Goal: Task Accomplishment & Management: Complete application form

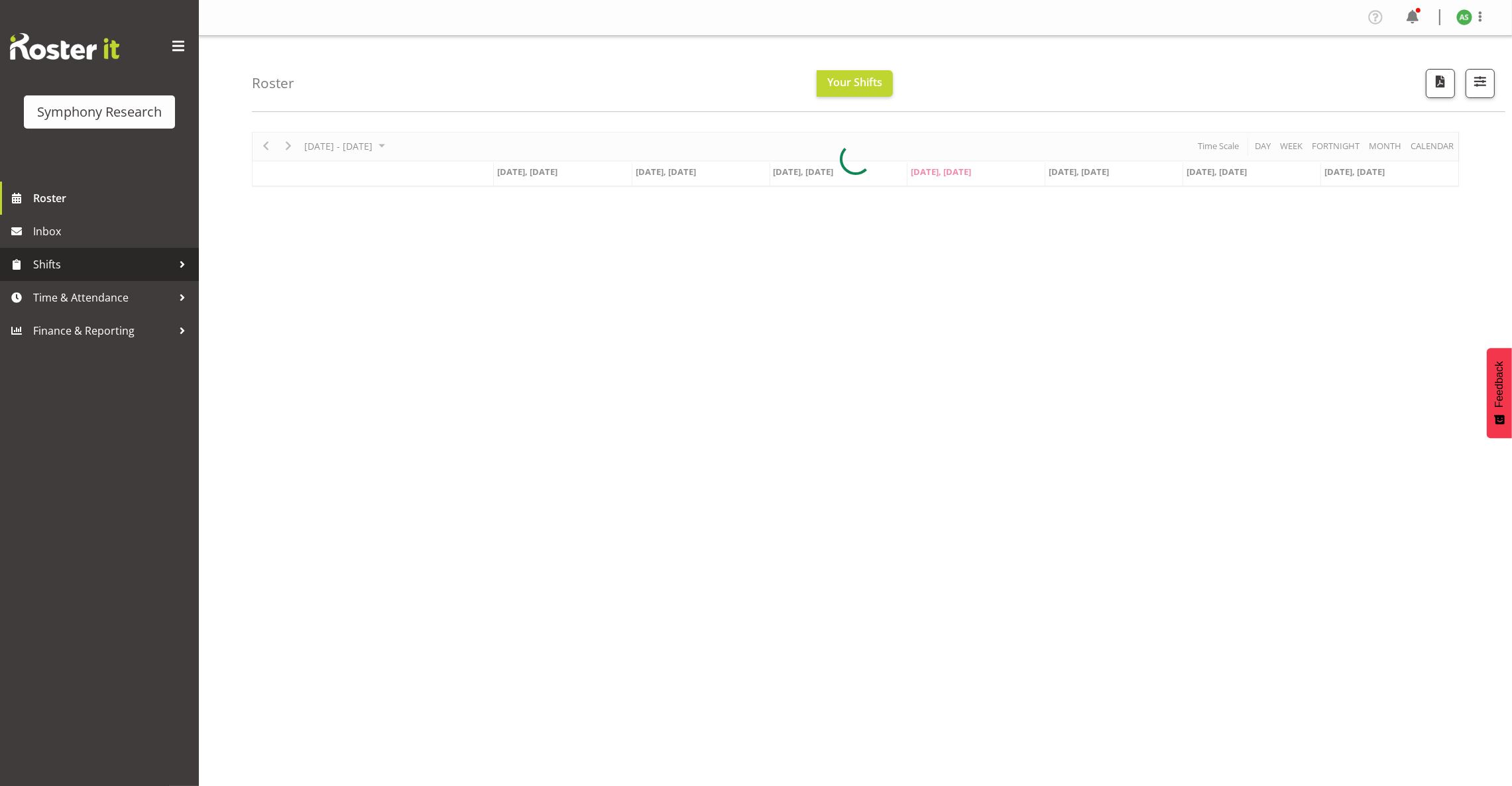
click at [64, 268] on span "Shifts" at bounding box center [102, 265] width 139 height 20
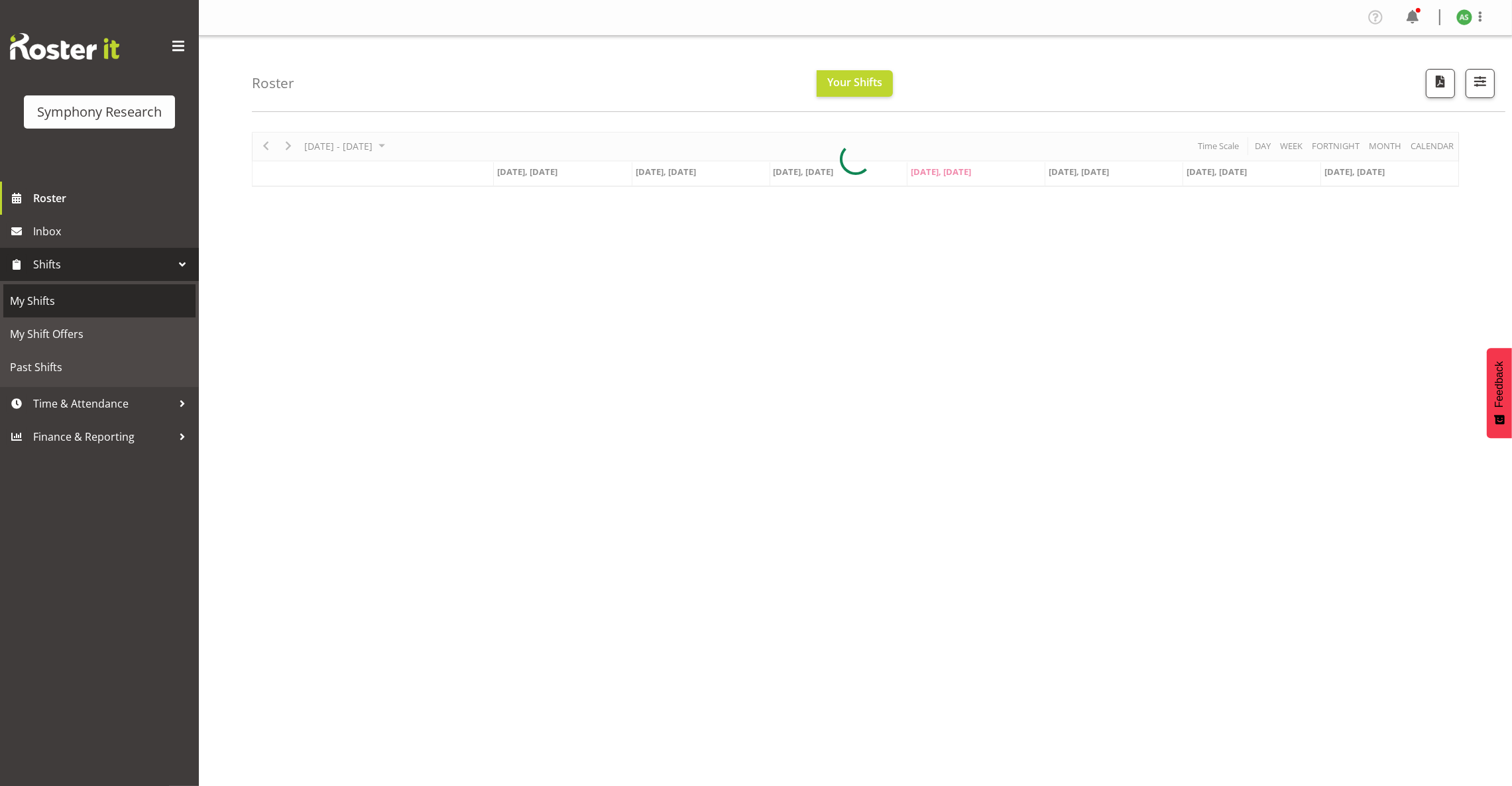
click at [51, 294] on span "My Shifts" at bounding box center [100, 301] width 179 height 20
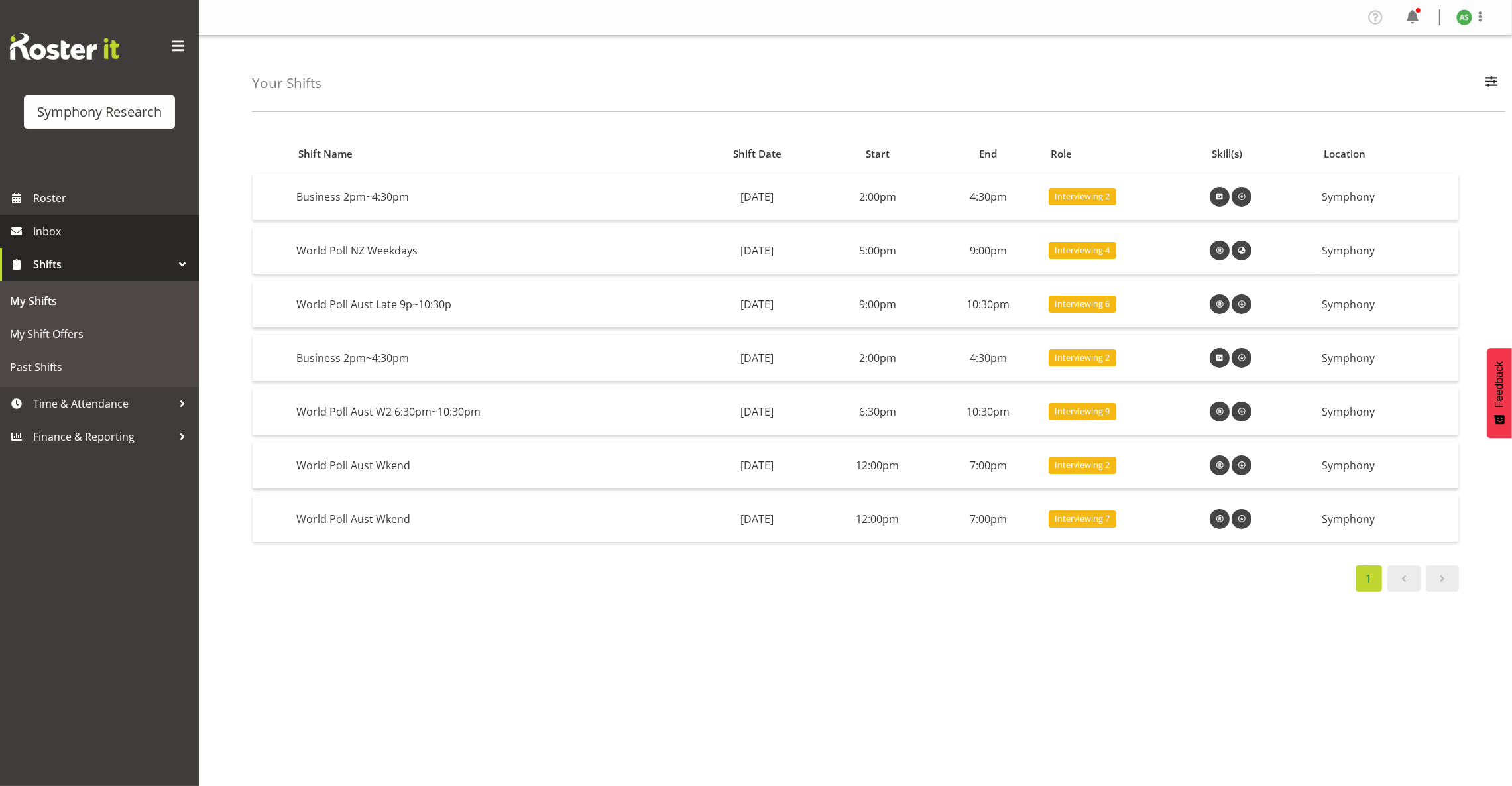
click at [117, 238] on span "Inbox" at bounding box center [112, 231] width 159 height 20
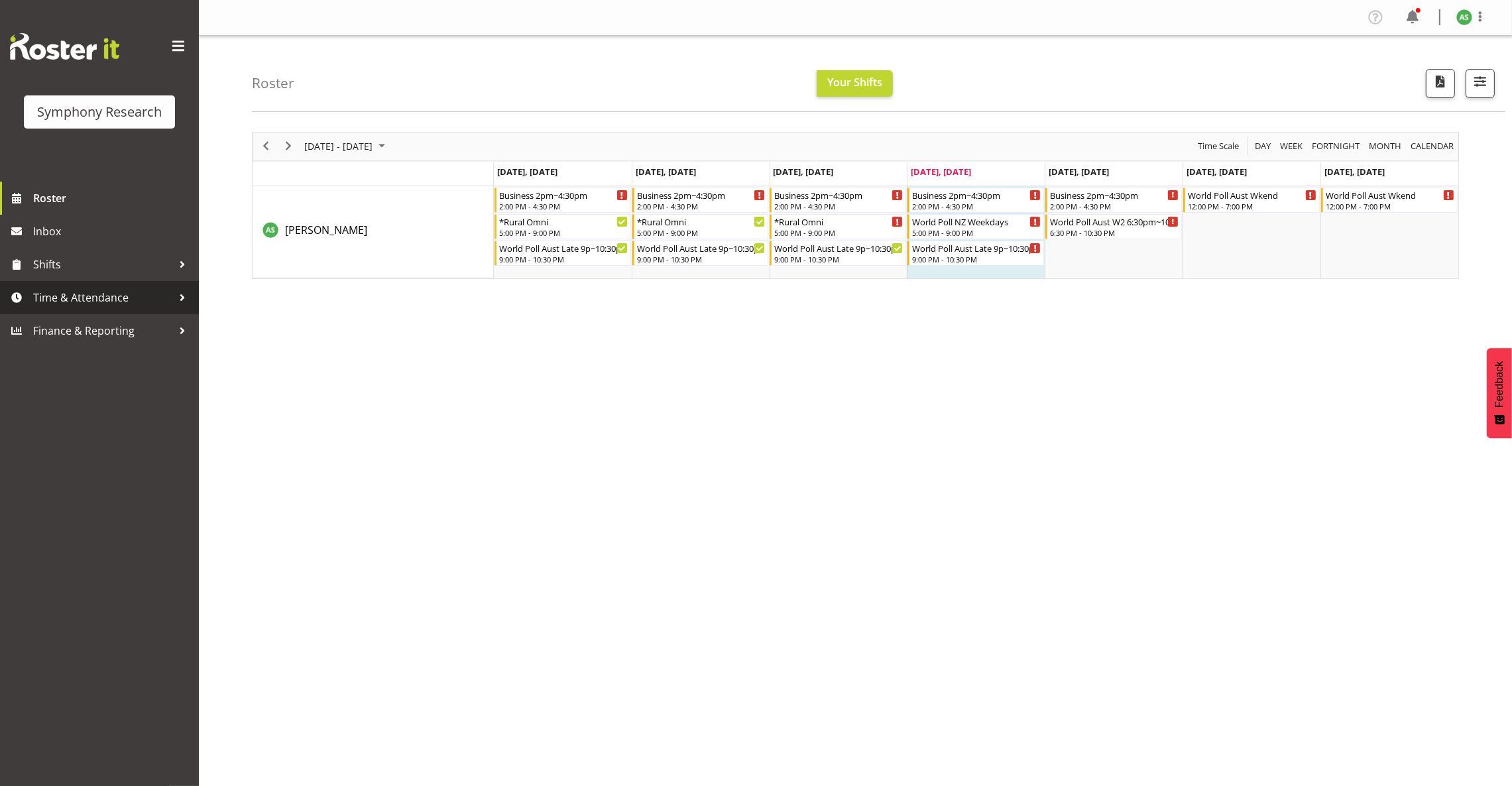
click at [118, 288] on span "Time & Attendance" at bounding box center [102, 298] width 139 height 20
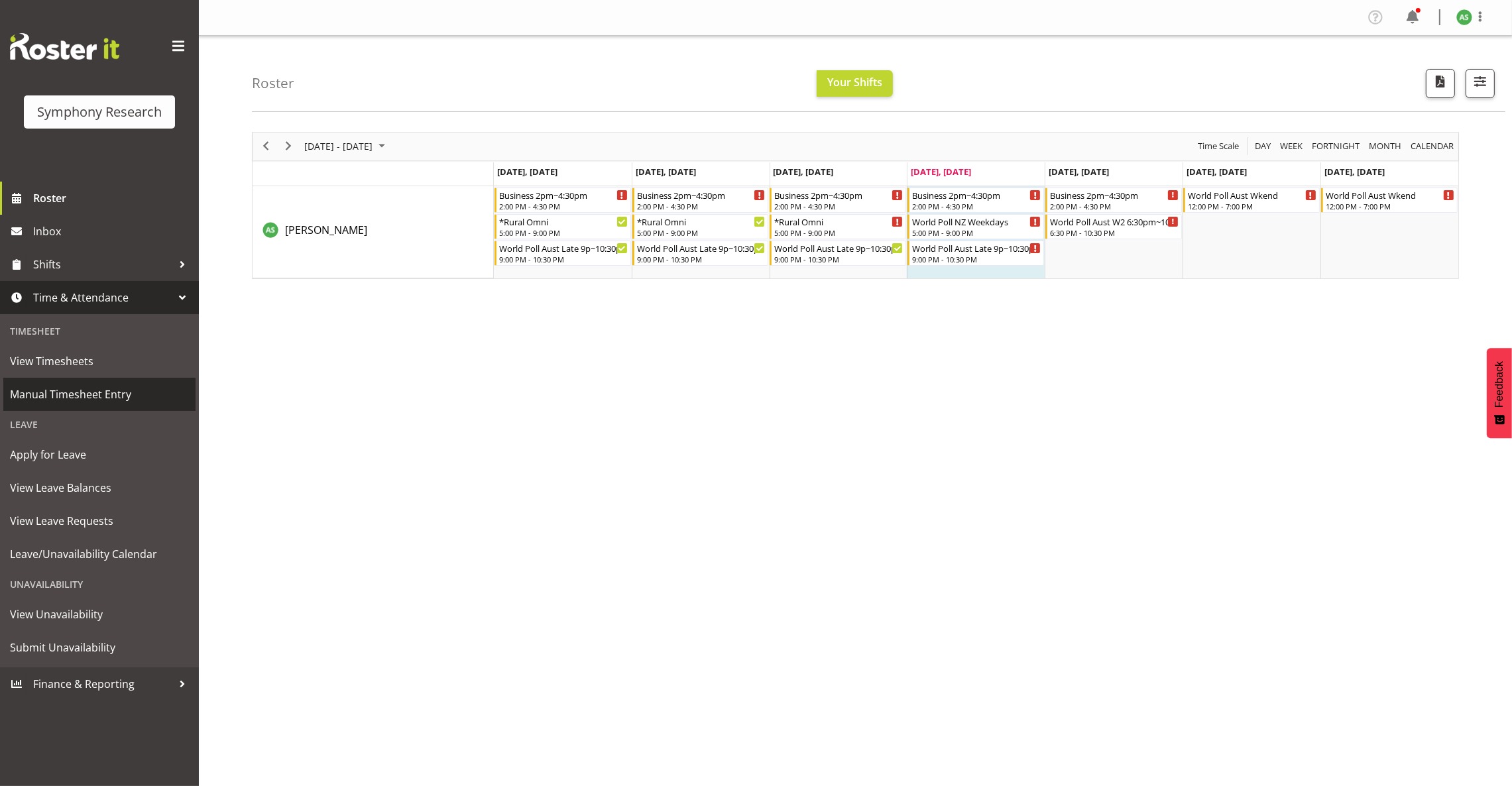
click at [106, 395] on span "Manual Timesheet Entry" at bounding box center [100, 394] width 179 height 20
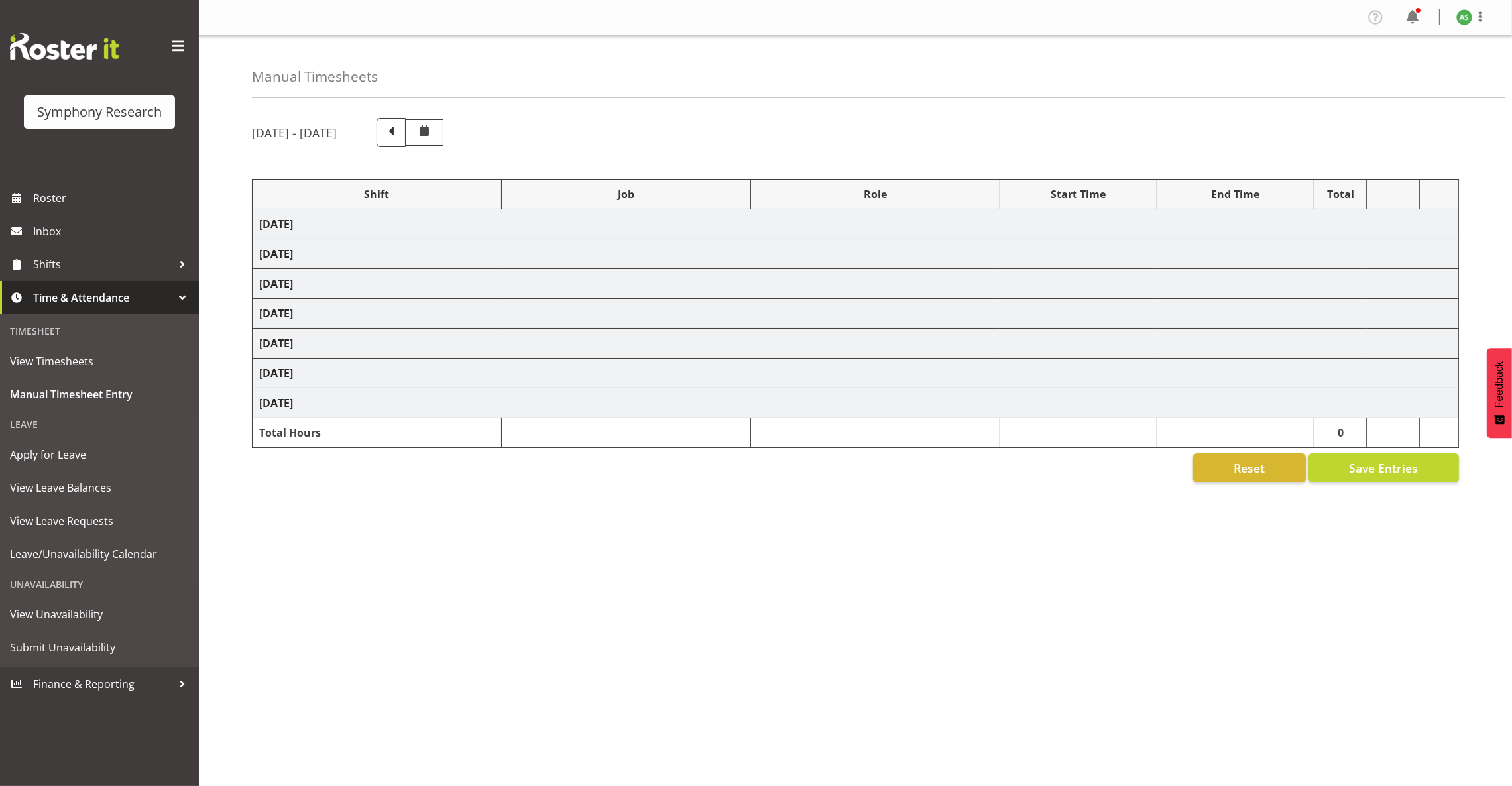
select select
select select "10499"
select select "47"
select select
select select "10536"
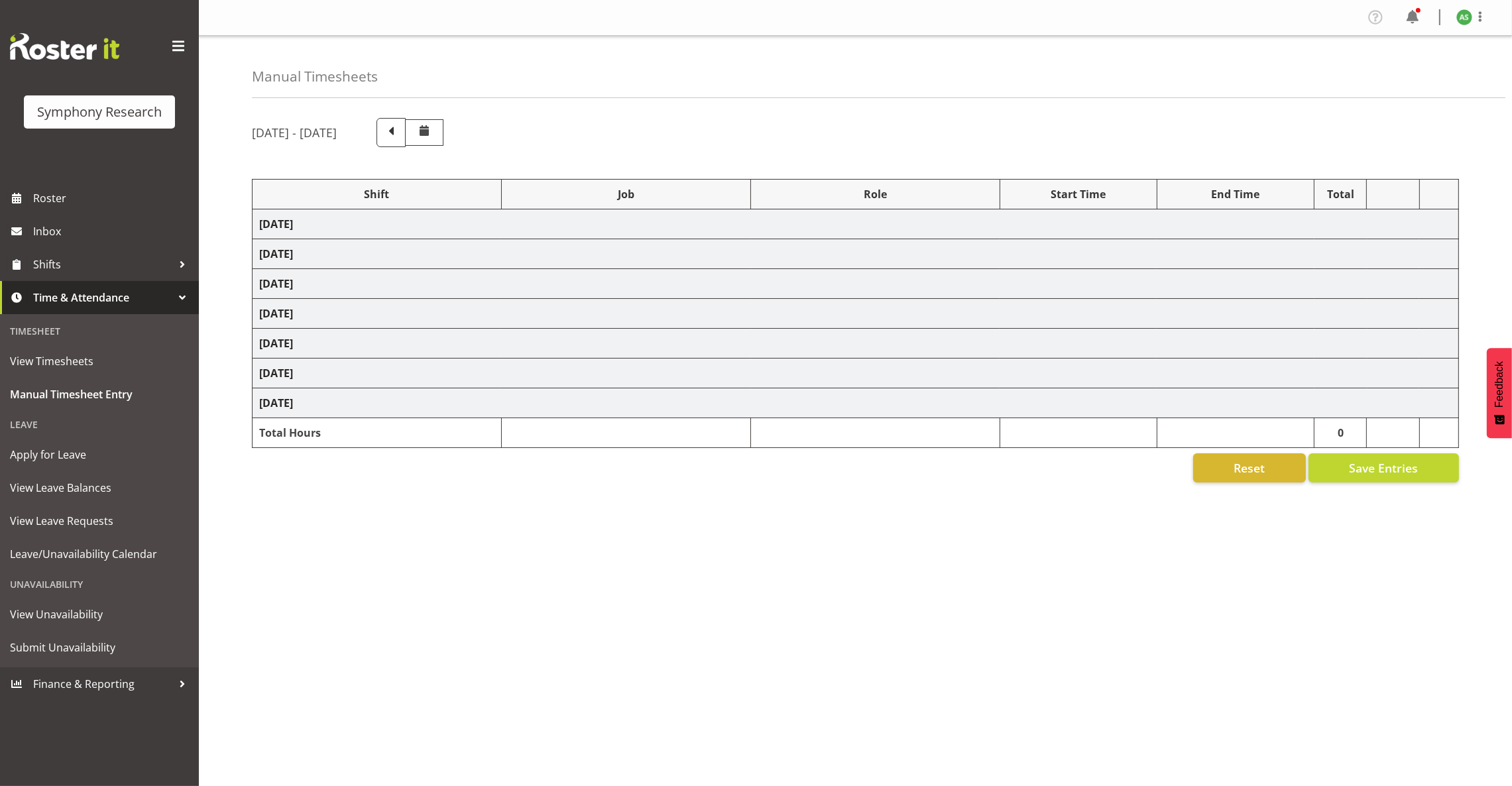
select select "47"
select select
select select "10536"
select select "47"
select select
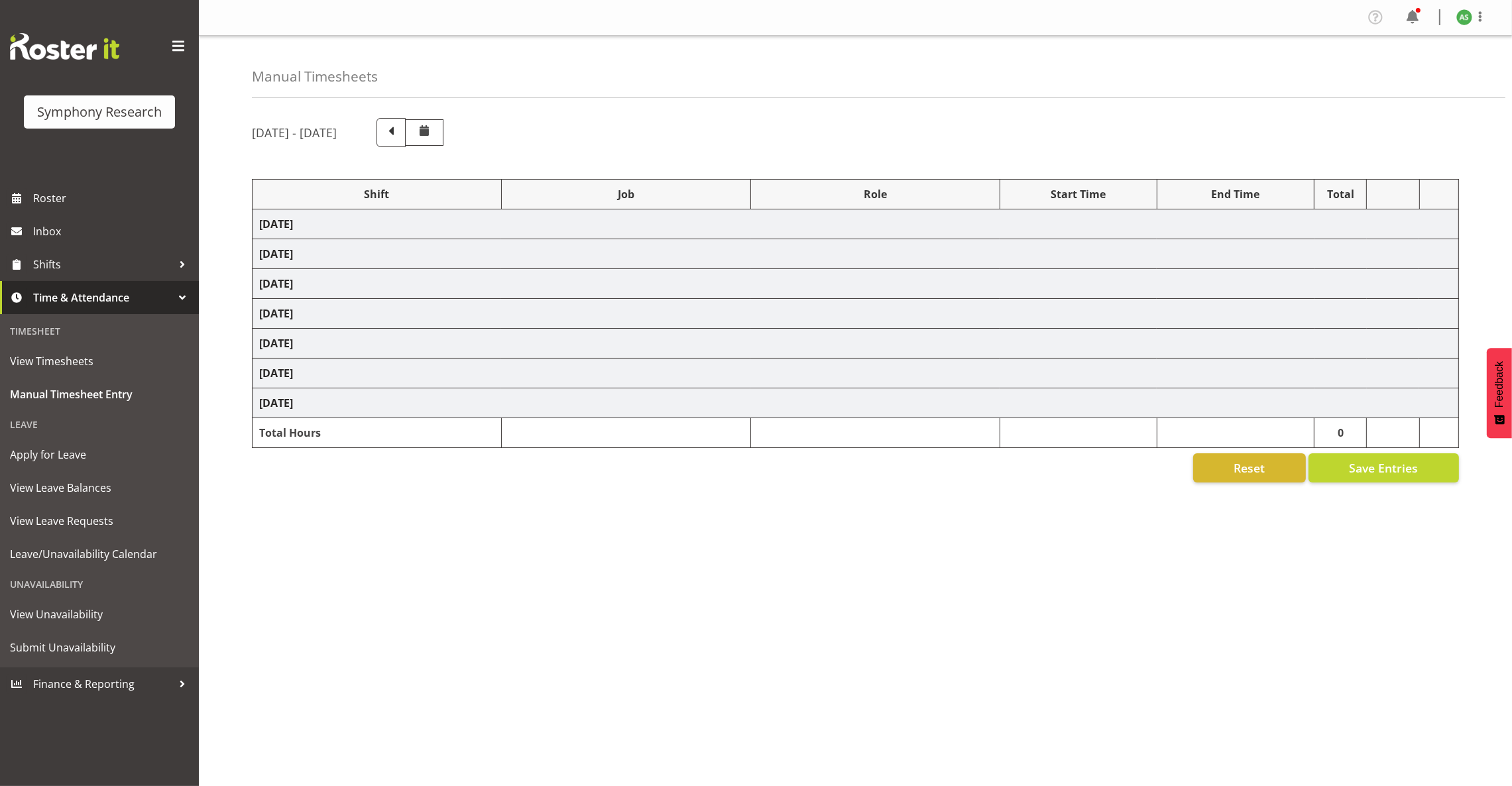
select select "10499"
select select "47"
select select
select select "10499"
select select "47"
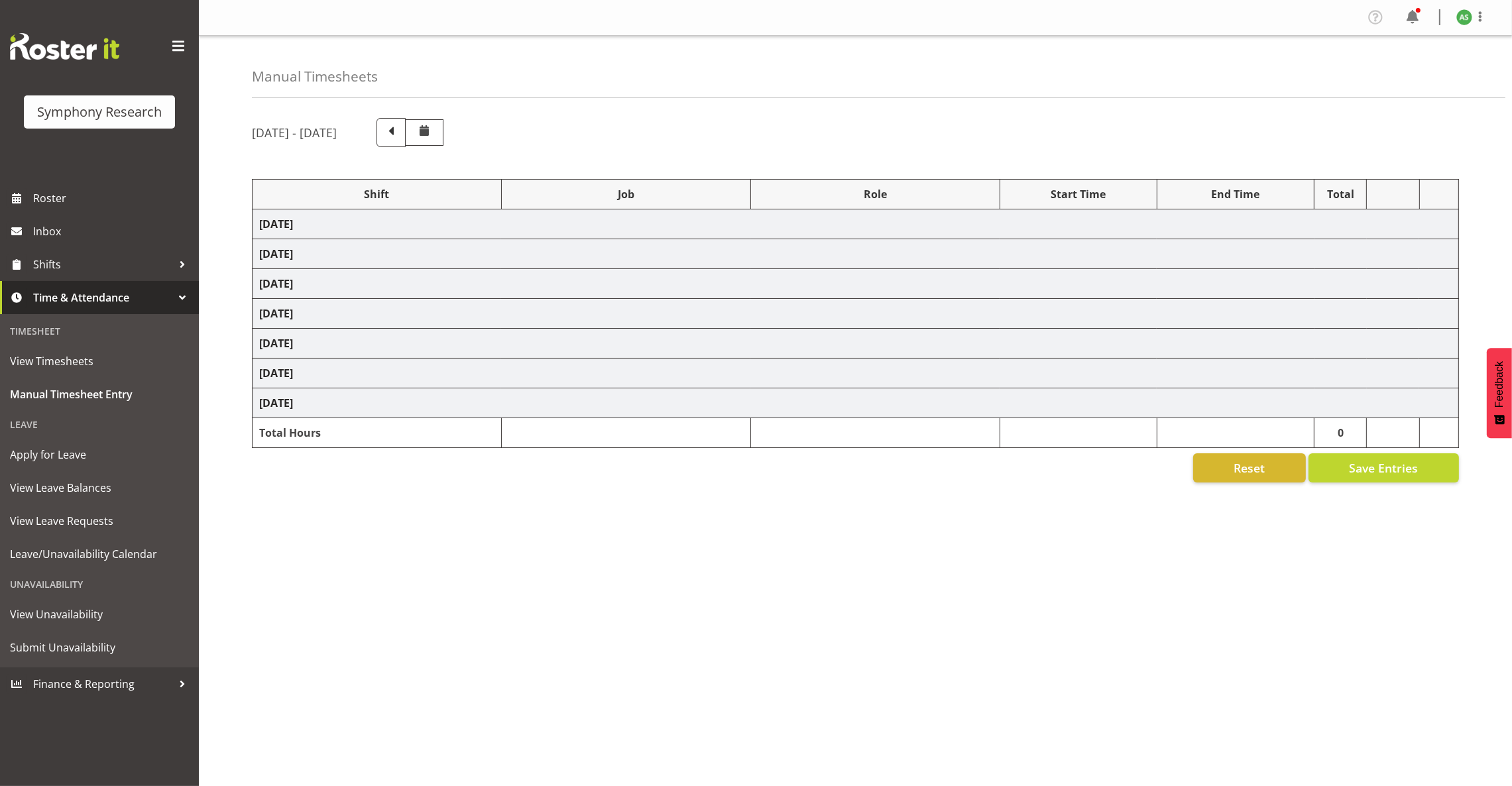
select select
select select "10499"
select select "47"
select select
select select "10536"
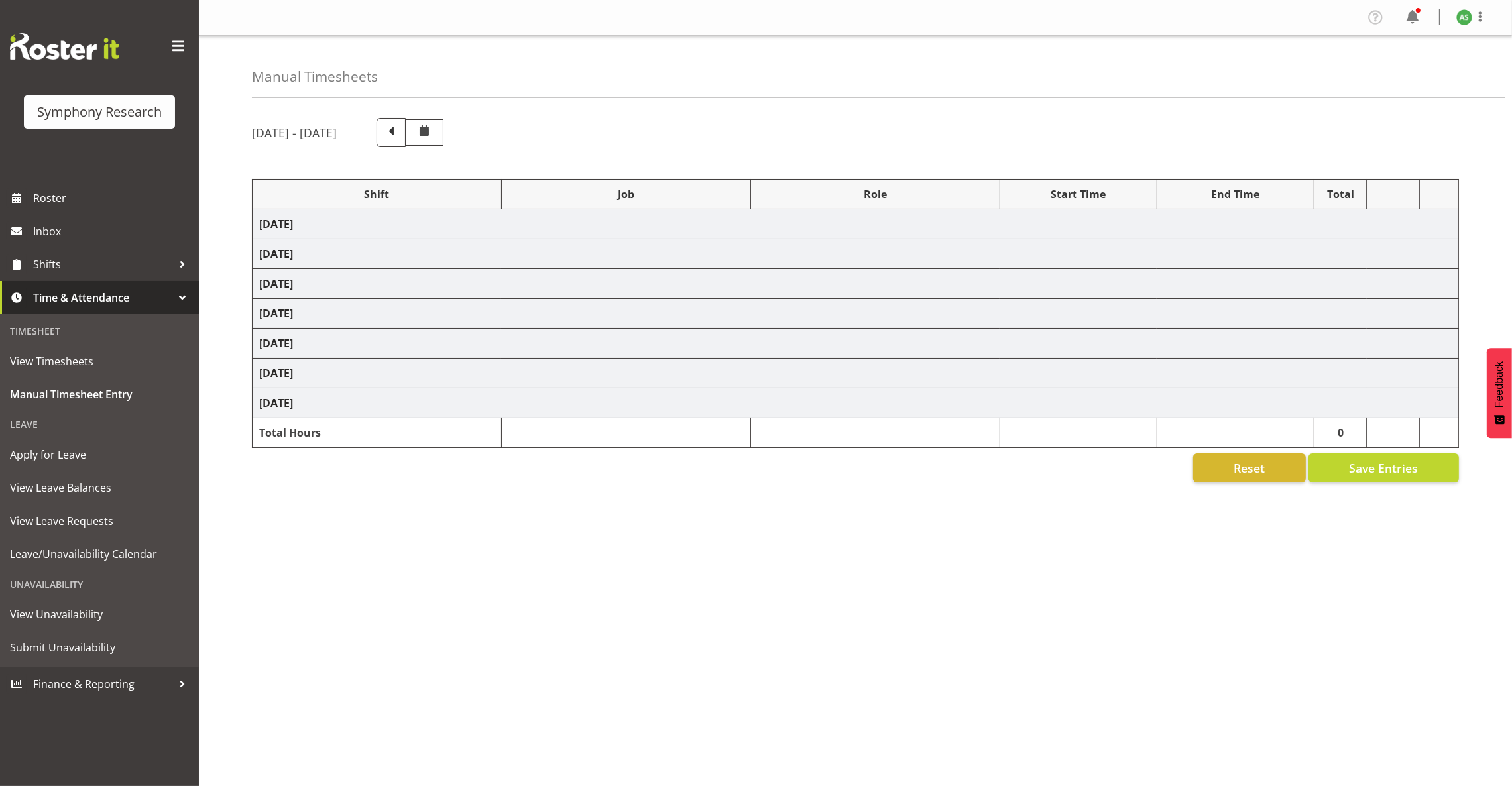
select select "47"
select select
select select "10499"
select select "47"
select select
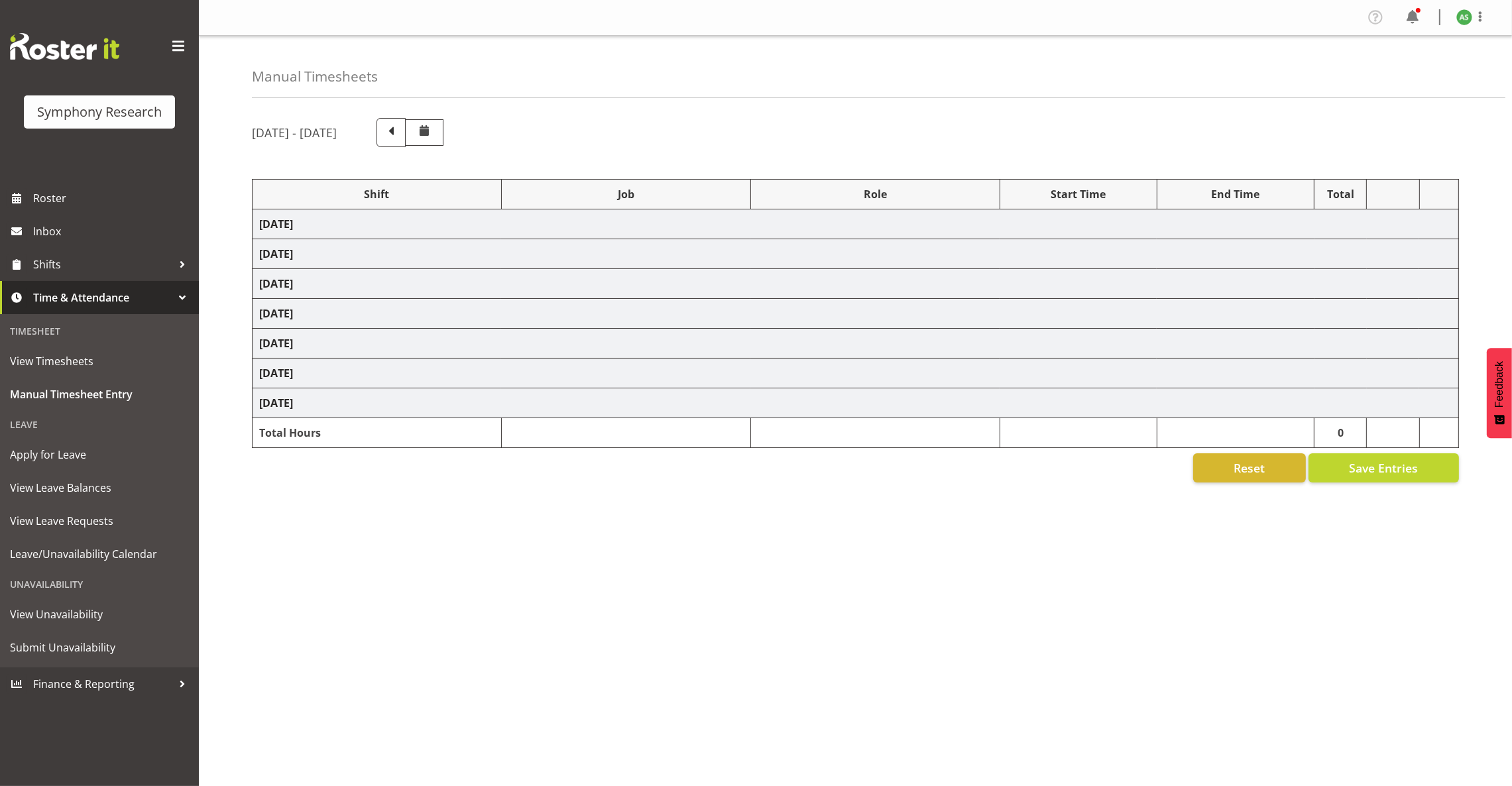
select select "10499"
select select "47"
select select
select select "10499"
select select "47"
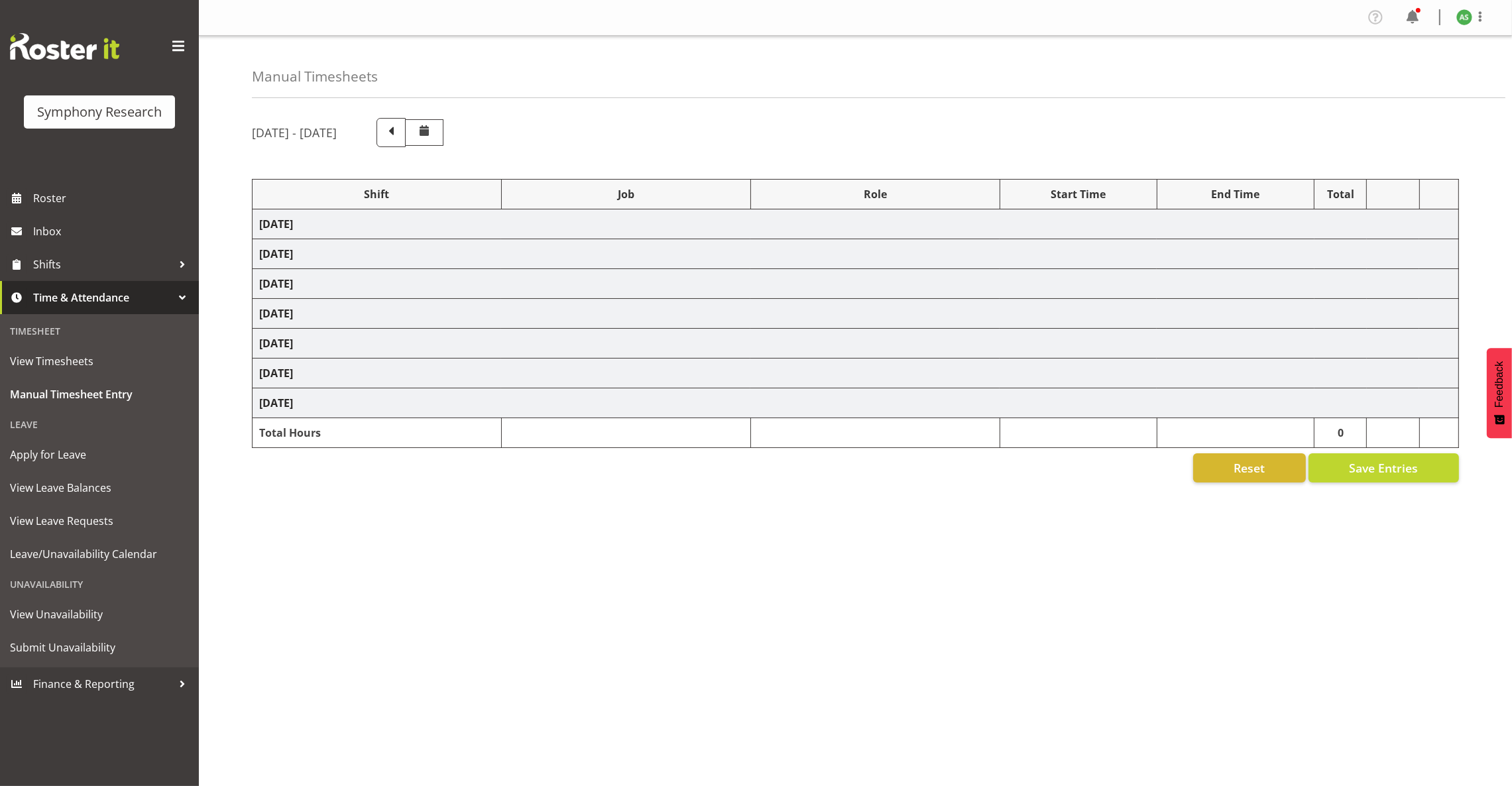
select select
select select "10536"
select select "47"
select select
select select "10499"
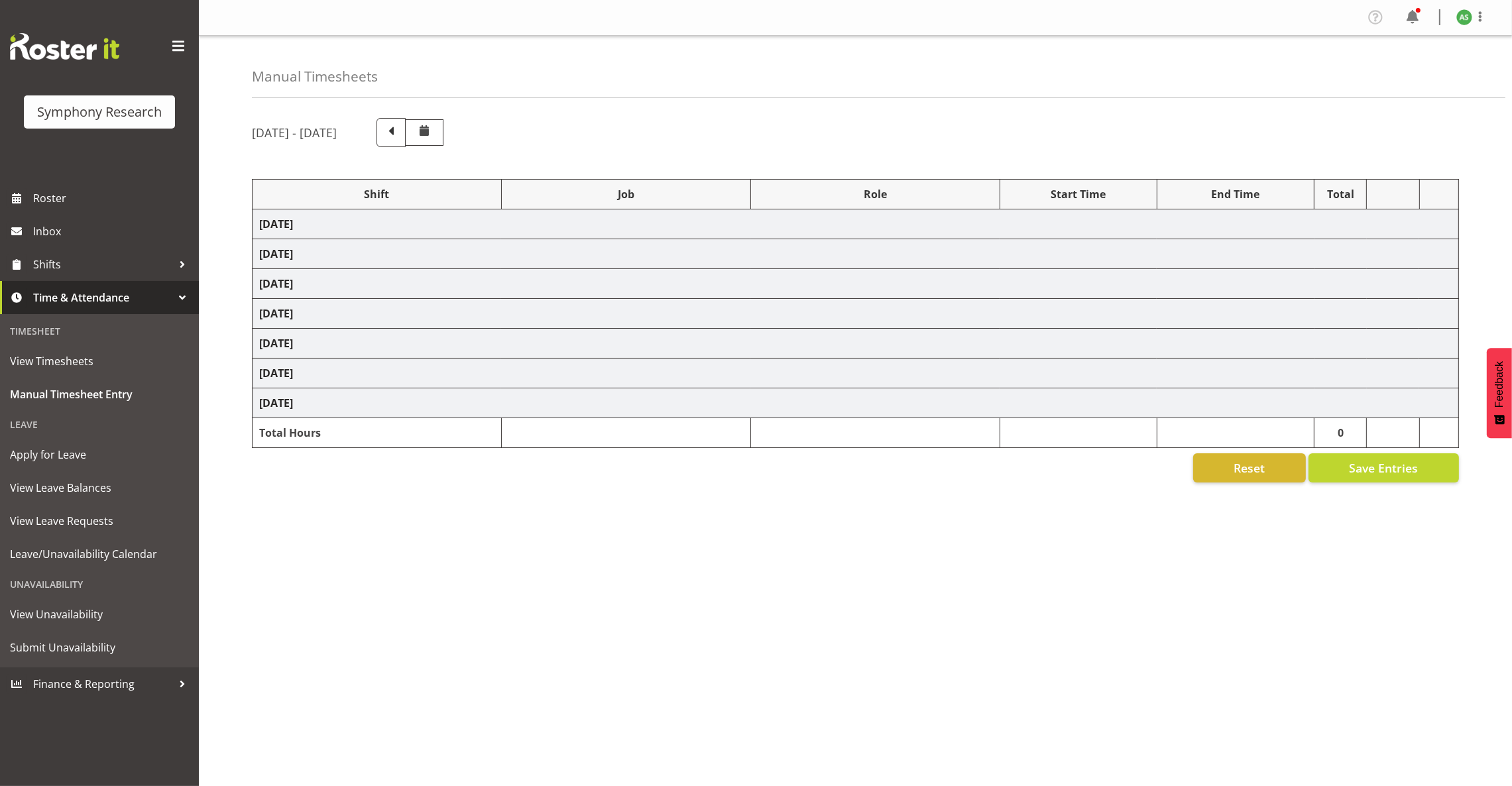
select select "47"
select select
select select "10499"
select select "47"
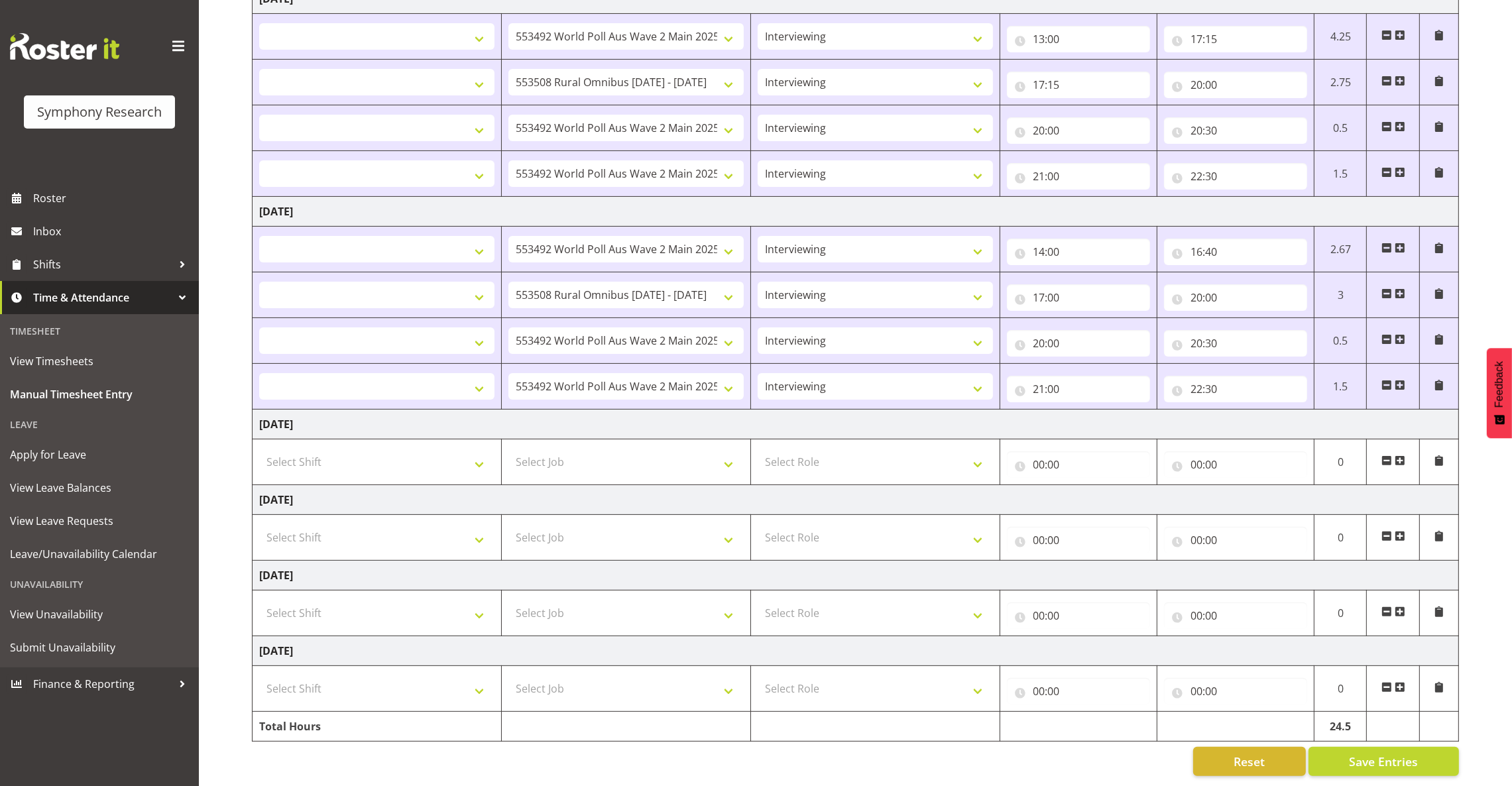
scroll to position [497, 0]
click at [480, 377] on select "!!Weekend Residential (Roster IT Shift Label) *Business 9/10am ~ 4:30pm *Busine…" at bounding box center [377, 386] width 236 height 26
select select "41319"
click at [259, 373] on select "!!Weekend Residential (Roster IT Shift Label) *Business 9/10am ~ 4:30pm *Busine…" at bounding box center [377, 386] width 236 height 26
select select
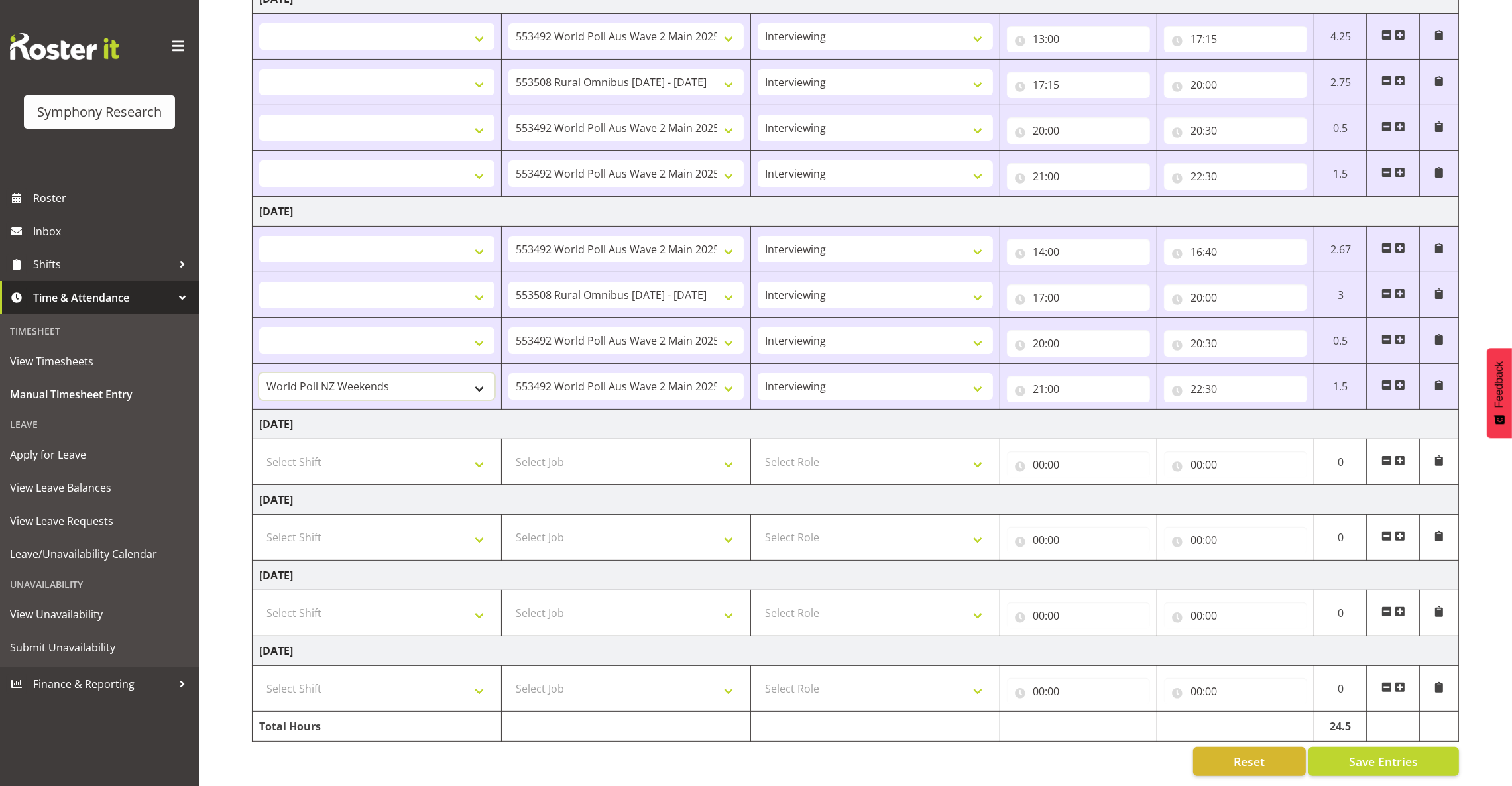
select select
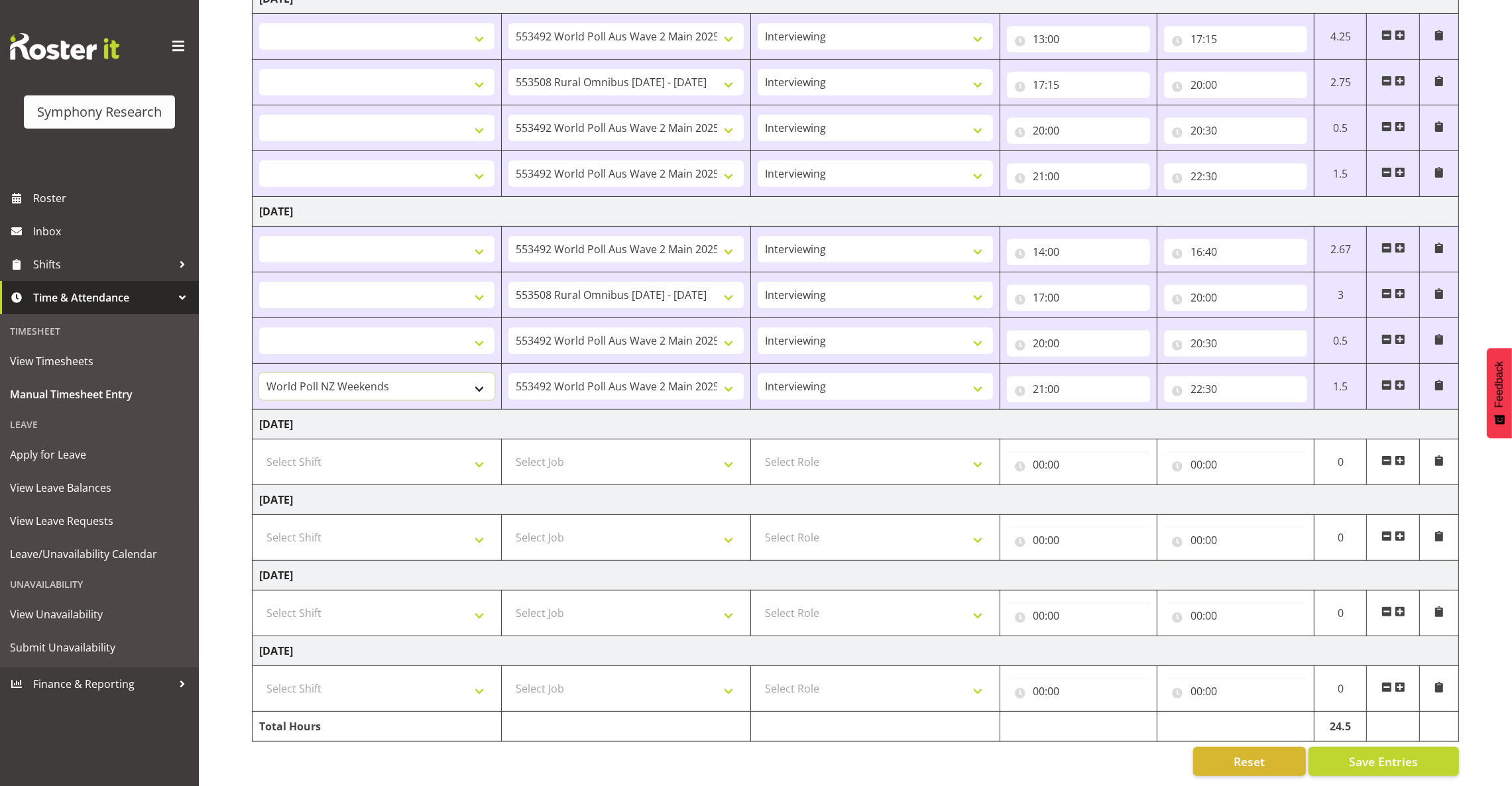
select select
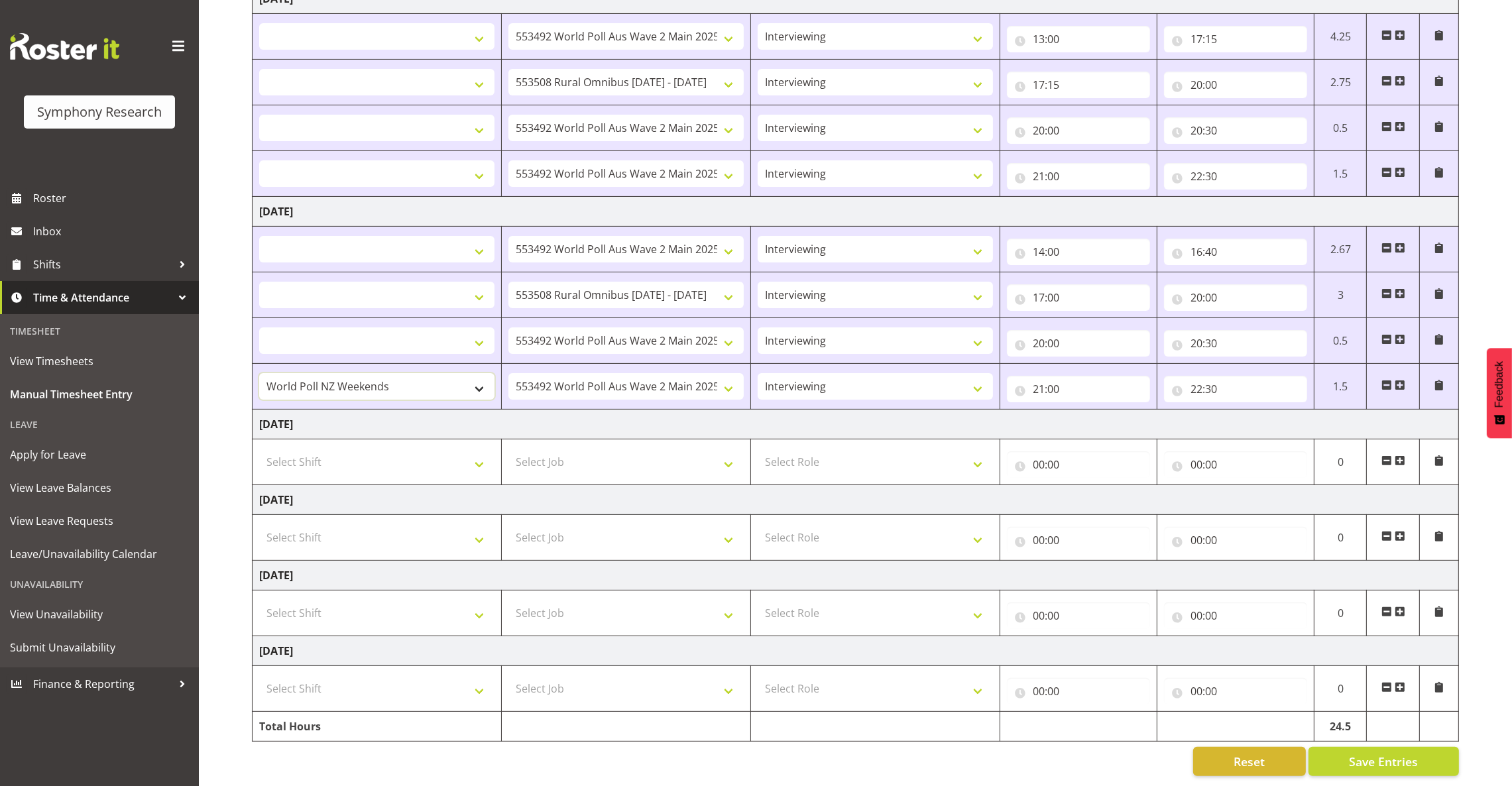
select select
click at [488, 379] on select "!!Weekend Residential (Roster IT Shift Label) *Business 9/10am ~ 4:30pm *Busine…" at bounding box center [377, 386] width 236 height 26
click at [552, 424] on td "Thursday 21st August 2025" at bounding box center [856, 424] width 1206 height 30
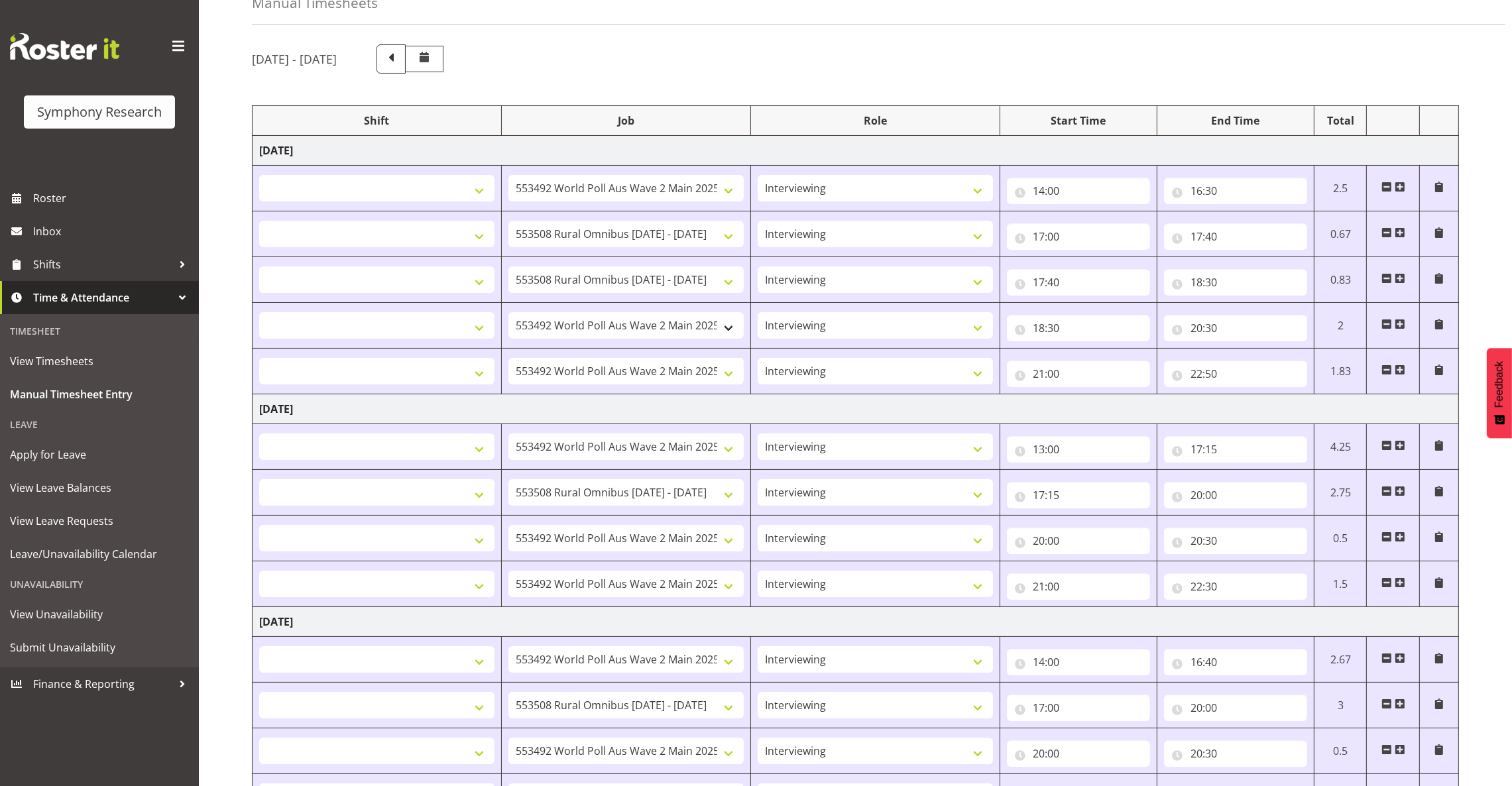
scroll to position [0, 0]
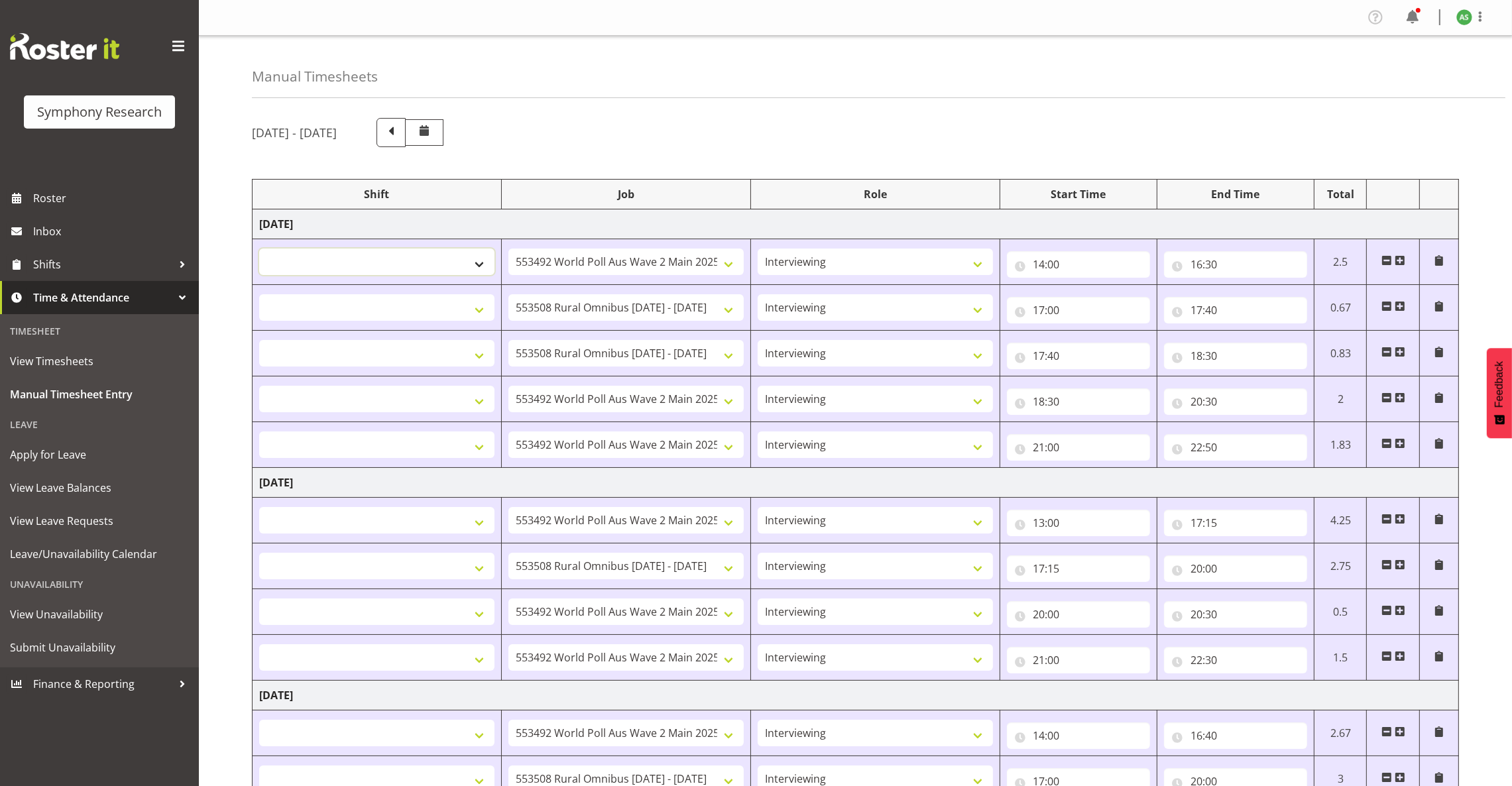
click at [480, 266] on select "!!Weekend Residential (Roster IT Shift Label) *Business 9/10am ~ 4:30pm *Busine…" at bounding box center [377, 261] width 236 height 26
click at [560, 489] on td "Tuesday 19th August 2025" at bounding box center [856, 482] width 1206 height 30
click at [479, 445] on select "!!Weekend Residential (Roster IT Shift Label) *Business 9/10am ~ 4:30pm *Busine…" at bounding box center [377, 445] width 236 height 26
click at [477, 441] on select "!!Weekend Residential (Roster IT Shift Label) *Business 9/10am ~ 4:30pm *Busine…" at bounding box center [377, 445] width 236 height 26
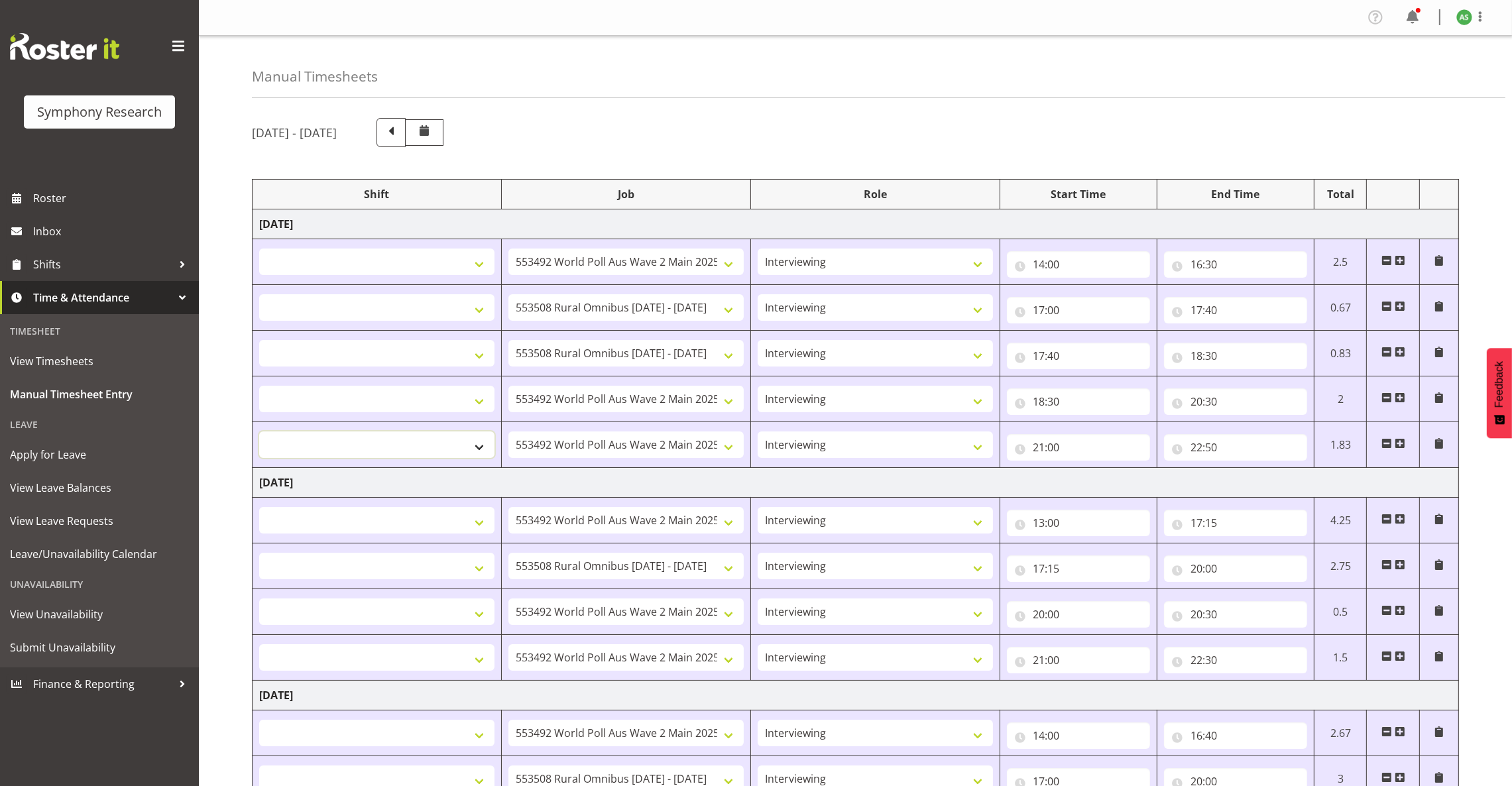
select select "57511"
click at [259, 433] on select "!!Weekend Residential (Roster IT Shift Label) *Business 9/10am ~ 4:30pm *Busine…" at bounding box center [377, 445] width 236 height 26
select select
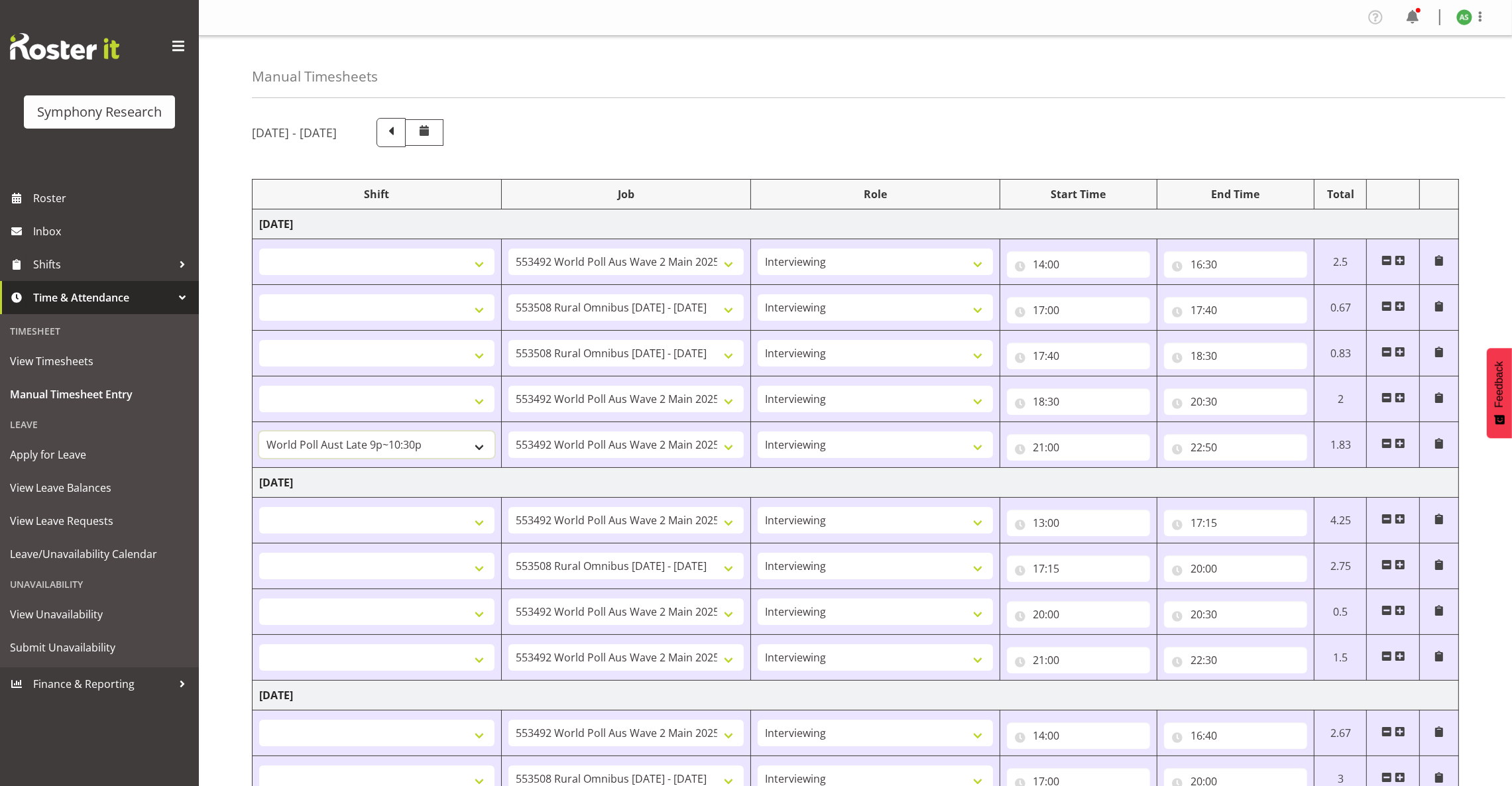
select select
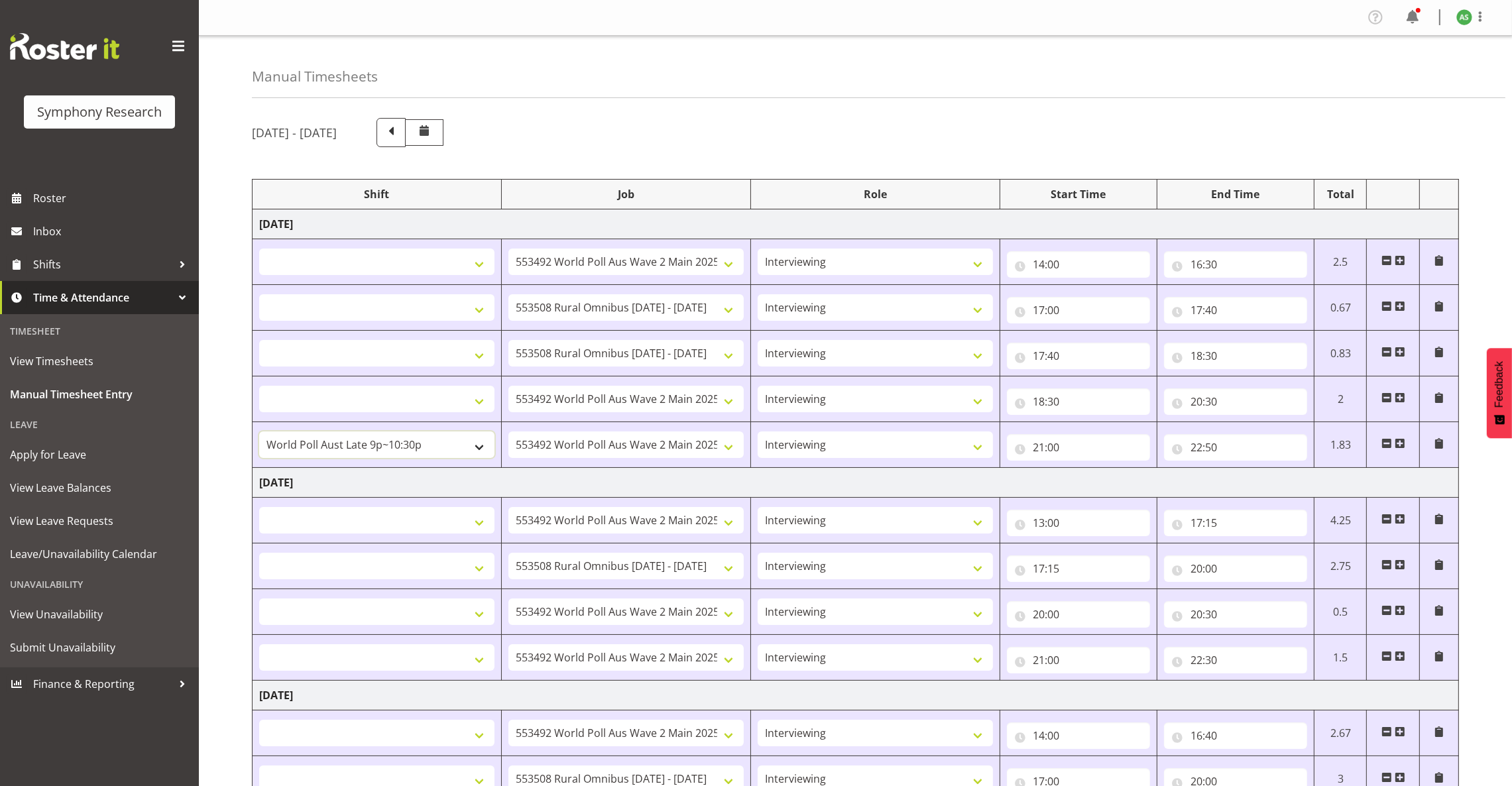
select select
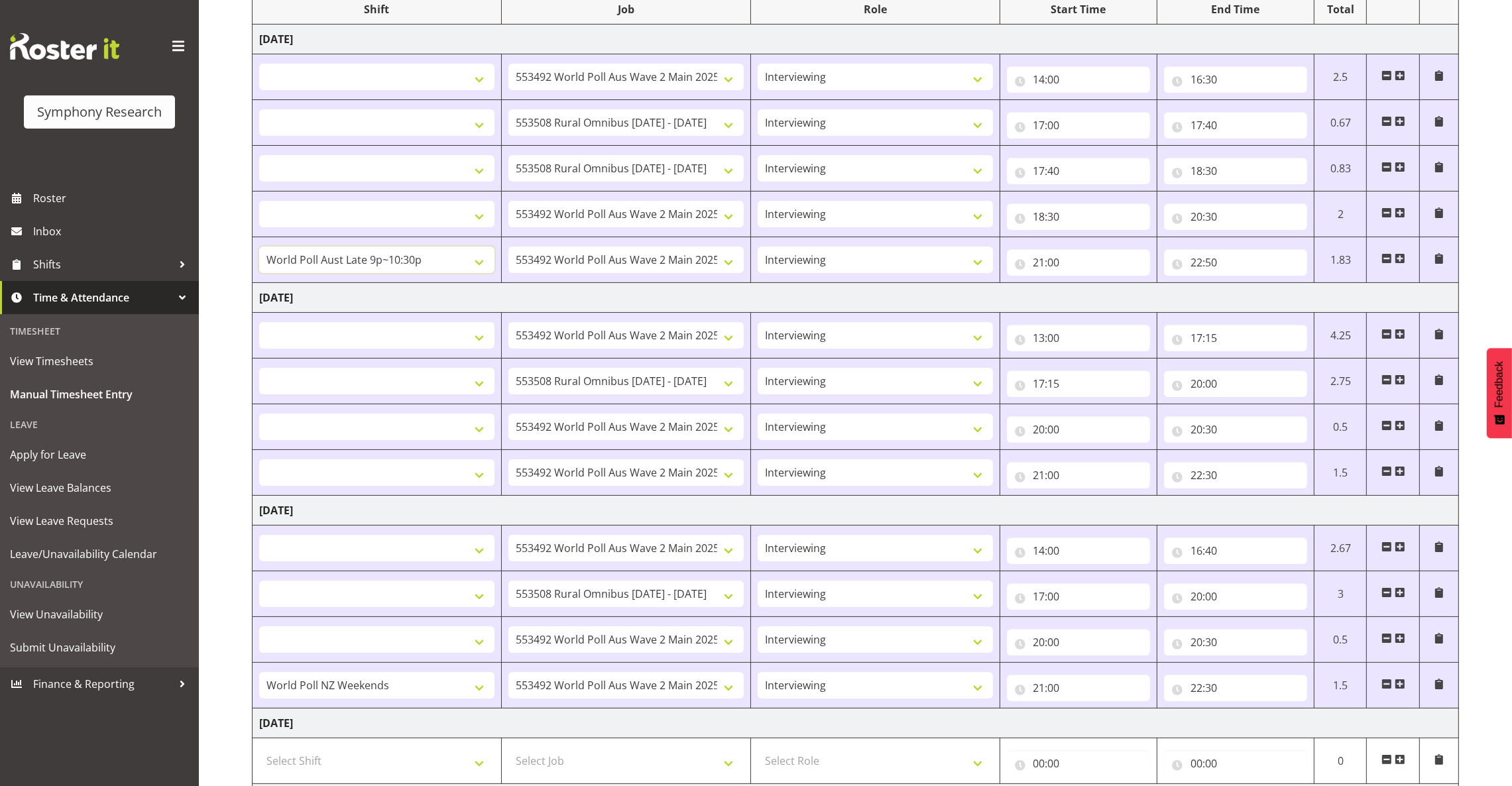
scroll to position [298, 0]
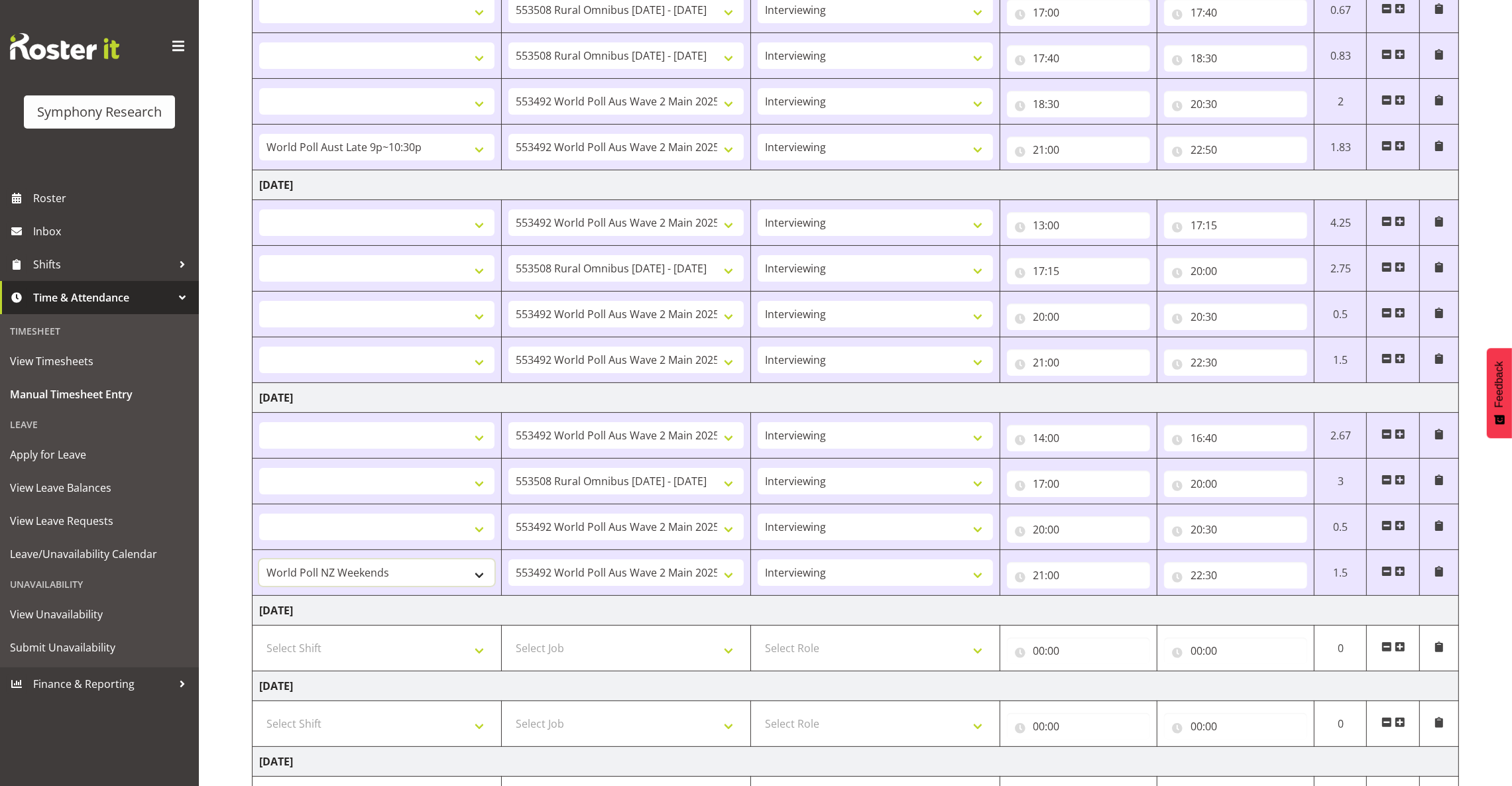
click at [475, 578] on select "!!Weekend Residential (Roster IT Shift Label) *Business 9/10am ~ 4:30pm *Busine…" at bounding box center [377, 572] width 236 height 26
select select "57511"
click at [259, 561] on select "!!Weekend Residential (Roster IT Shift Label) *Business 9/10am ~ 4:30pm *Busine…" at bounding box center [377, 572] width 236 height 26
select select
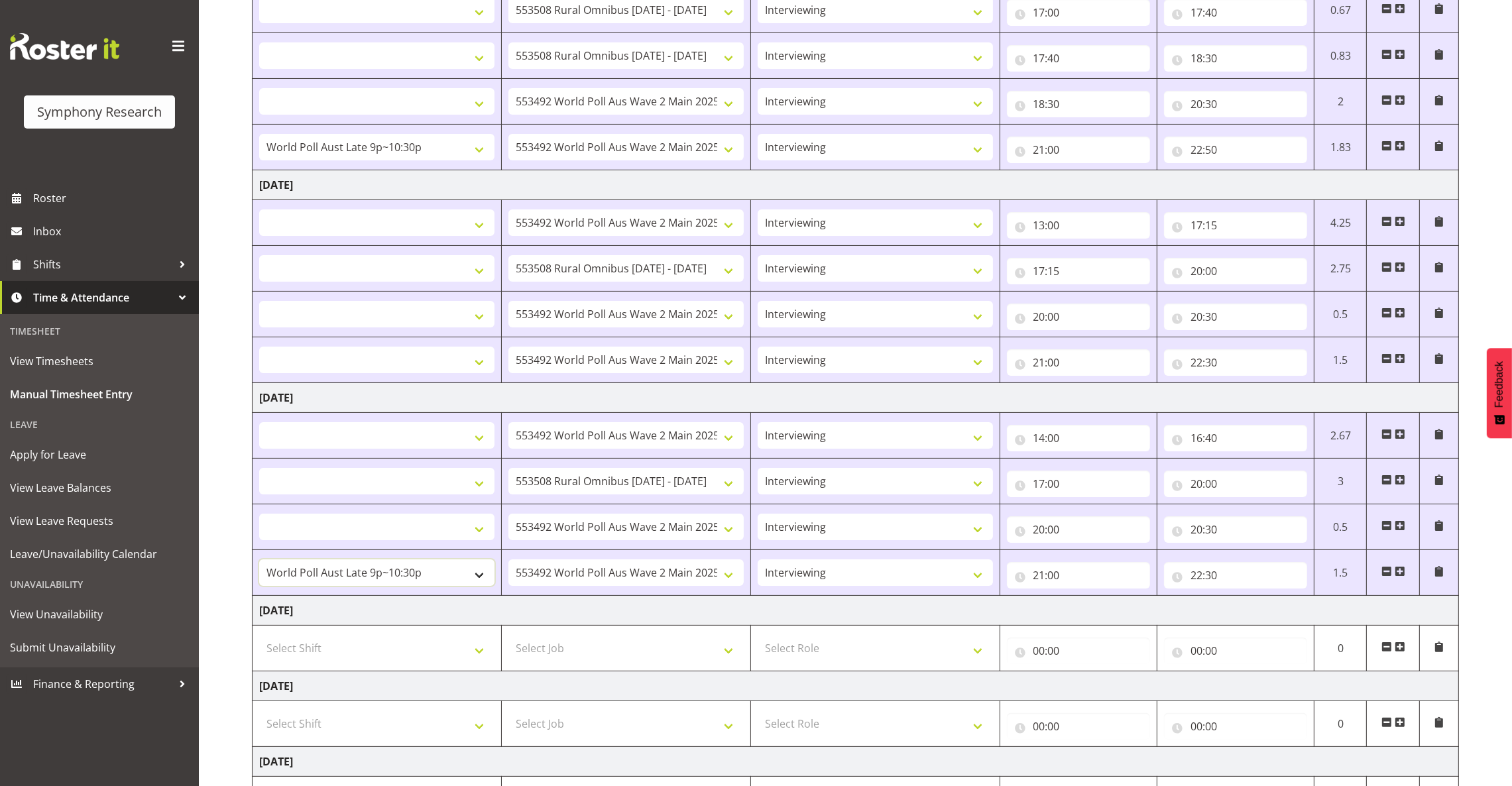
select select
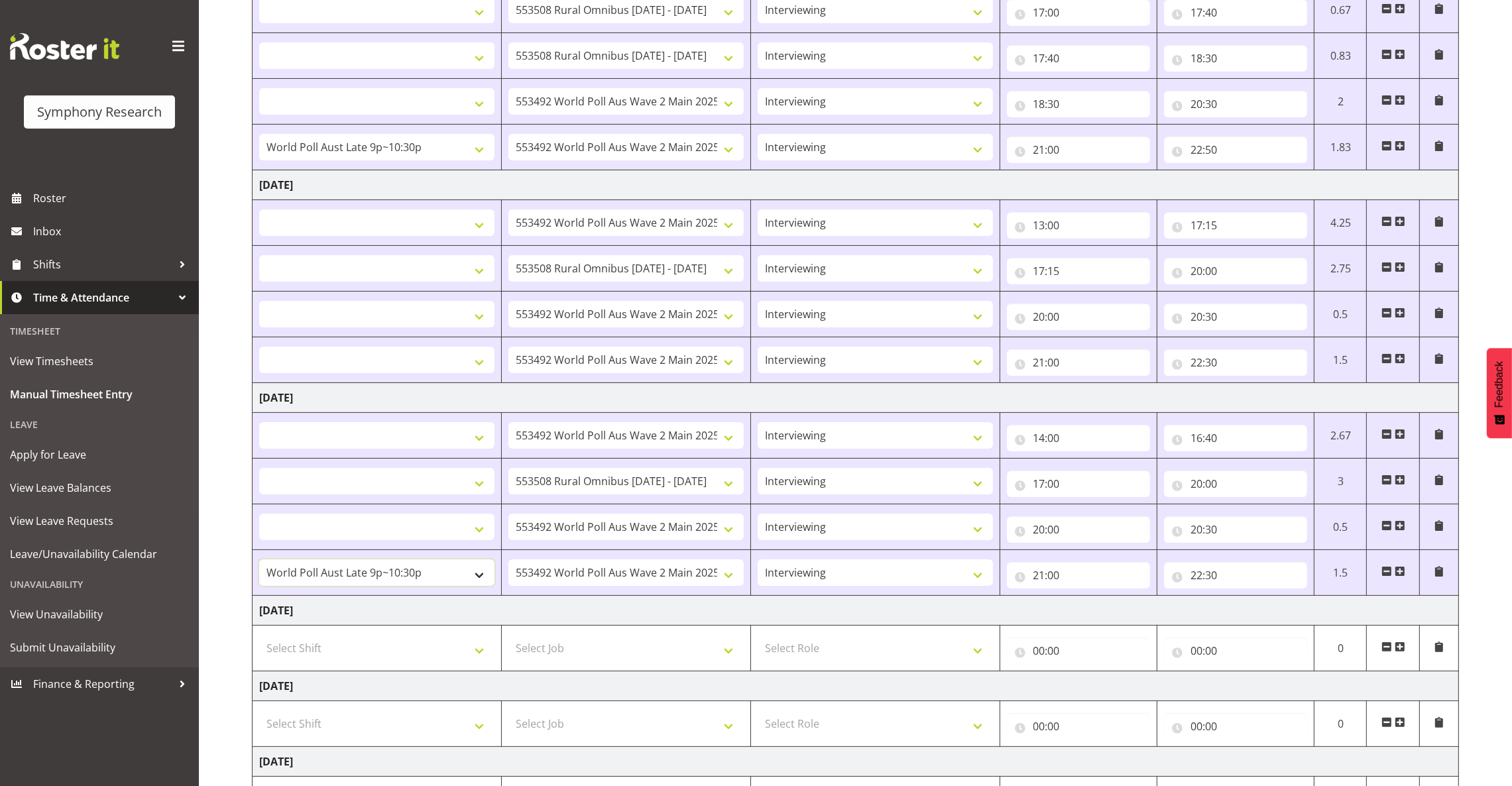
select select
click at [474, 356] on select "!!Weekend Residential (Roster IT Shift Label) *Business 9/10am ~ 4:30pm *Busine…" at bounding box center [377, 360] width 236 height 26
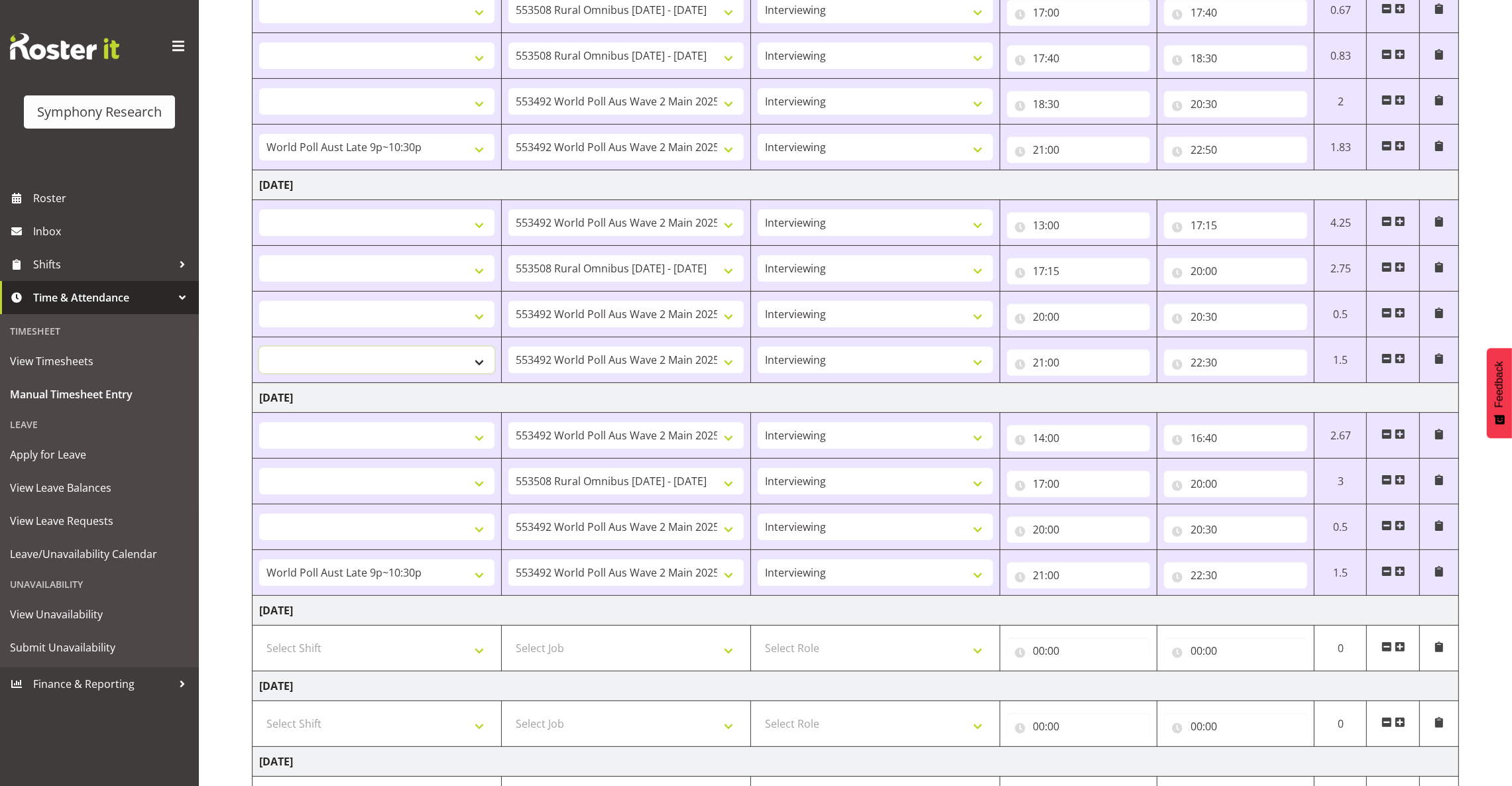
select select "57511"
click at [259, 348] on select "!!Weekend Residential (Roster IT Shift Label) *Business 9/10am ~ 4:30pm *Busine…" at bounding box center [377, 360] width 236 height 26
select select
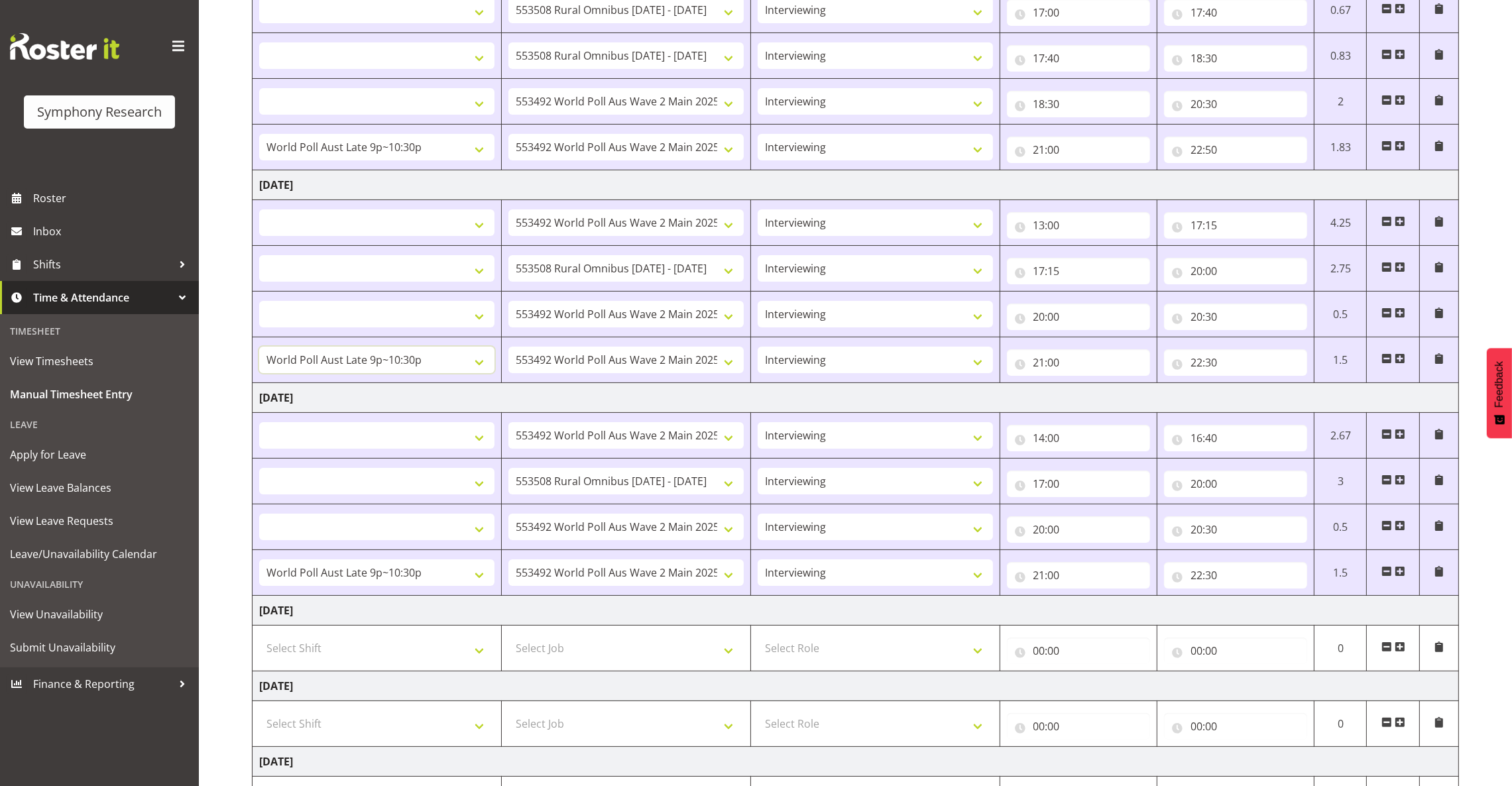
select select
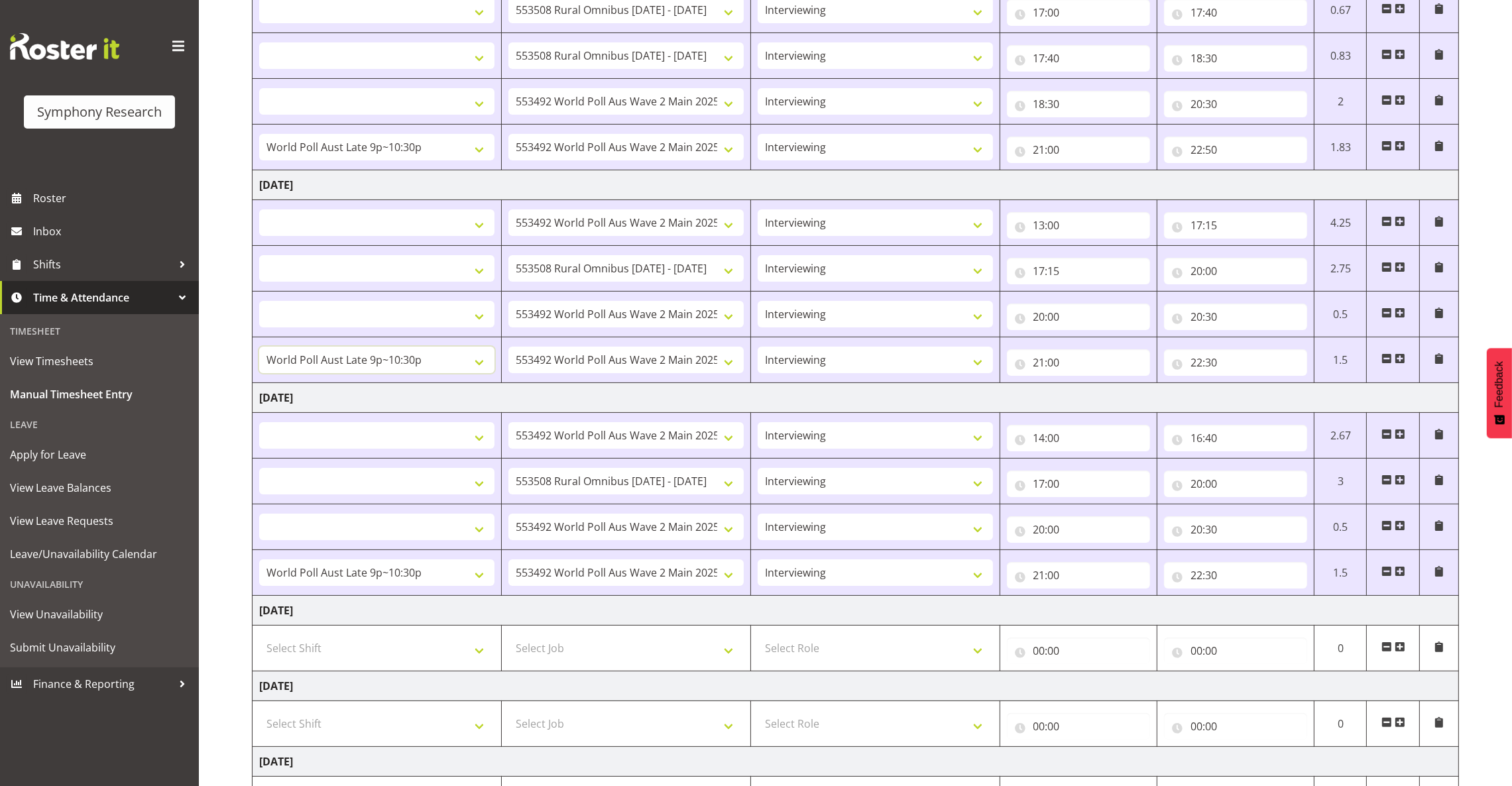
select select
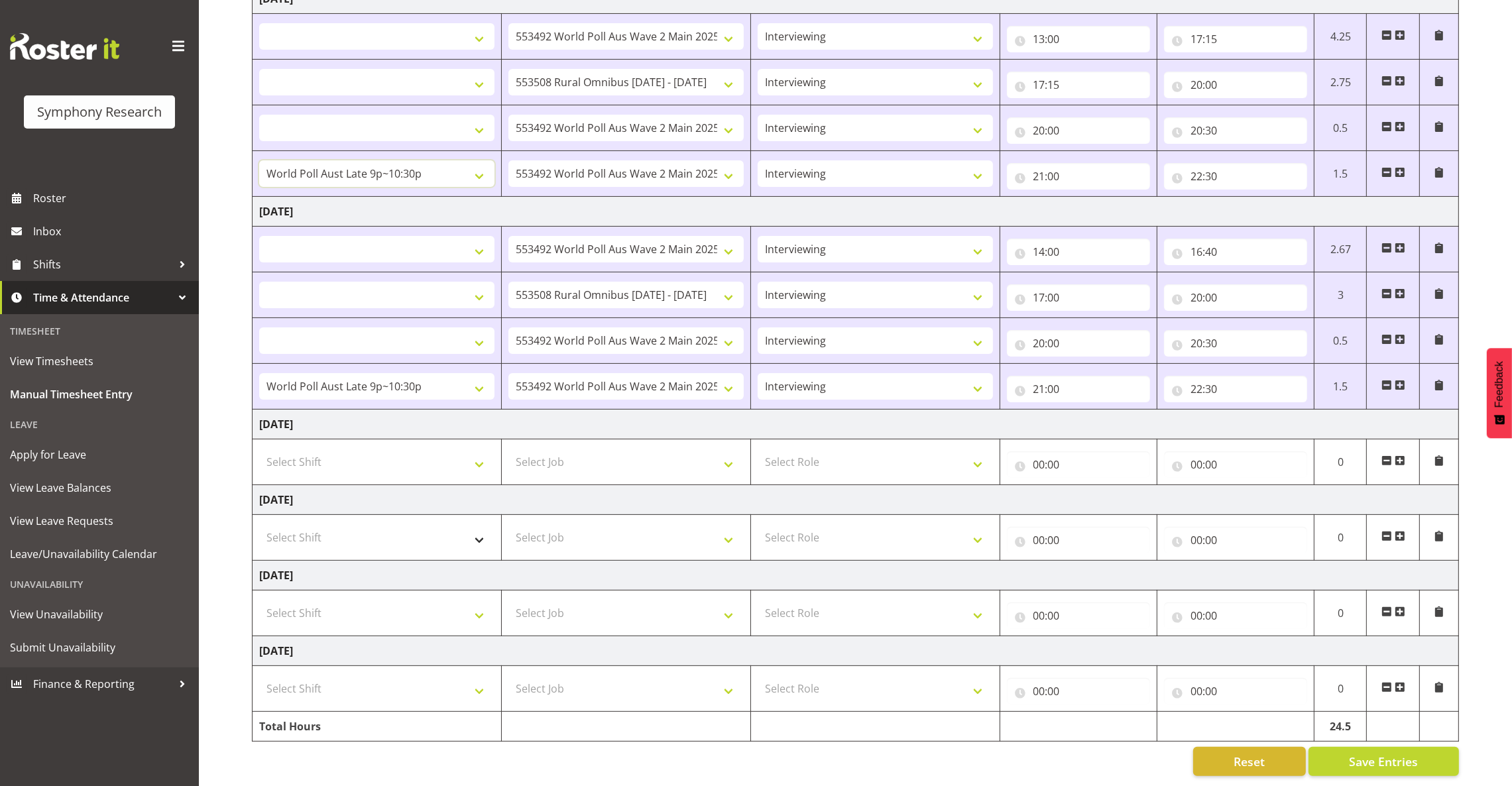
scroll to position [502, 0]
click at [1326, 751] on button "Save Entries" at bounding box center [1383, 761] width 151 height 29
select select
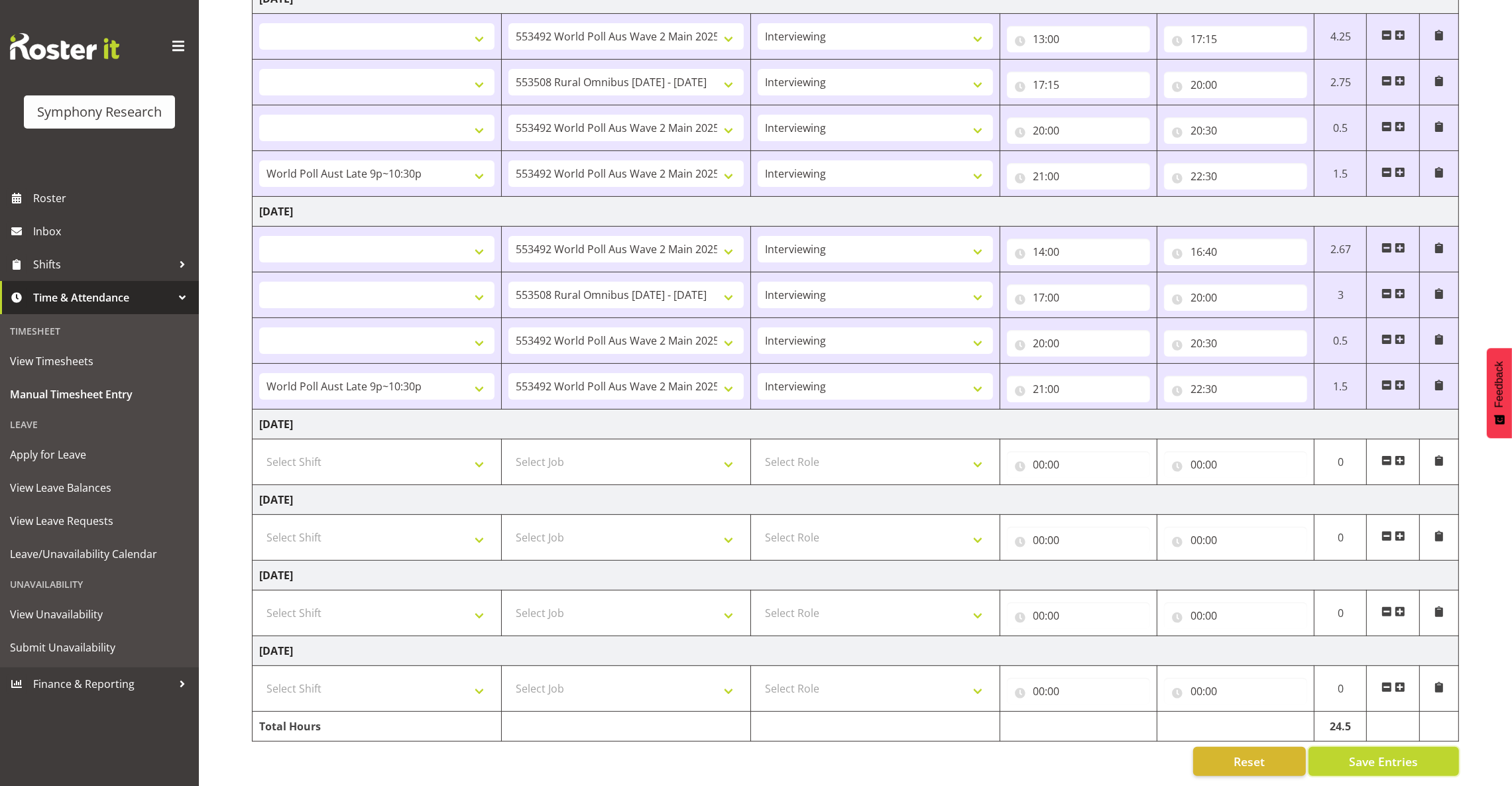
select select
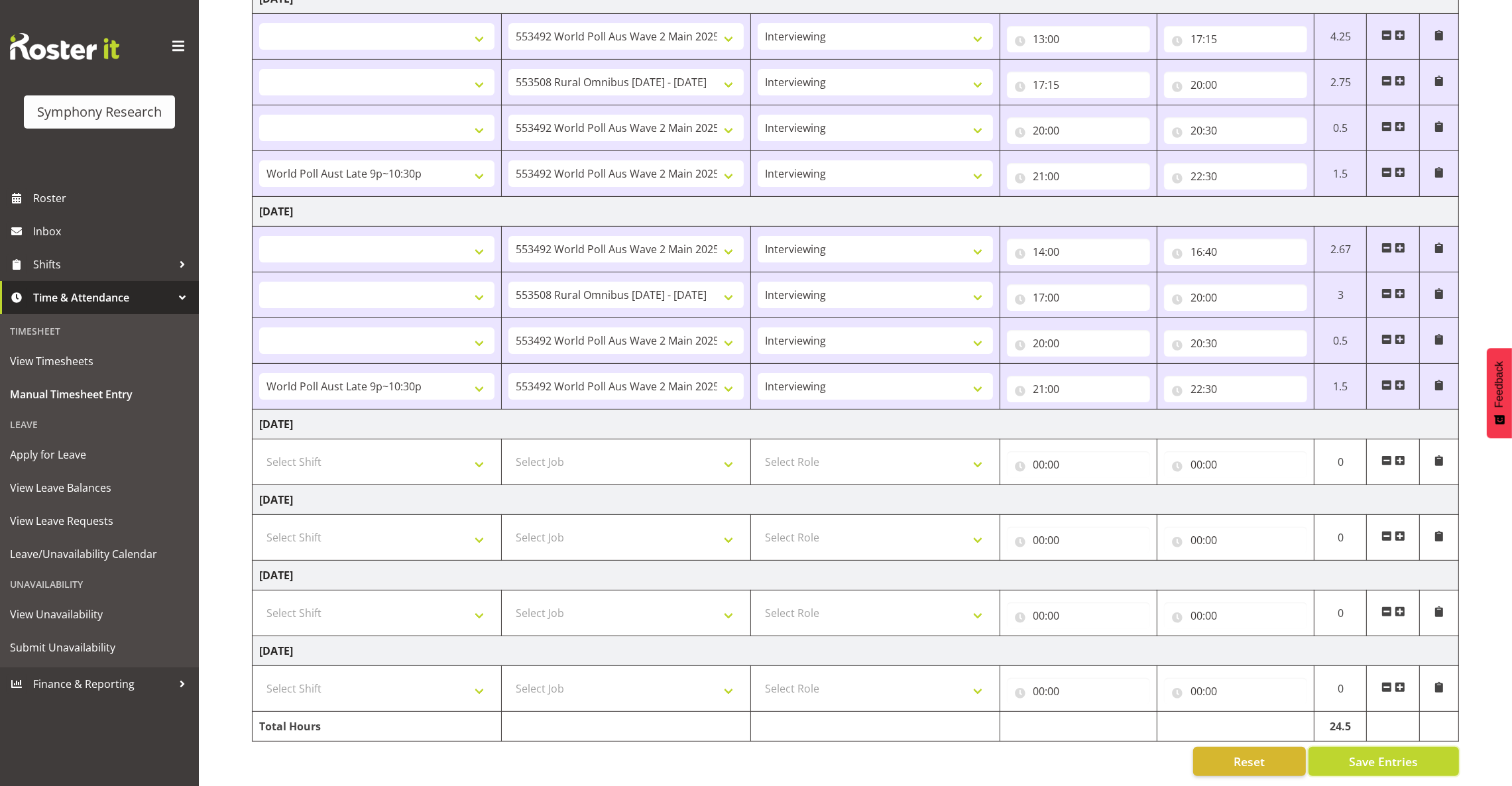
select select
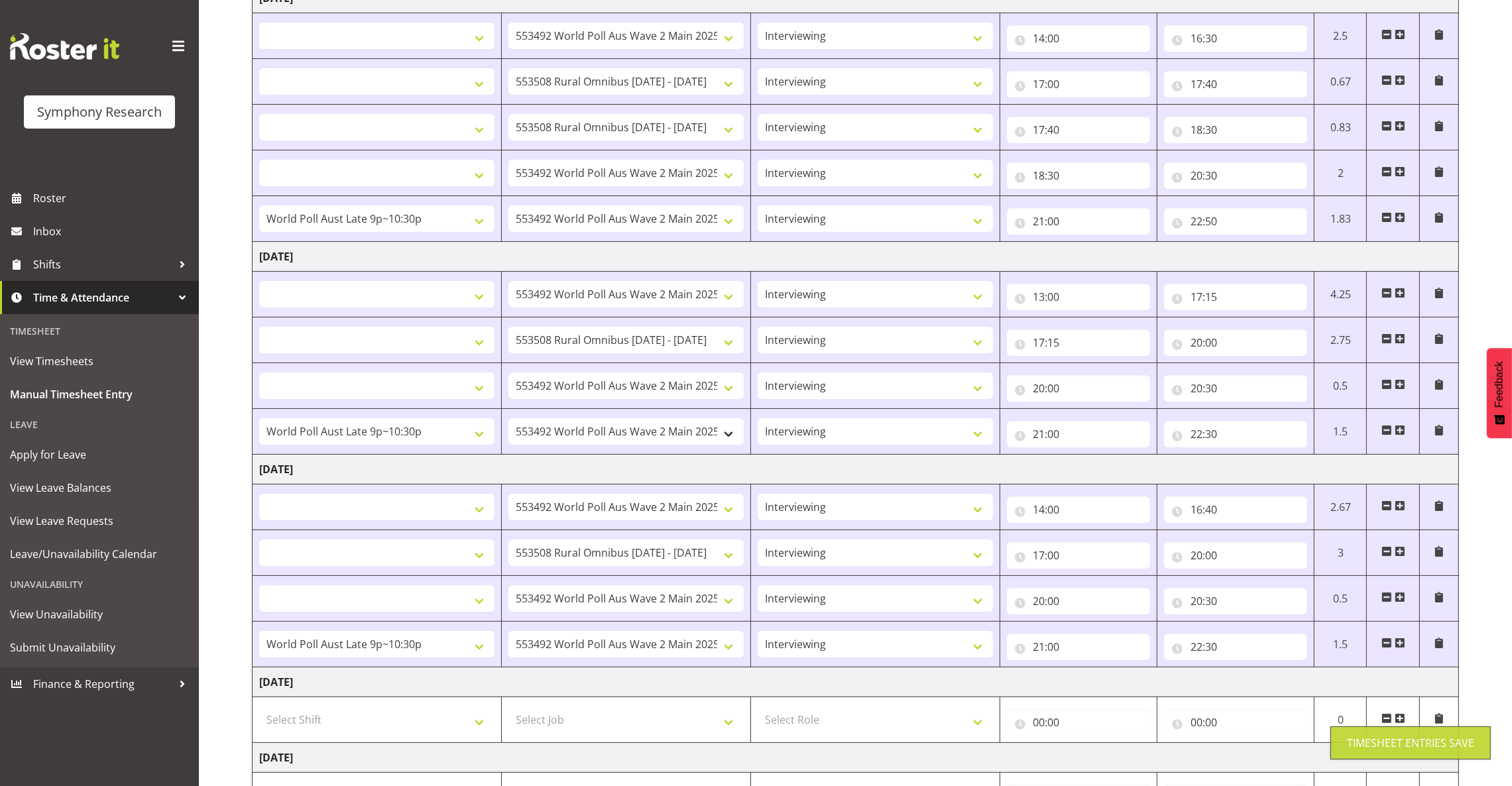
scroll to position [105, 0]
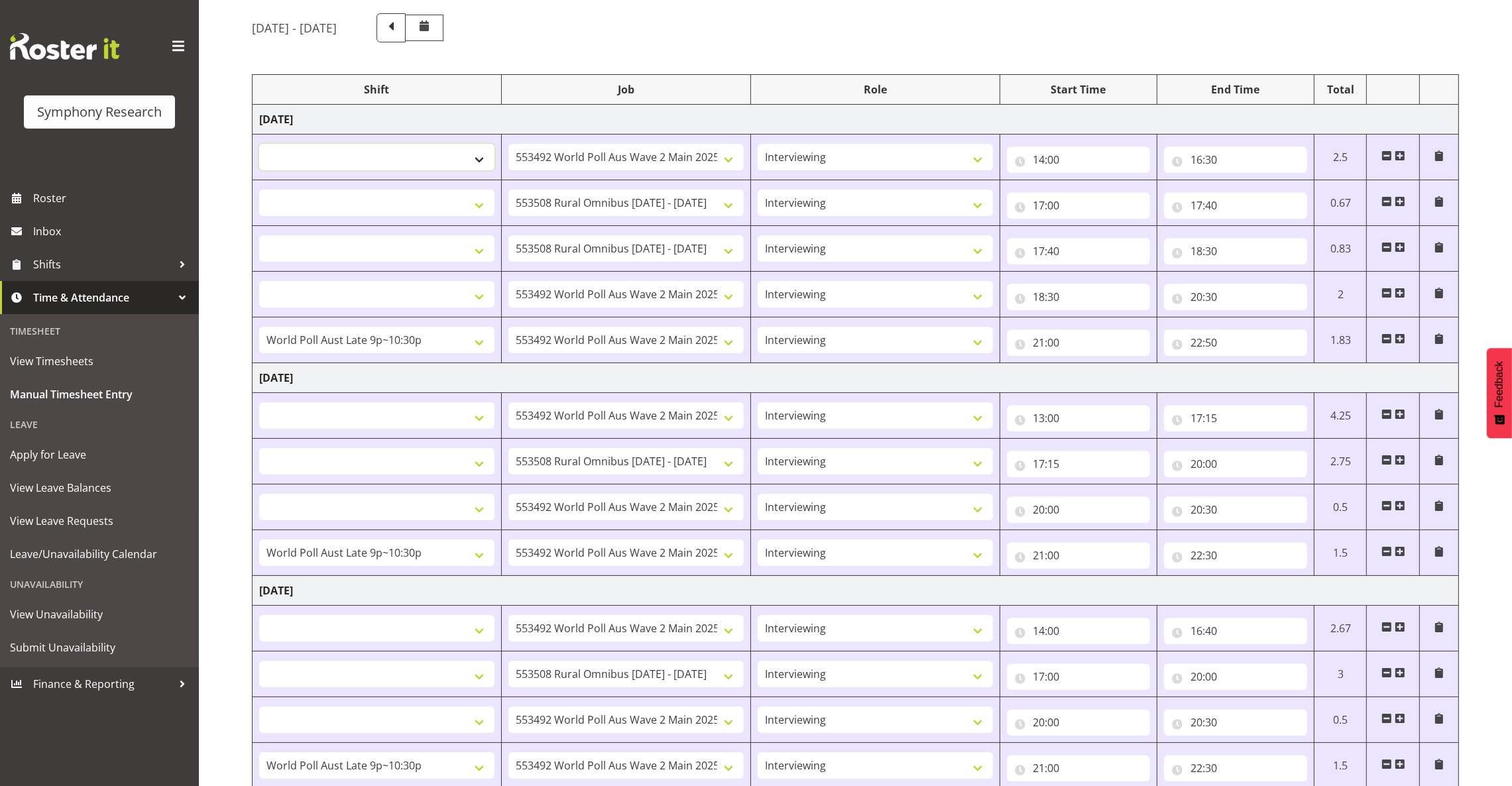
click at [467, 161] on select "!!Weekend Residential (Roster IT Shift Label) *Business 9/10am ~ 4:30pm *Busine…" at bounding box center [377, 157] width 236 height 26
click at [642, 373] on td "Tuesday 19th August 2025" at bounding box center [856, 378] width 1206 height 30
click at [479, 299] on select "!!Weekend Residential (Roster IT Shift Label) *Business 9/10am ~ 4:30pm *Busine…" at bounding box center [377, 294] width 236 height 26
click at [482, 157] on select "!!Weekend Residential (Roster IT Shift Label) *Business 9/10am ~ 4:30pm *Busine…" at bounding box center [377, 157] width 236 height 26
click at [542, 370] on td "Tuesday 19th August 2025" at bounding box center [856, 378] width 1206 height 30
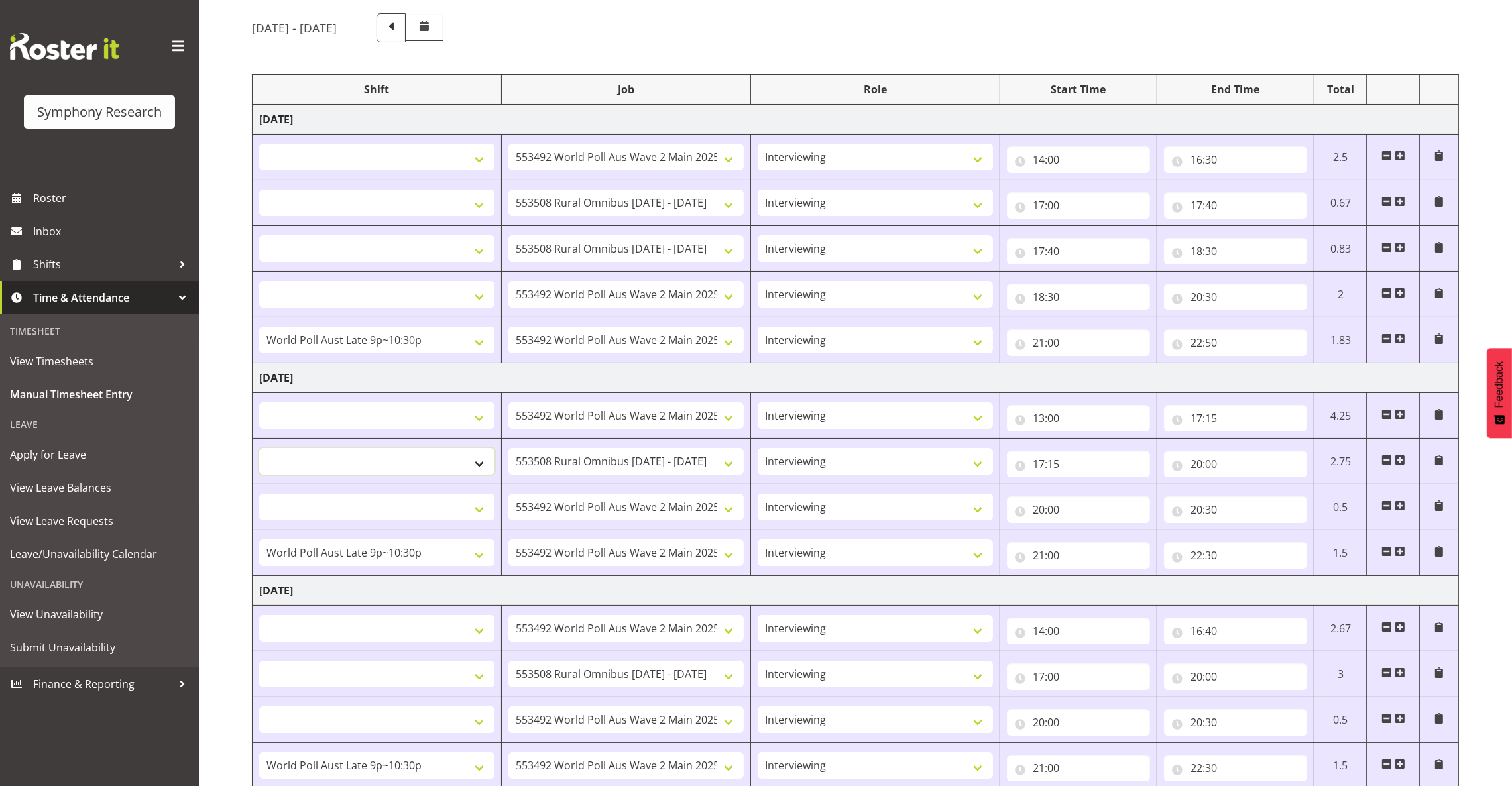
click at [485, 463] on select "!!Weekend Residential (Roster IT Shift Label) *Business 9/10am ~ 4:30pm *Busine…" at bounding box center [377, 461] width 236 height 26
select select "57853"
click at [259, 449] on select "!!Weekend Residential (Roster IT Shift Label) *Business 9/10am ~ 4:30pm *Busine…" at bounding box center [377, 461] width 236 height 26
select select
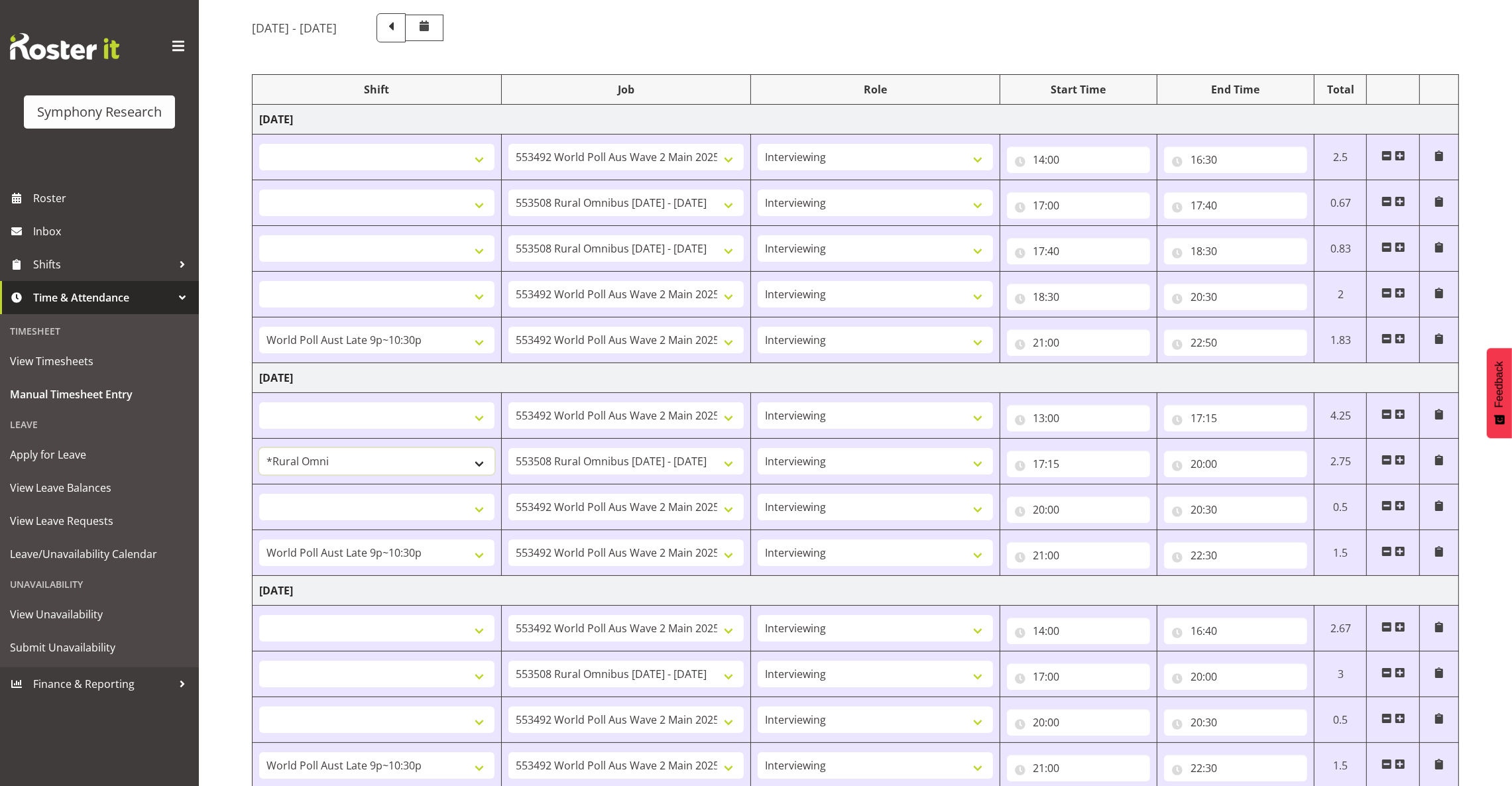
select select
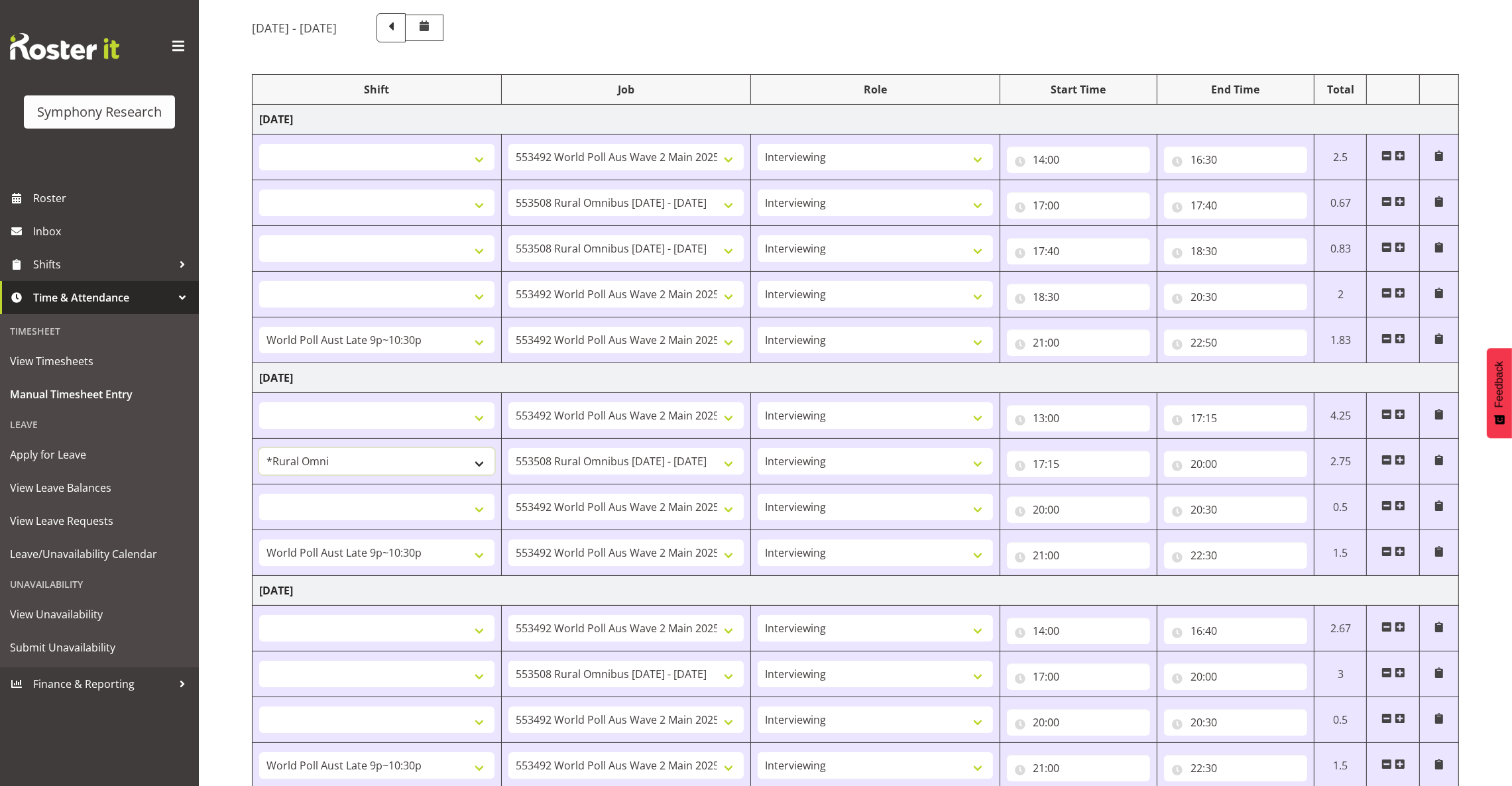
select select
click at [475, 248] on select "!!Weekend Residential (Roster IT Shift Label) *Business 9/10am ~ 4:30pm *Busine…" at bounding box center [377, 248] width 236 height 26
click at [473, 156] on select "!!Weekend Residential (Roster IT Shift Label) *Business 9/10am ~ 4:30pm *Busine…" at bounding box center [377, 157] width 236 height 26
select select "57853"
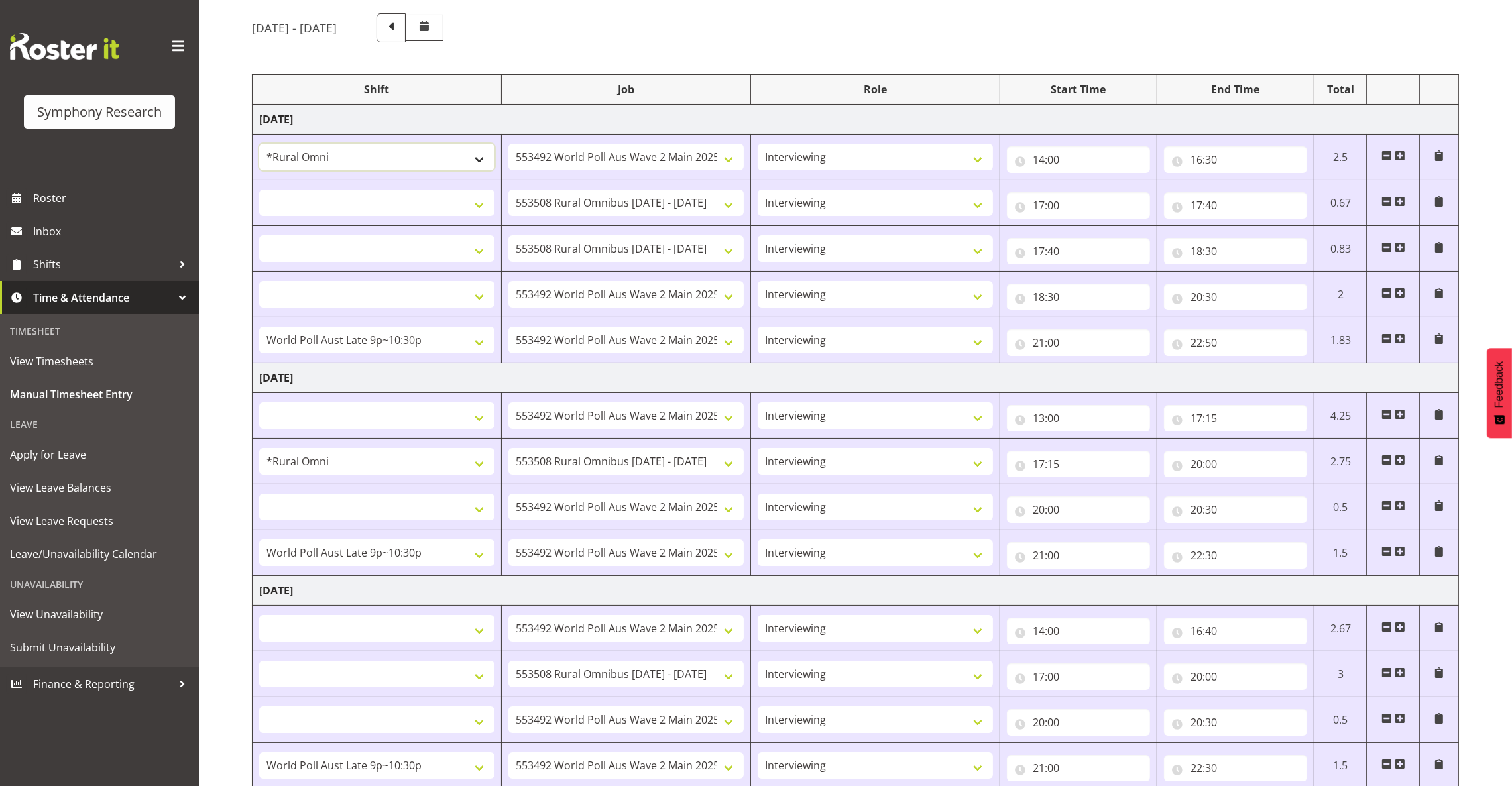
click at [259, 144] on select "!!Weekend Residential (Roster IT Shift Label) *Business 9/10am ~ 4:30pm *Busine…" at bounding box center [377, 157] width 236 height 26
select select
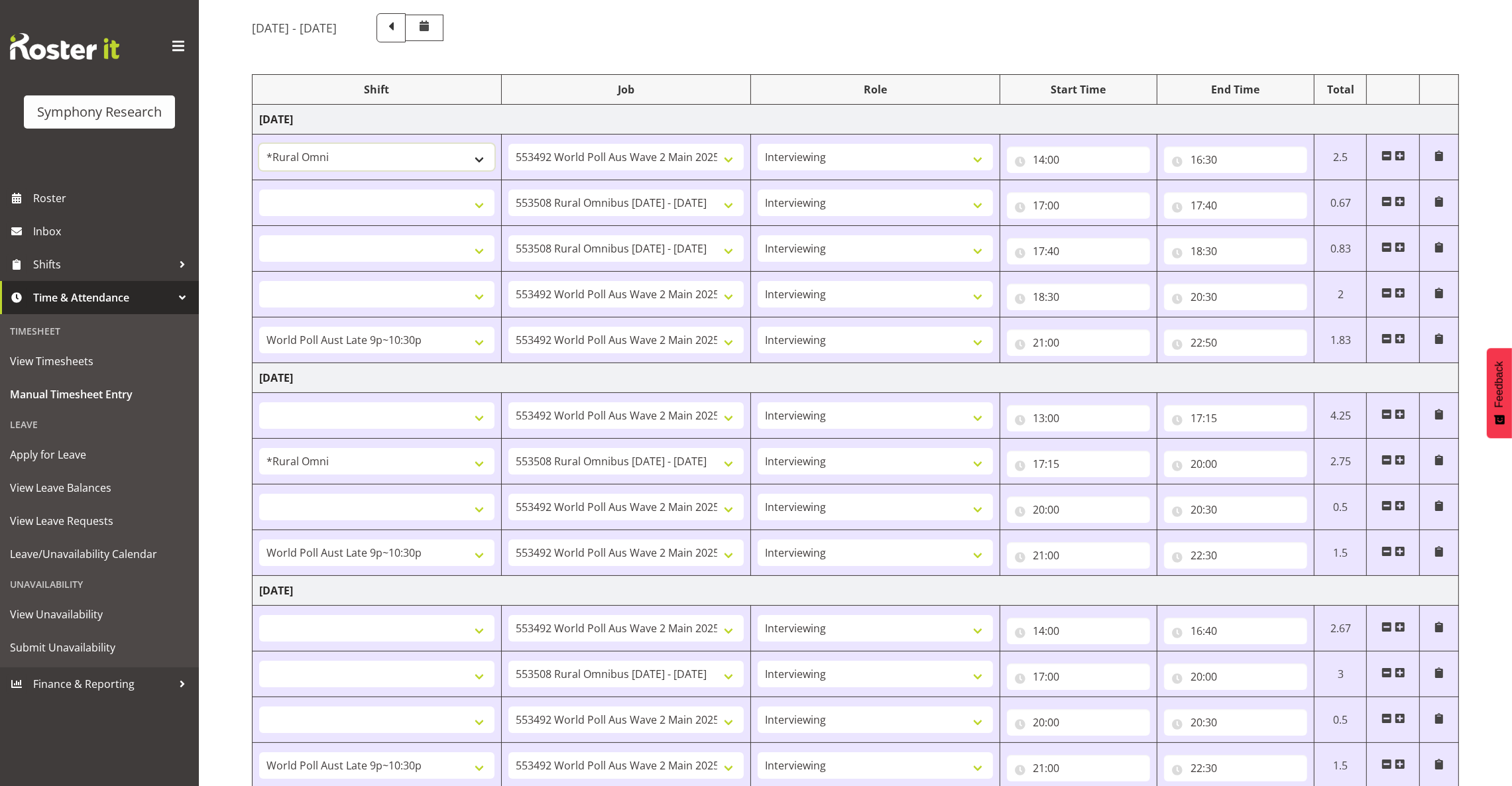
select select
click at [480, 206] on select "!!Weekend Residential (Roster IT Shift Label) *Business 9/10am ~ 4:30pm *Busine…" at bounding box center [377, 203] width 236 height 26
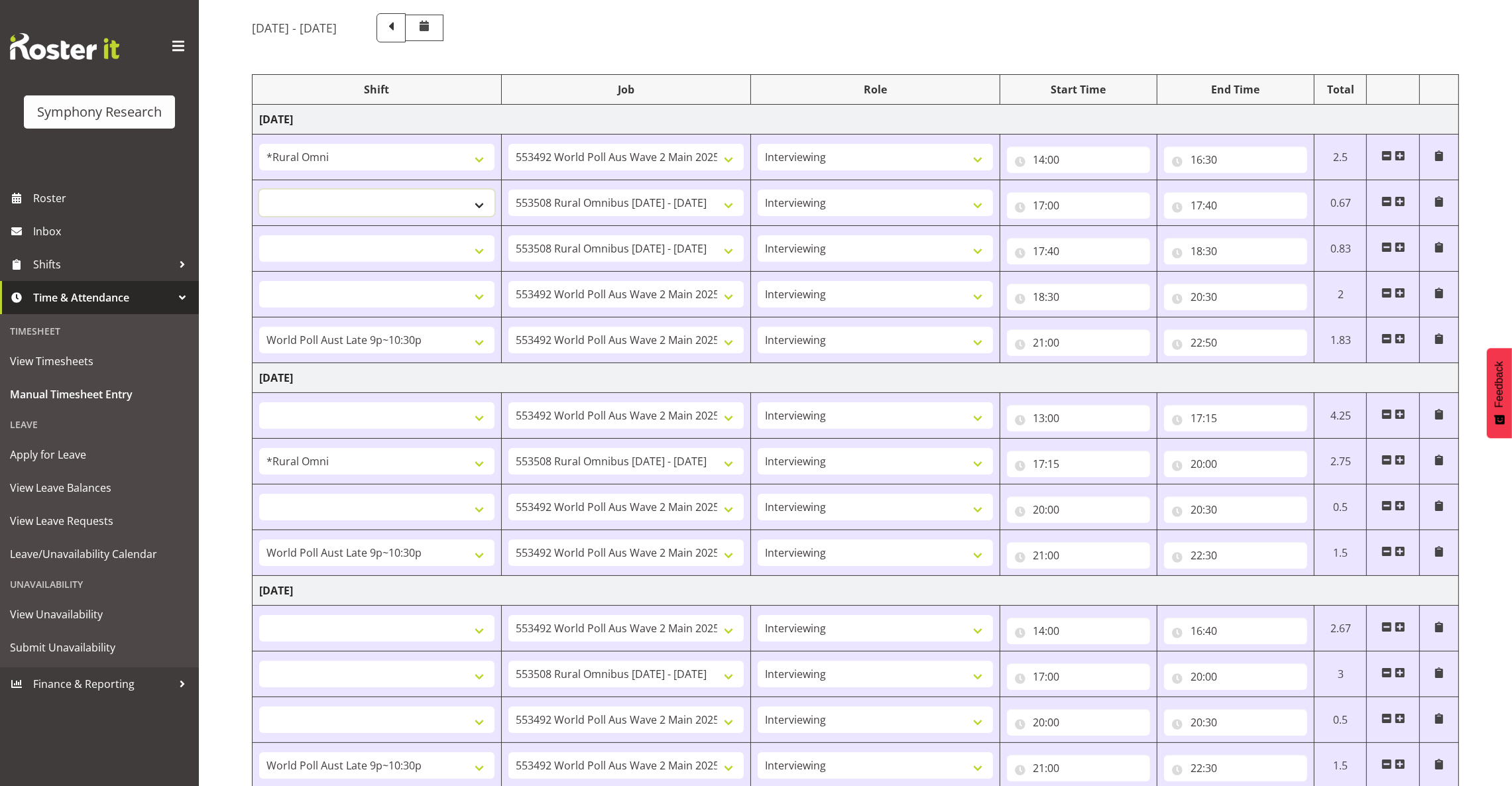
select select "57853"
click at [259, 190] on select "!!Weekend Residential (Roster IT Shift Label) *Business 9/10am ~ 4:30pm *Busine…" at bounding box center [377, 203] width 236 height 26
select select
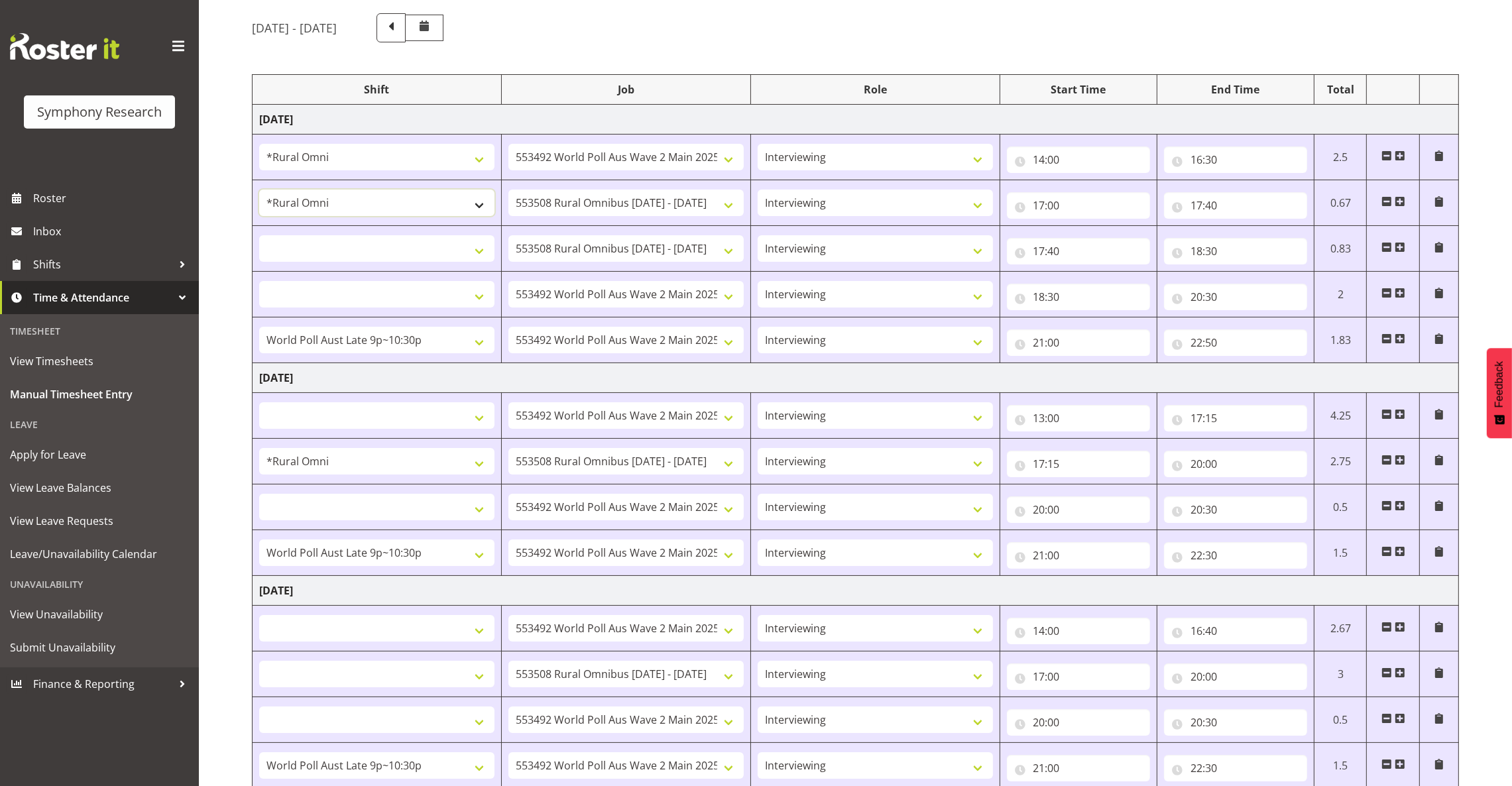
select select
click at [470, 249] on select "!!Weekend Residential (Roster IT Shift Label) *Business 9/10am ~ 4:30pm *Busine…" at bounding box center [377, 248] width 236 height 26
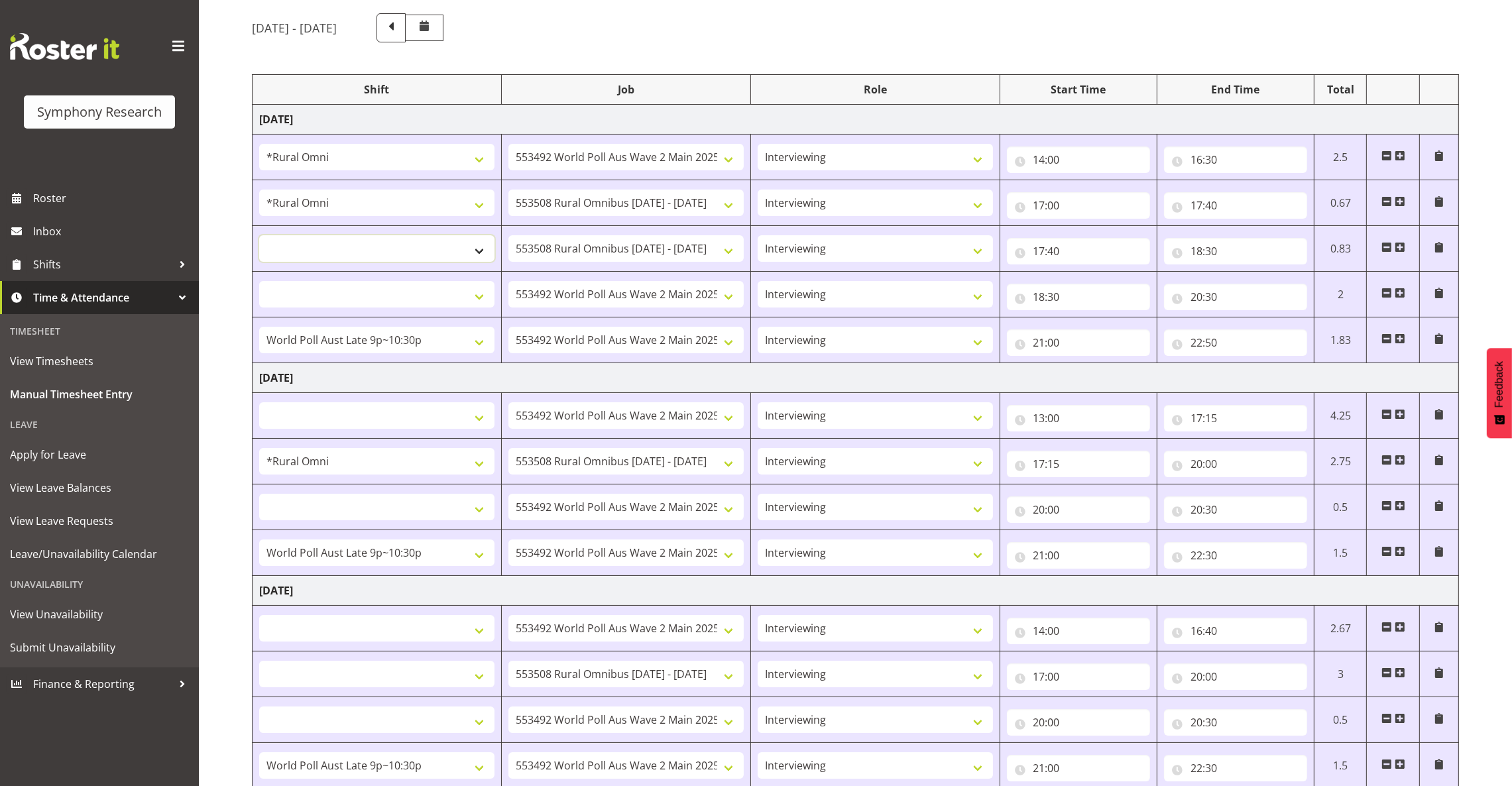
select select "57853"
click at [259, 236] on select "!!Weekend Residential (Roster IT Shift Label) *Business 9/10am ~ 4:30pm *Busine…" at bounding box center [377, 248] width 236 height 26
select select
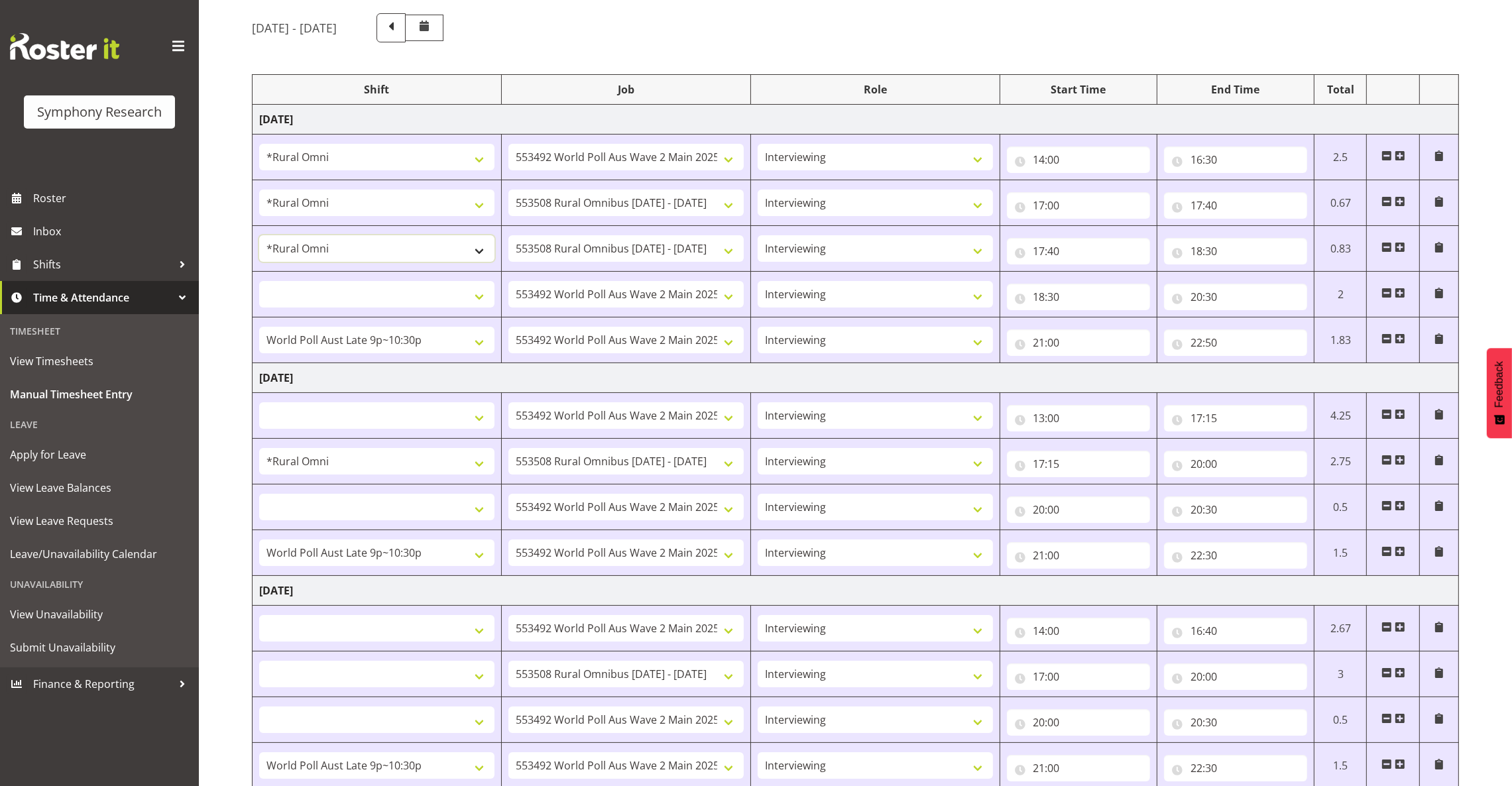
select select
click at [467, 157] on select "!!Weekend Residential (Roster IT Shift Label) *Business 9/10am ~ 4:30pm *Busine…" at bounding box center [377, 157] width 236 height 26
select select "103"
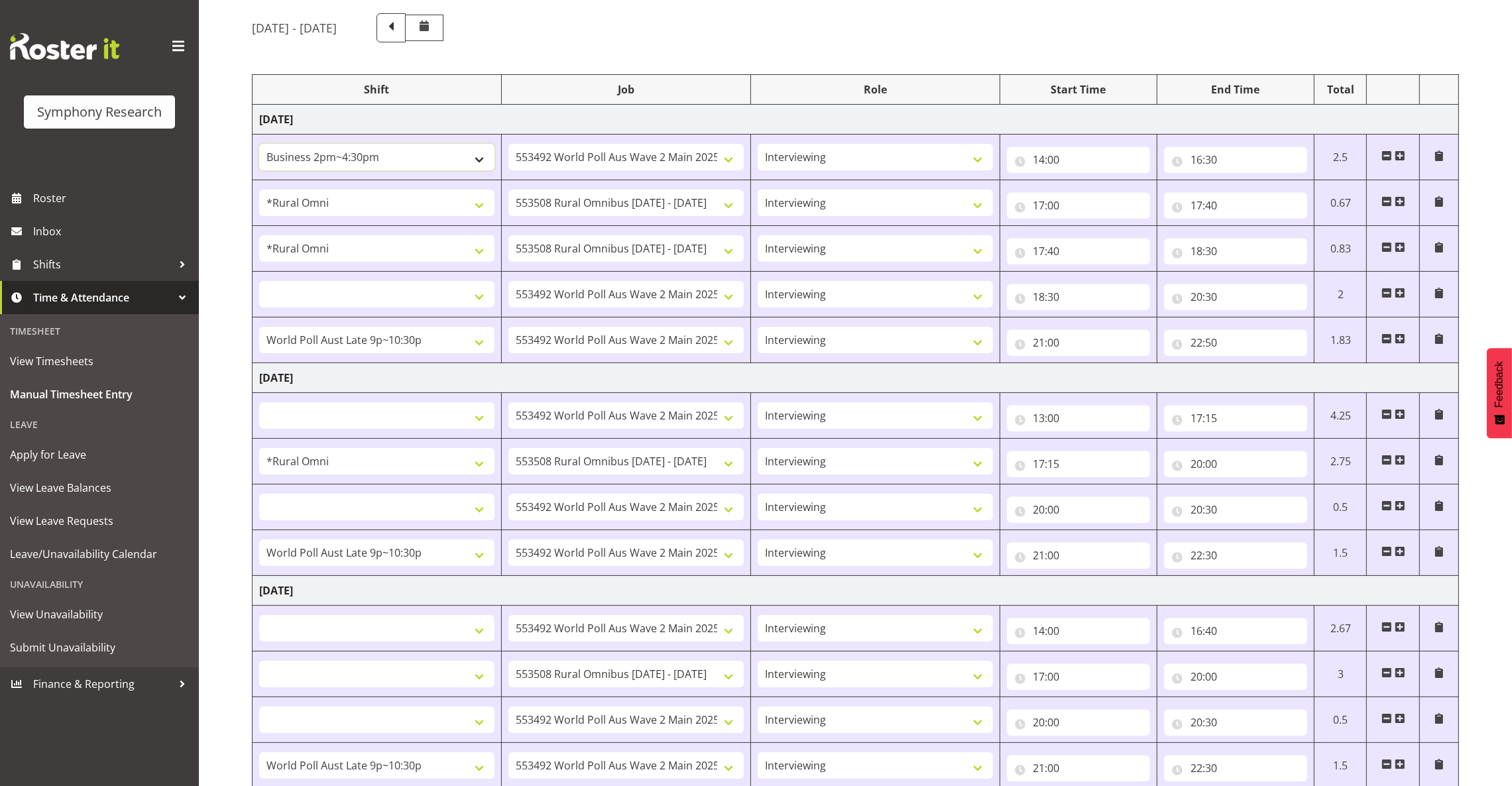
click at [259, 144] on select "!!Weekend Residential (Roster IT Shift Label) *Business 9/10am ~ 4:30pm *Busine…" at bounding box center [377, 157] width 236 height 26
select select
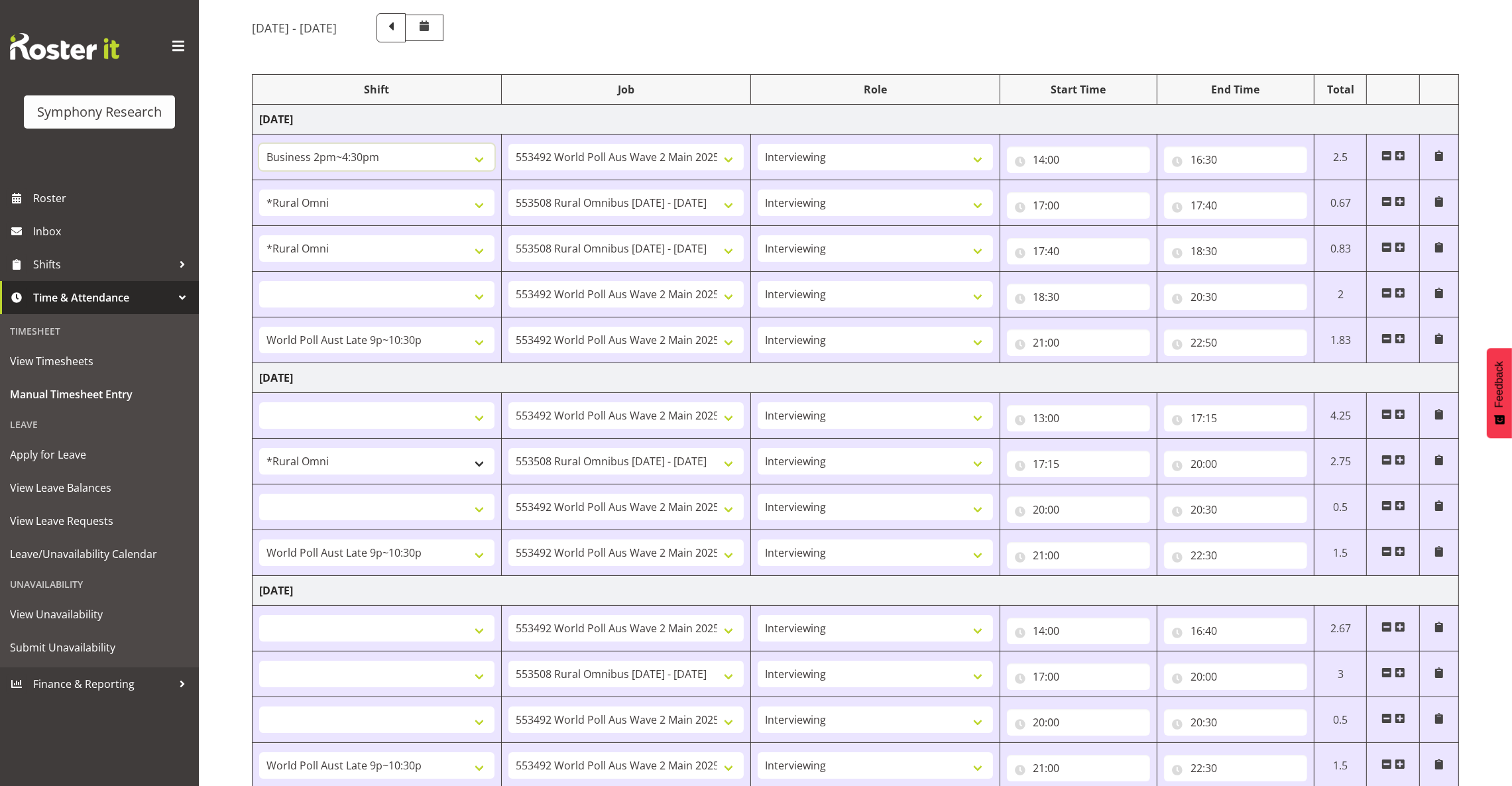
select select
click at [465, 634] on select "!!Weekend Residential (Roster IT Shift Label) *Business 9/10am ~ 4:30pm *Busine…" at bounding box center [377, 628] width 236 height 26
select select "103"
click at [259, 617] on select "!!Weekend Residential (Roster IT Shift Label) *Business 9/10am ~ 4:30pm *Busine…" at bounding box center [377, 628] width 236 height 26
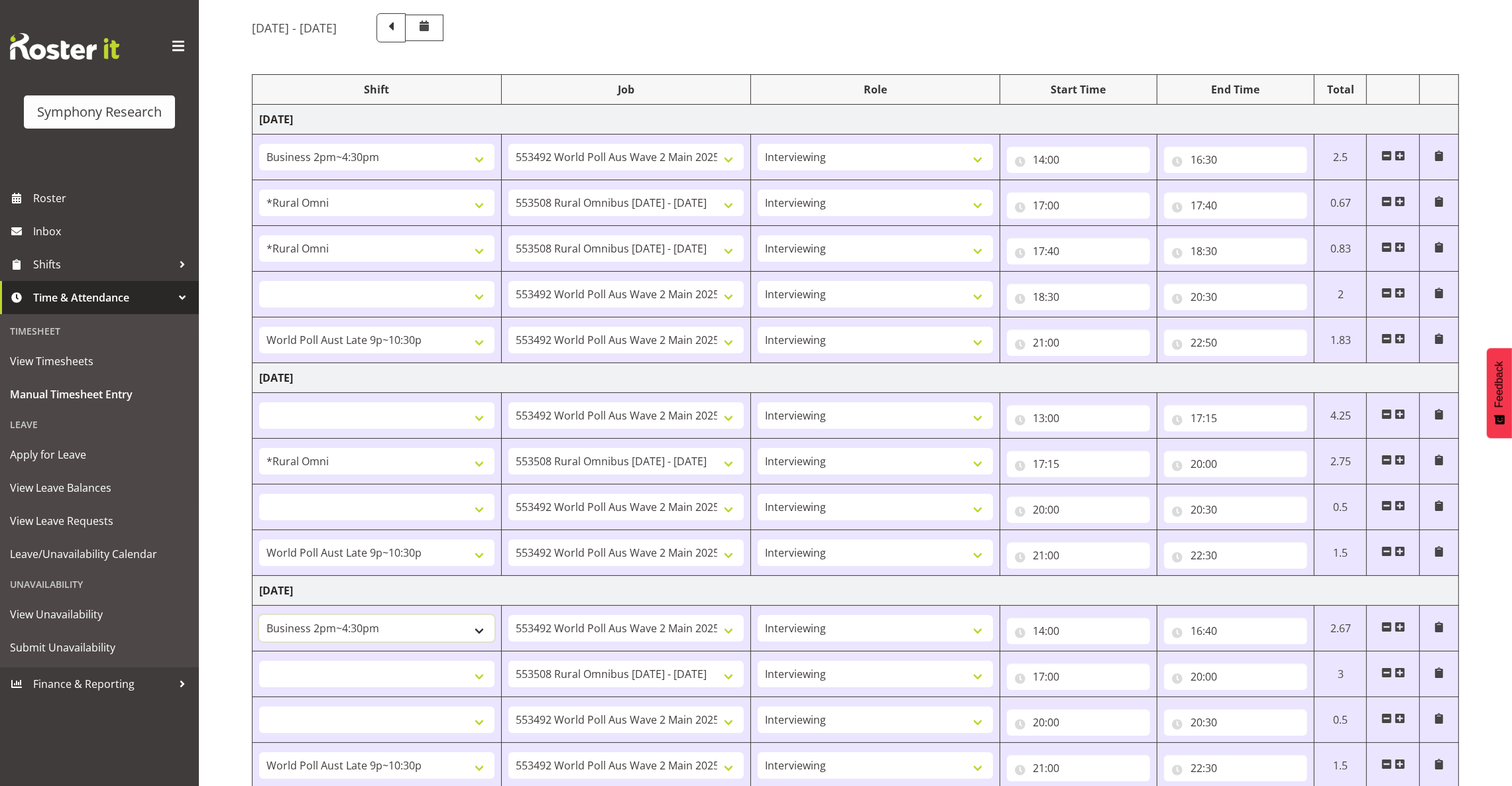
select select
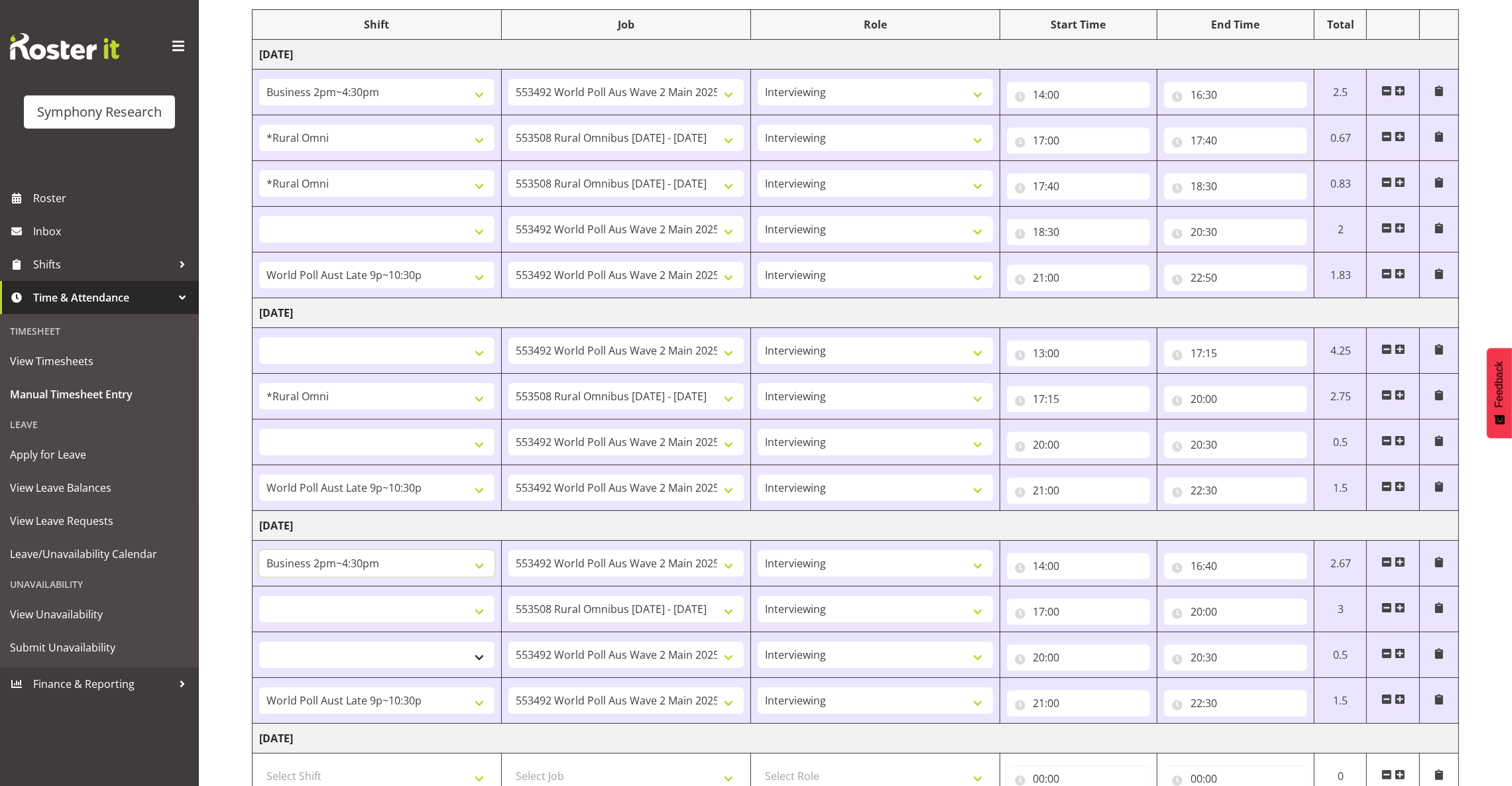
scroll to position [204, 0]
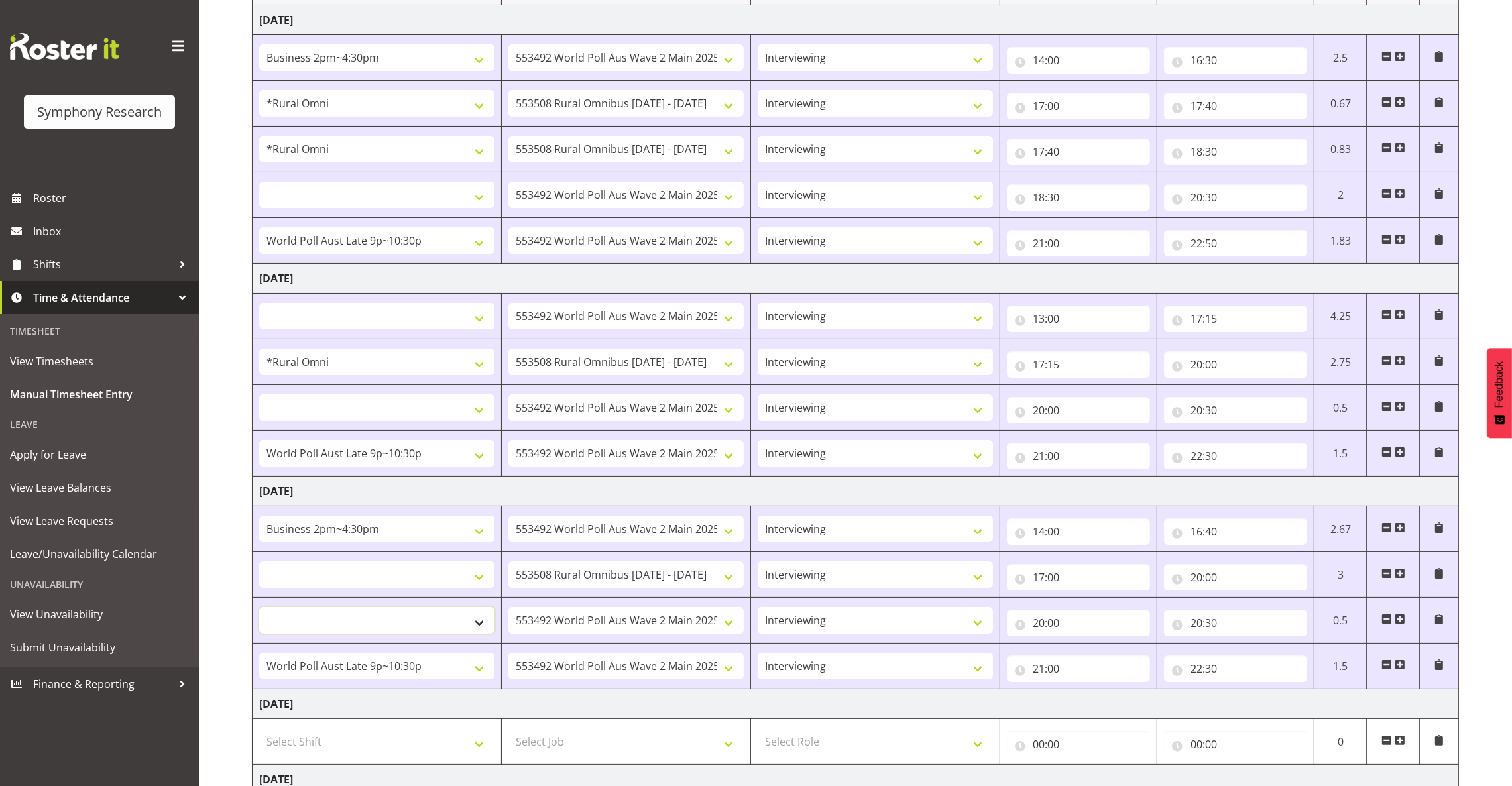
click at [478, 627] on select "!!Weekend Residential (Roster IT Shift Label) *Business 9/10am ~ 4:30pm *Busine…" at bounding box center [377, 620] width 236 height 26
click at [613, 281] on td "Tuesday 19th August 2025" at bounding box center [856, 278] width 1206 height 30
click at [477, 197] on select "!!Weekend Residential (Roster IT Shift Label) *Business 9/10am ~ 4:30pm *Busine…" at bounding box center [377, 194] width 236 height 26
click at [575, 489] on td "Wednesday 20th August 2025" at bounding box center [856, 491] width 1206 height 30
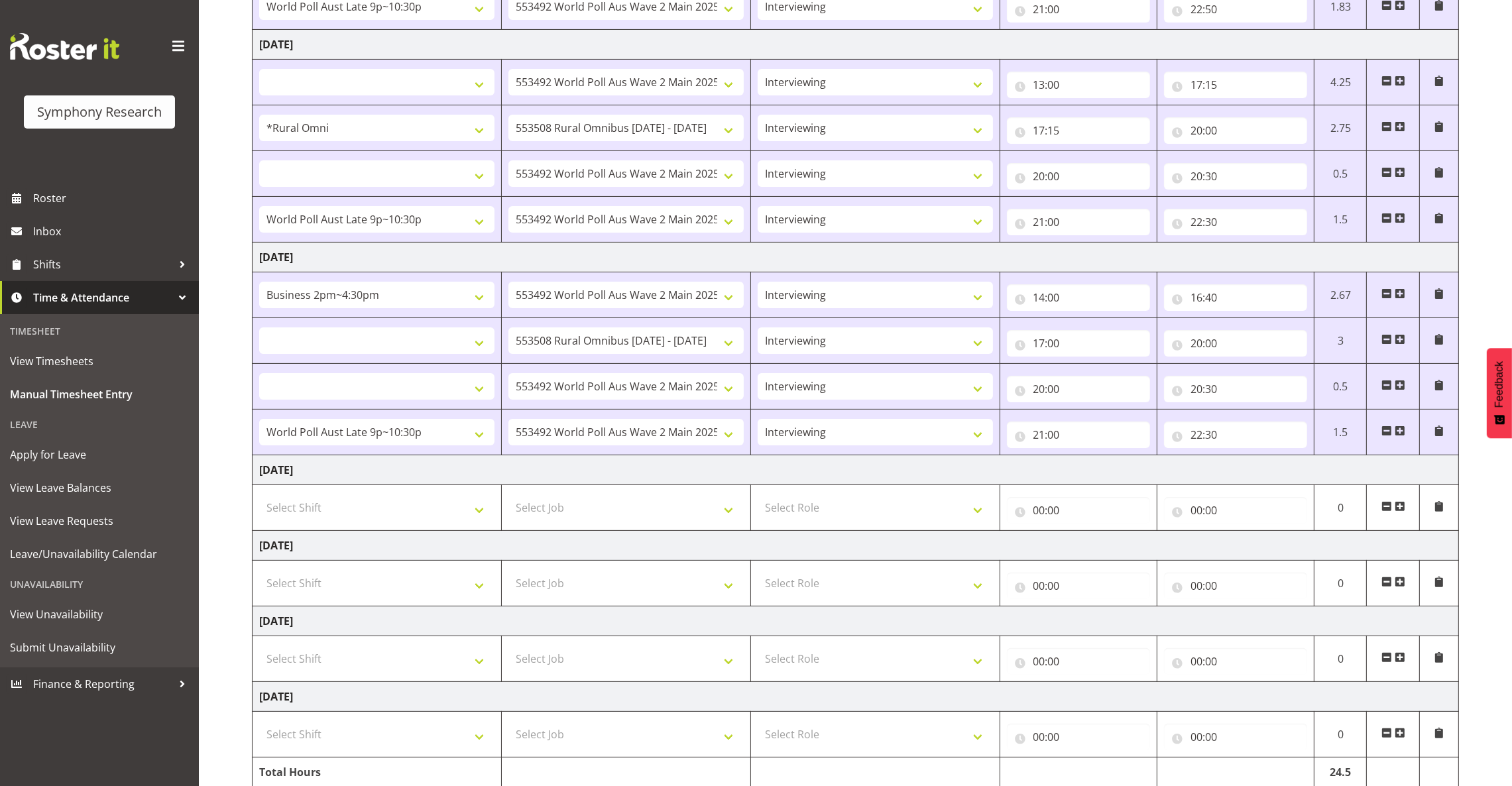
scroll to position [502, 0]
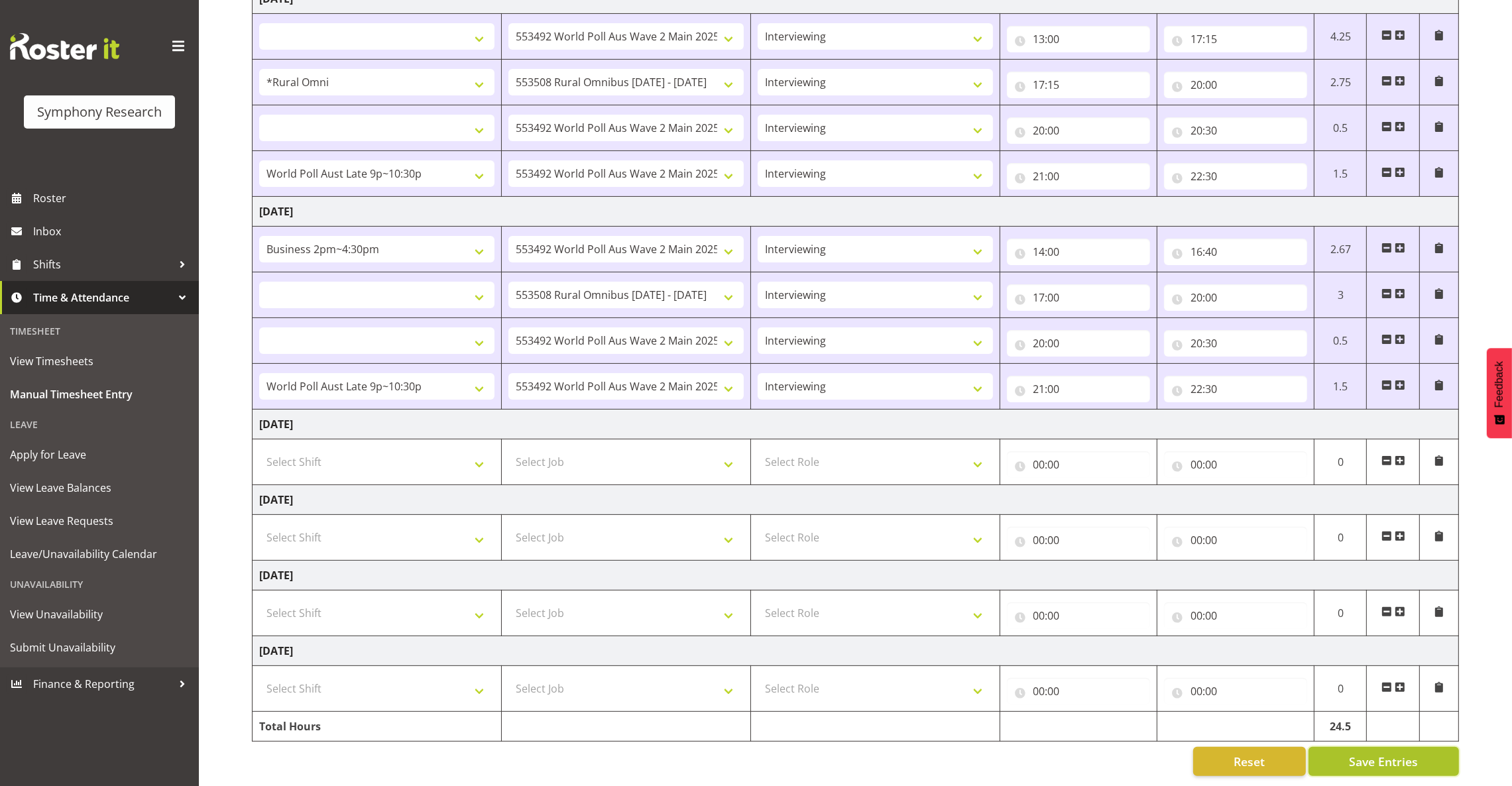
click at [1411, 753] on span "Save Entries" at bounding box center [1382, 761] width 68 height 17
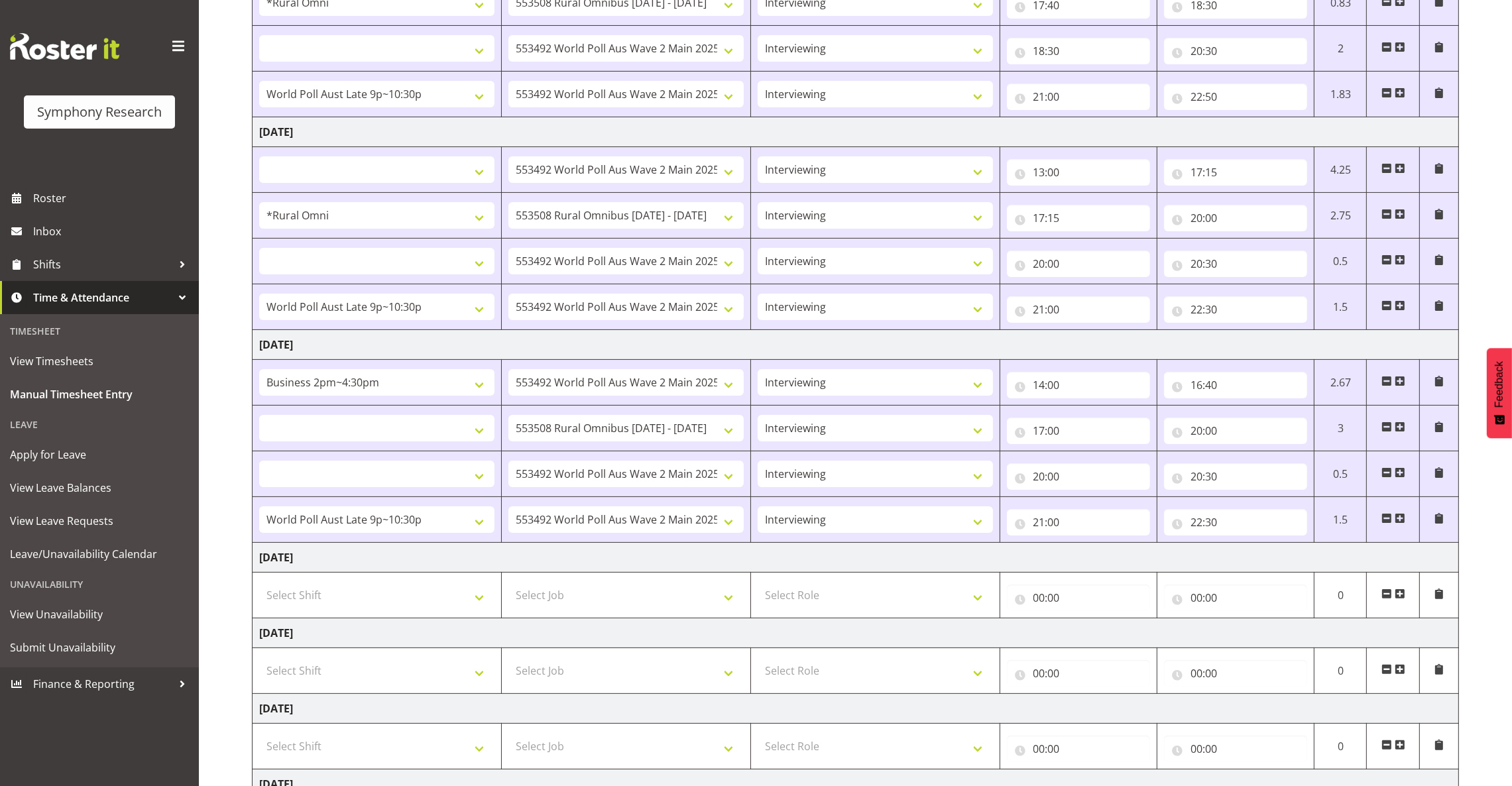
scroll to position [403, 0]
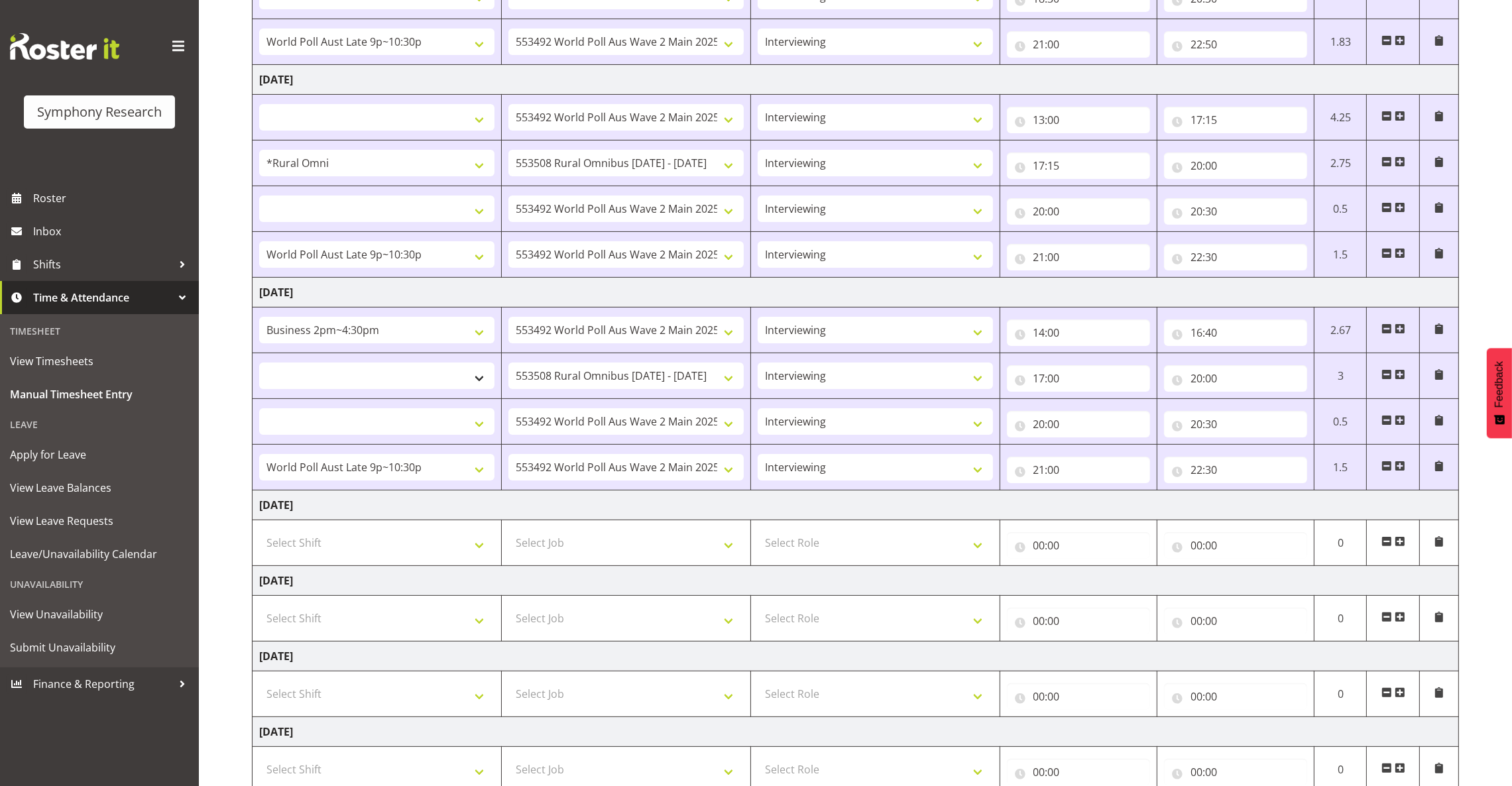
select select
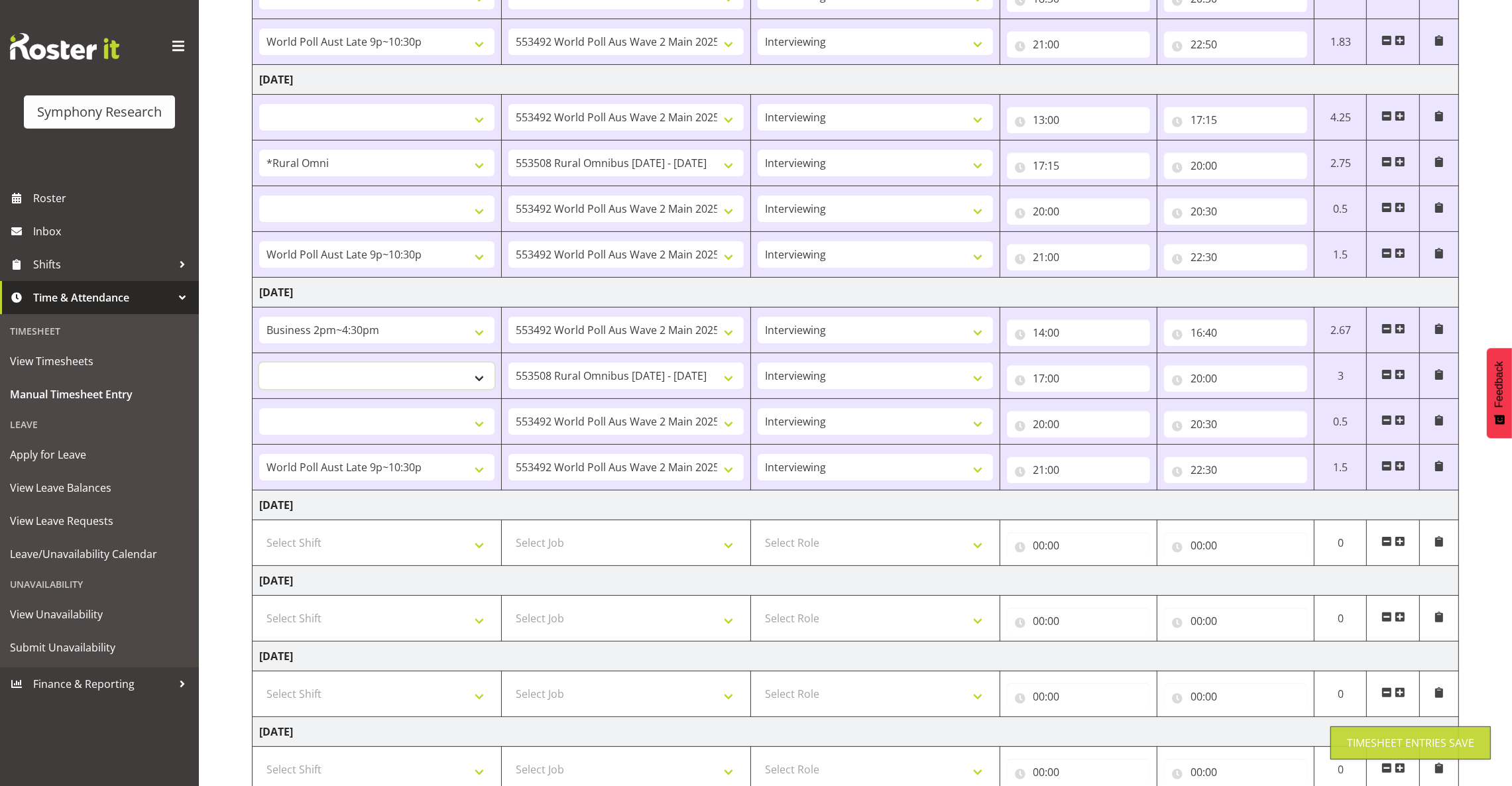
click at [477, 380] on select "!!Weekend Residential (Roster IT Shift Label) *Business 9/10am ~ 4:30pm *Busine…" at bounding box center [377, 375] width 236 height 26
select select "57853"
click at [259, 364] on select "!!Weekend Residential (Roster IT Shift Label) *Business 9/10am ~ 4:30pm *Busine…" at bounding box center [377, 375] width 236 height 26
select select
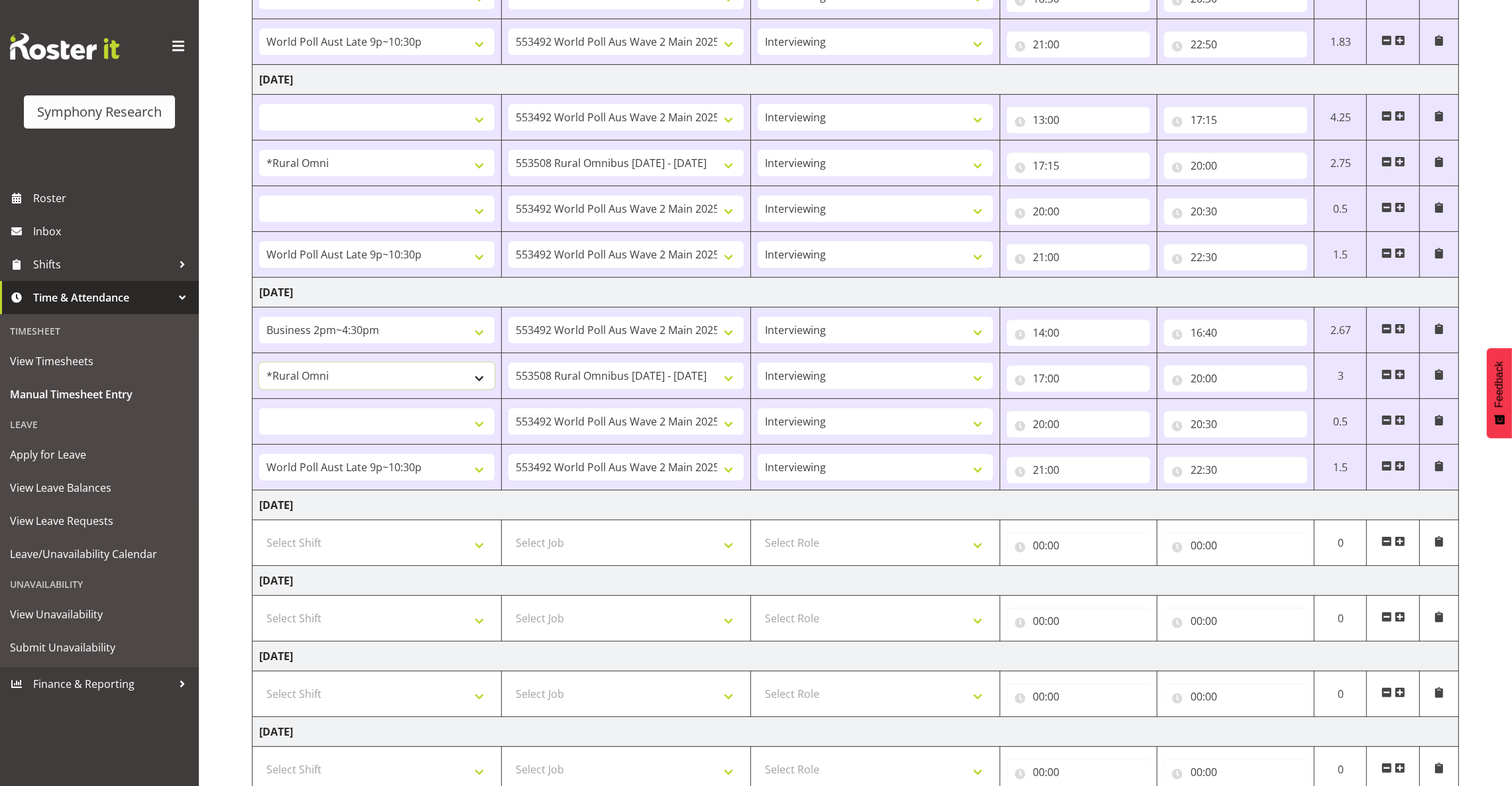
select select
click at [468, 424] on select "!!Weekend Residential (Roster IT Shift Label) *Business 9/10am ~ 4:30pm *Busine…" at bounding box center [377, 421] width 236 height 26
click at [526, 300] on td "Wednesday 20th August 2025" at bounding box center [856, 292] width 1206 height 30
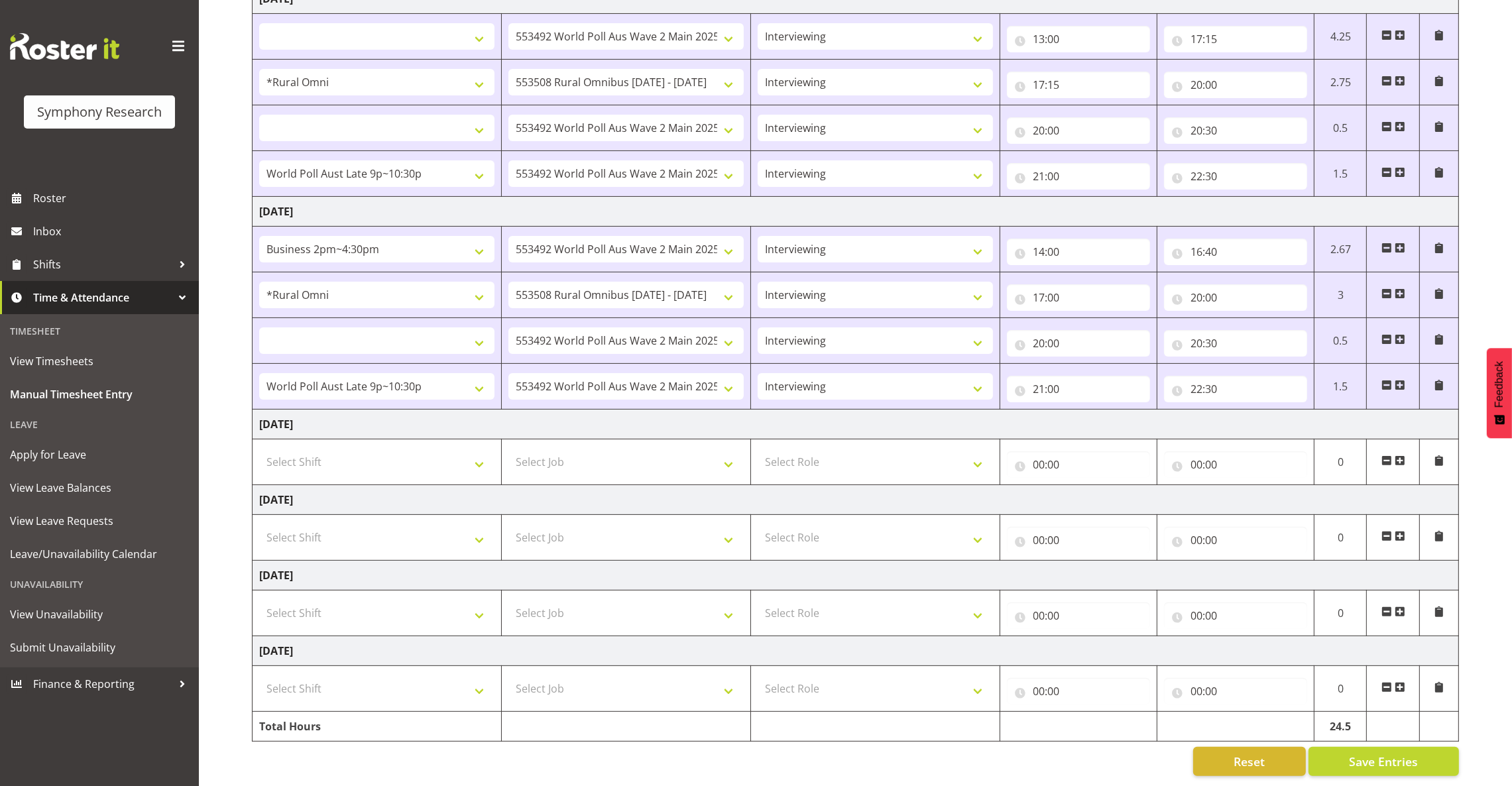
scroll to position [204, 0]
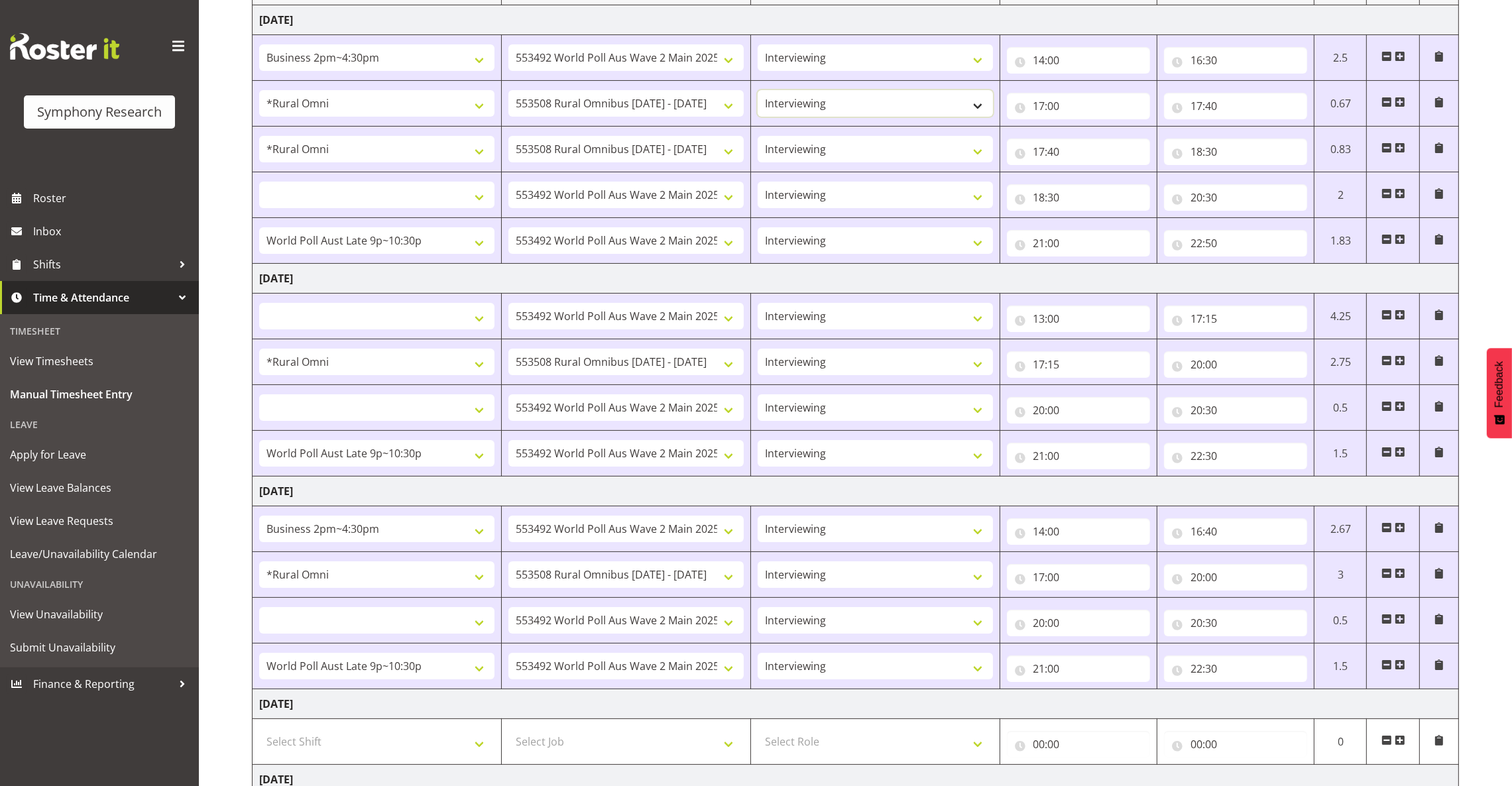
click at [882, 106] on select "Briefing Interviewing" at bounding box center [876, 103] width 236 height 26
select select "297"
click at [758, 90] on select "Briefing Interviewing" at bounding box center [876, 103] width 236 height 26
select select
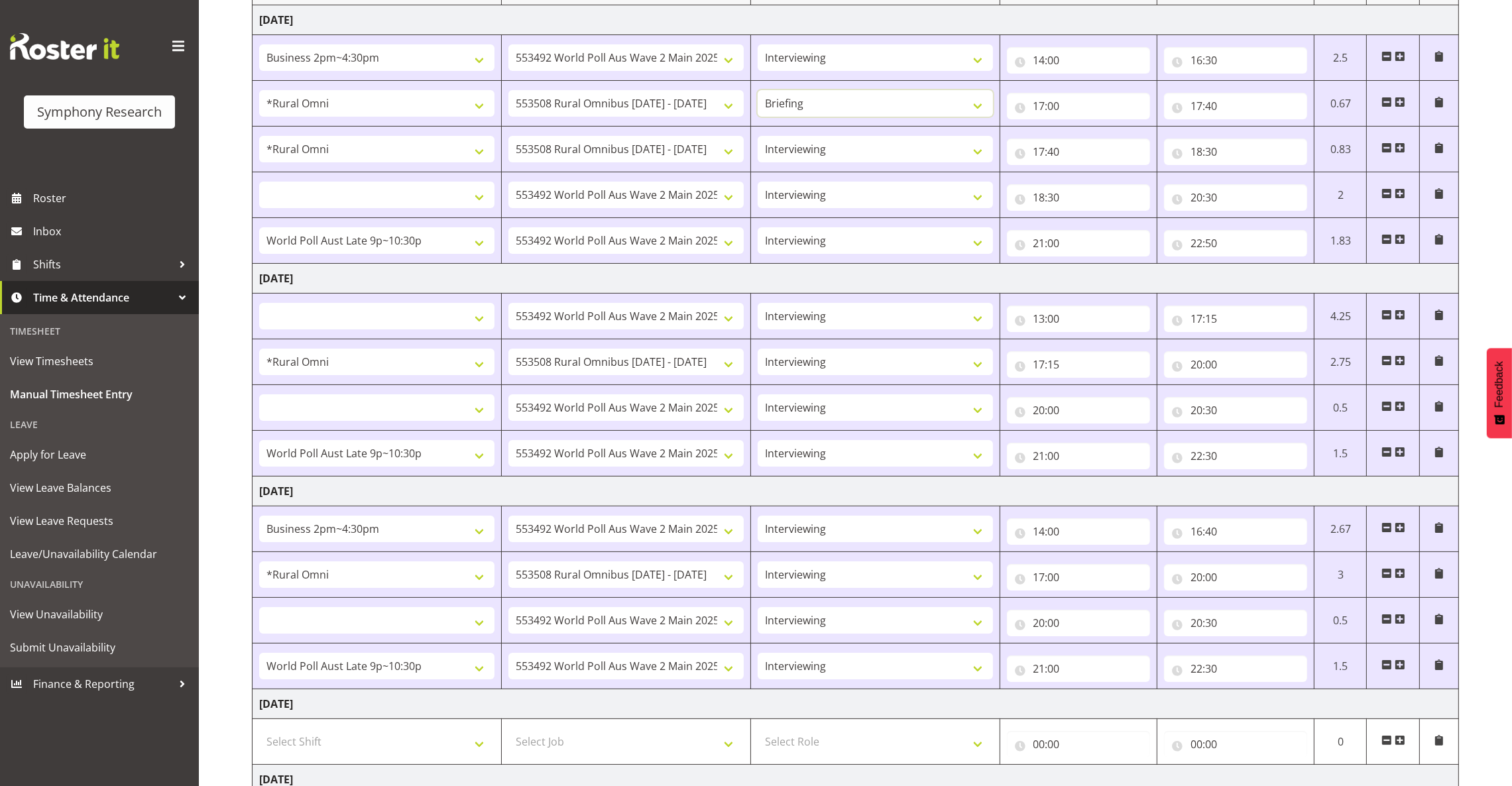
select select
click at [482, 196] on select "!!Weekend Residential (Roster IT Shift Label) *Business 9/10am ~ 4:30pm *Busine…" at bounding box center [377, 194] width 236 height 26
select select "56692"
click at [259, 183] on select "!!Weekend Residential (Roster IT Shift Label) *Business 9/10am ~ 4:30pm *Busine…" at bounding box center [377, 194] width 236 height 26
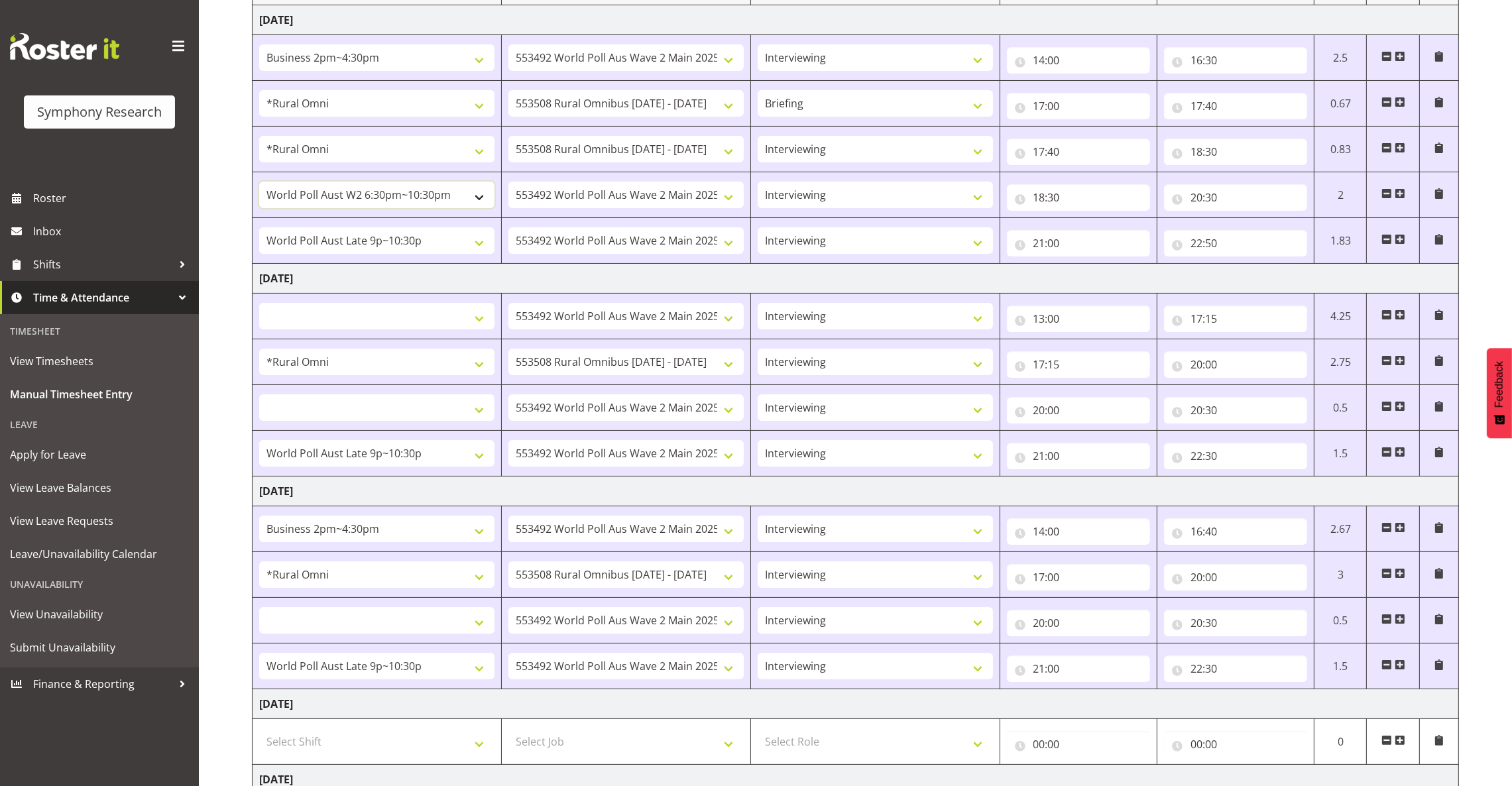
select select
click at [460, 414] on select "!!Weekend Residential (Roster IT Shift Label) *Business 9/10am ~ 4:30pm *Busine…" at bounding box center [377, 407] width 236 height 26
click at [649, 285] on td "Tuesday 19th August 2025" at bounding box center [856, 278] width 1206 height 30
click at [478, 627] on select "!!Weekend Residential (Roster IT Shift Label) *Business 9/10am ~ 4:30pm *Busine…" at bounding box center [377, 620] width 236 height 26
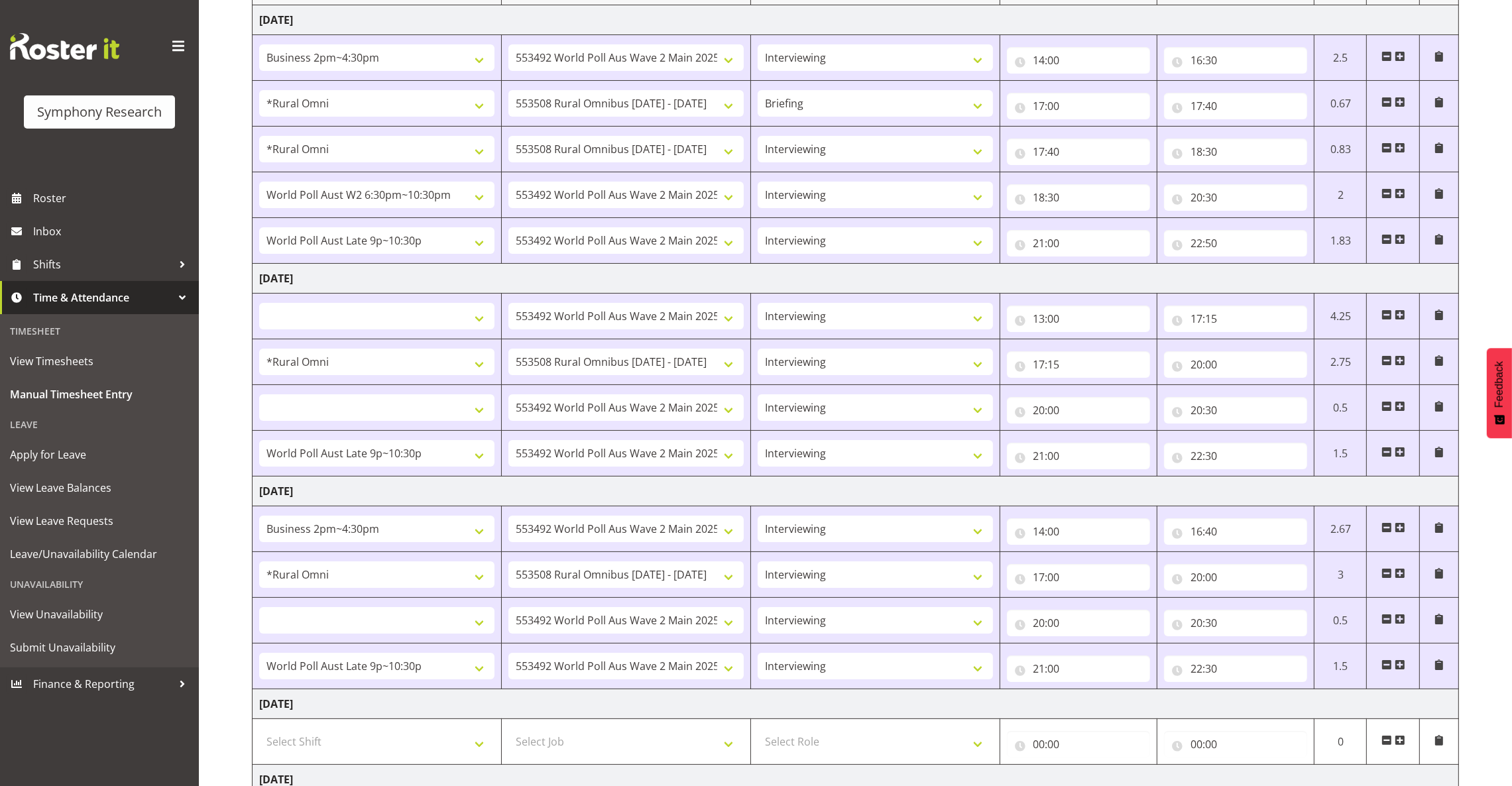
click at [543, 492] on td "Wednesday 20th August 2025" at bounding box center [856, 491] width 1206 height 30
click at [480, 323] on select "!!Weekend Residential (Roster IT Shift Label) *Business 9/10am ~ 4:30pm *Busine…" at bounding box center [377, 316] width 236 height 26
click at [612, 718] on td "Thursday 21st August 2025" at bounding box center [856, 704] width 1206 height 30
click at [467, 626] on select "!!Weekend Residential (Roster IT Shift Label) *Business 9/10am ~ 4:30pm *Busine…" at bounding box center [377, 620] width 236 height 26
select select "56692"
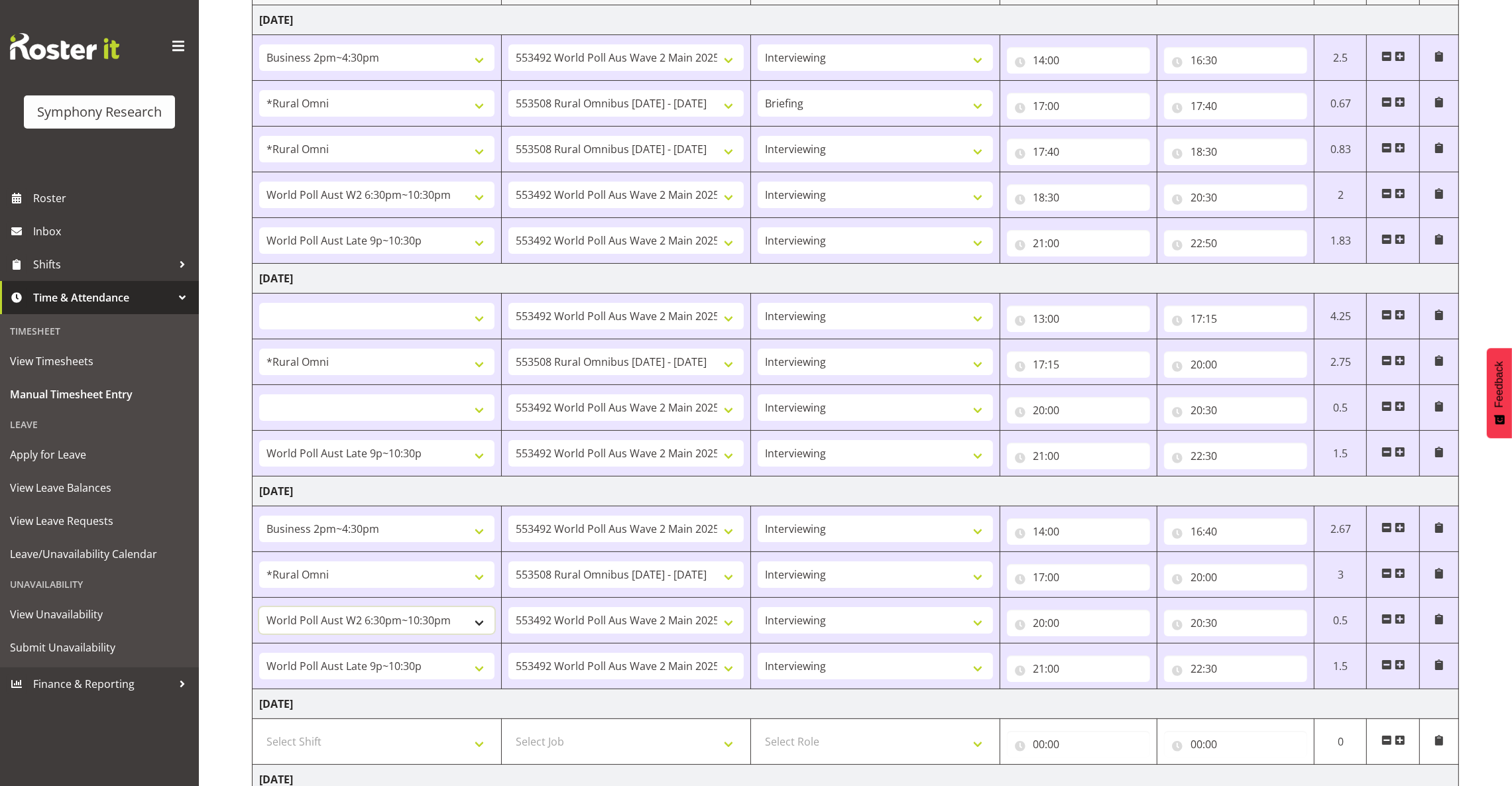
click at [259, 609] on select "!!Weekend Residential (Roster IT Shift Label) *Business 9/10am ~ 4:30pm *Busine…" at bounding box center [377, 620] width 236 height 26
select select
click at [457, 414] on select "!!Weekend Residential (Roster IT Shift Label) *Business 9/10am ~ 4:30pm *Busine…" at bounding box center [377, 407] width 236 height 26
select select "56692"
click at [259, 396] on select "!!Weekend Residential (Roster IT Shift Label) *Business 9/10am ~ 4:30pm *Busine…" at bounding box center [377, 407] width 236 height 26
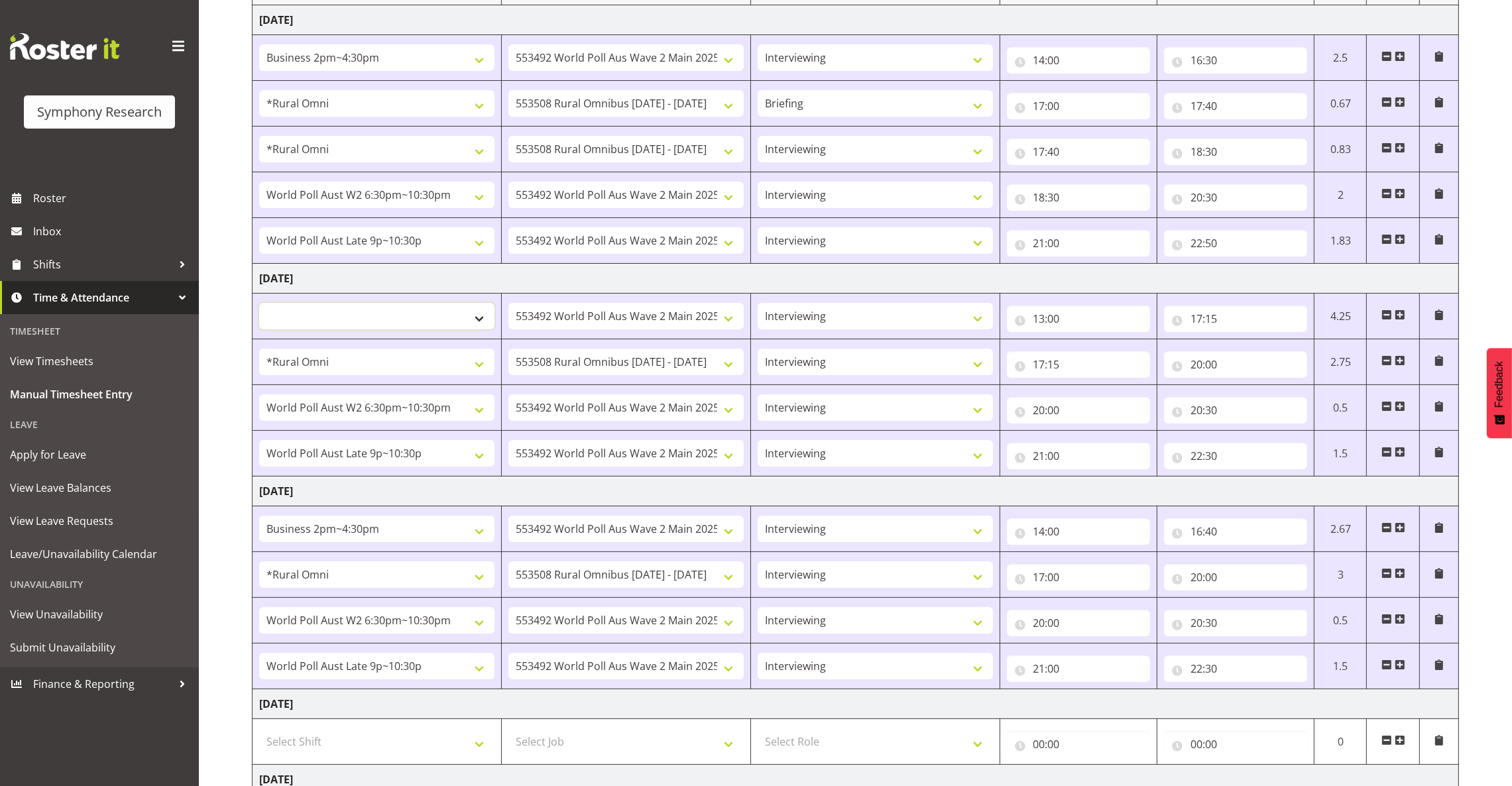
click at [458, 321] on select "!!Weekend Residential (Roster IT Shift Label) *Business 9/10am ~ 4:30pm *Busine…" at bounding box center [377, 316] width 236 height 26
click at [579, 488] on td "Wednesday 20th August 2025" at bounding box center [856, 491] width 1206 height 30
click at [441, 316] on select "!!Weekend Residential (Roster IT Shift Label) *Business 9/10am ~ 4:30pm *Busine…" at bounding box center [377, 316] width 236 height 26
select select "26078"
click at [259, 304] on select "!!Weekend Residential (Roster IT Shift Label) *Business 9/10am ~ 4:30pm *Busine…" at bounding box center [377, 316] width 236 height 26
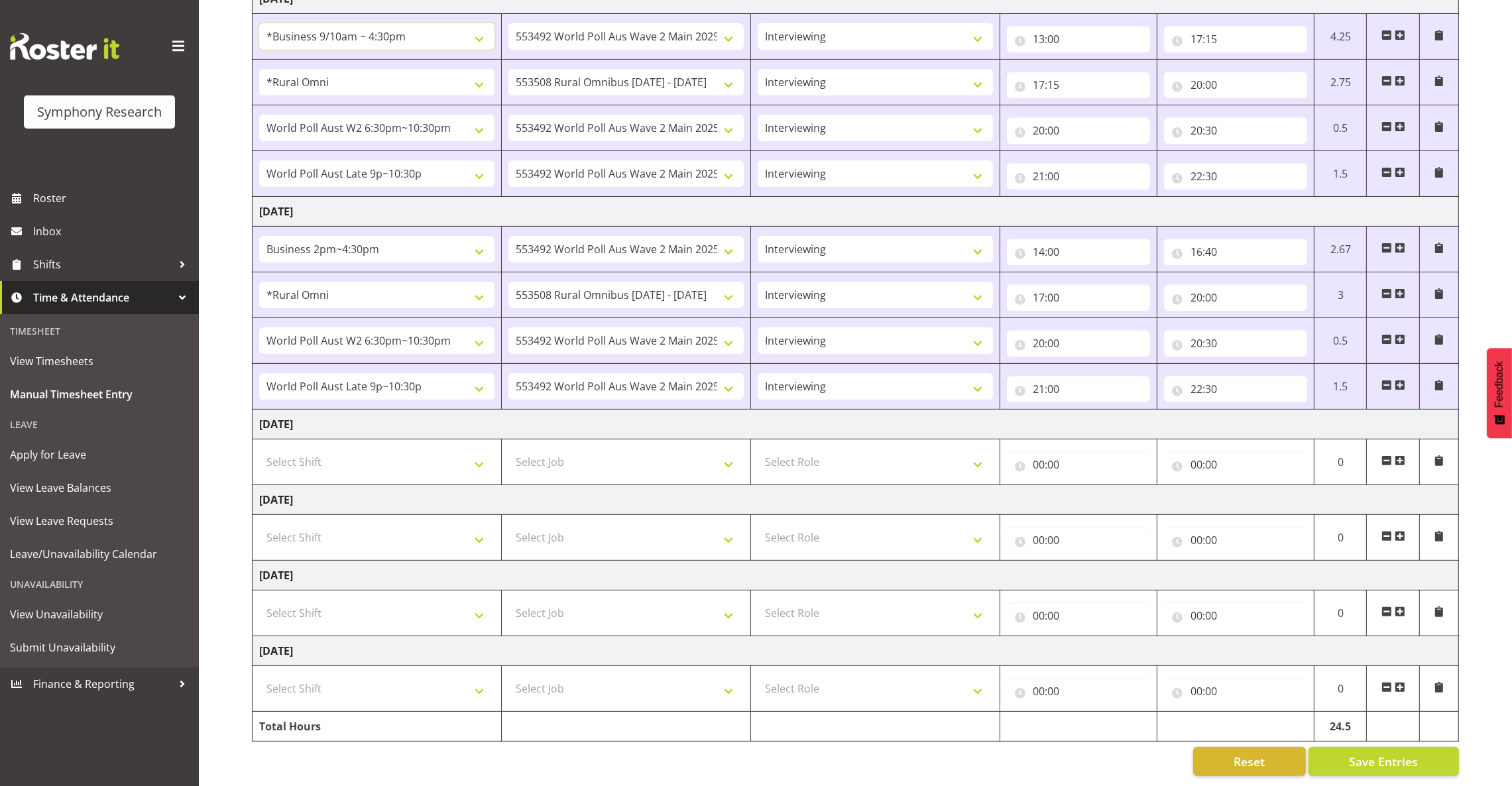
scroll to position [502, 0]
click at [1402, 753] on span "Save Entries" at bounding box center [1382, 761] width 68 height 17
click at [1417, 753] on span "Save Entries" at bounding box center [1382, 761] width 68 height 17
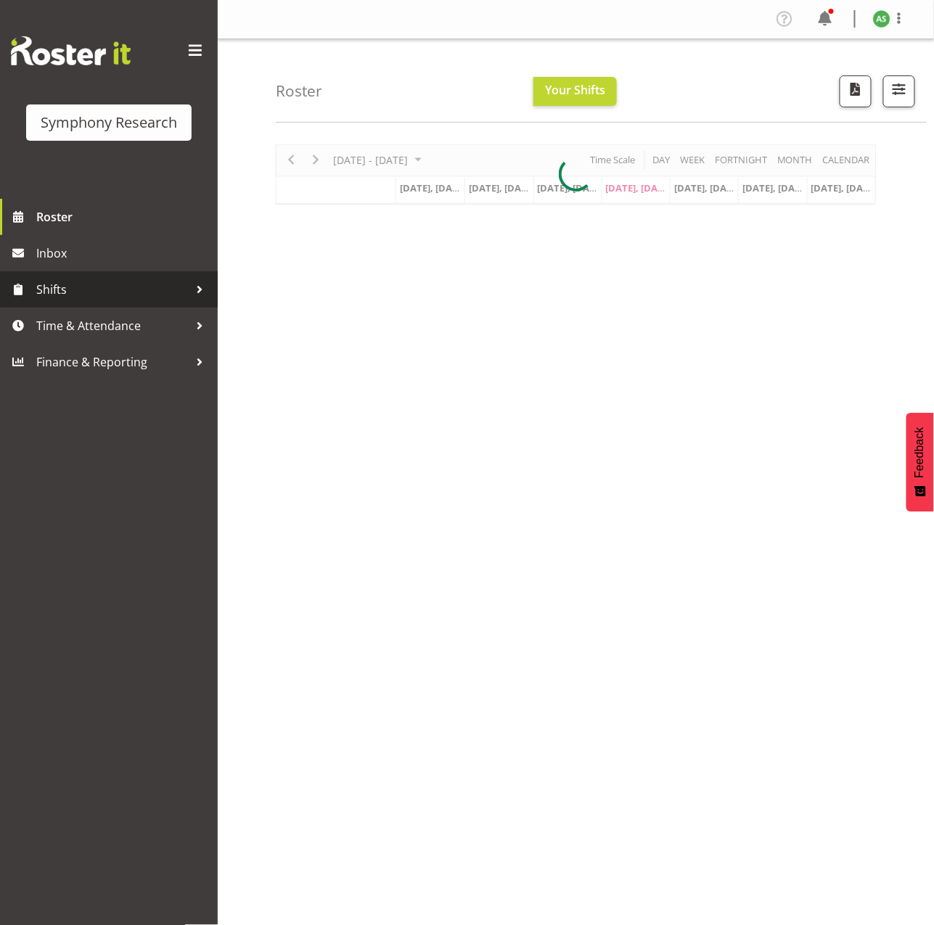
click at [38, 300] on span "Shifts" at bounding box center [112, 290] width 152 height 22
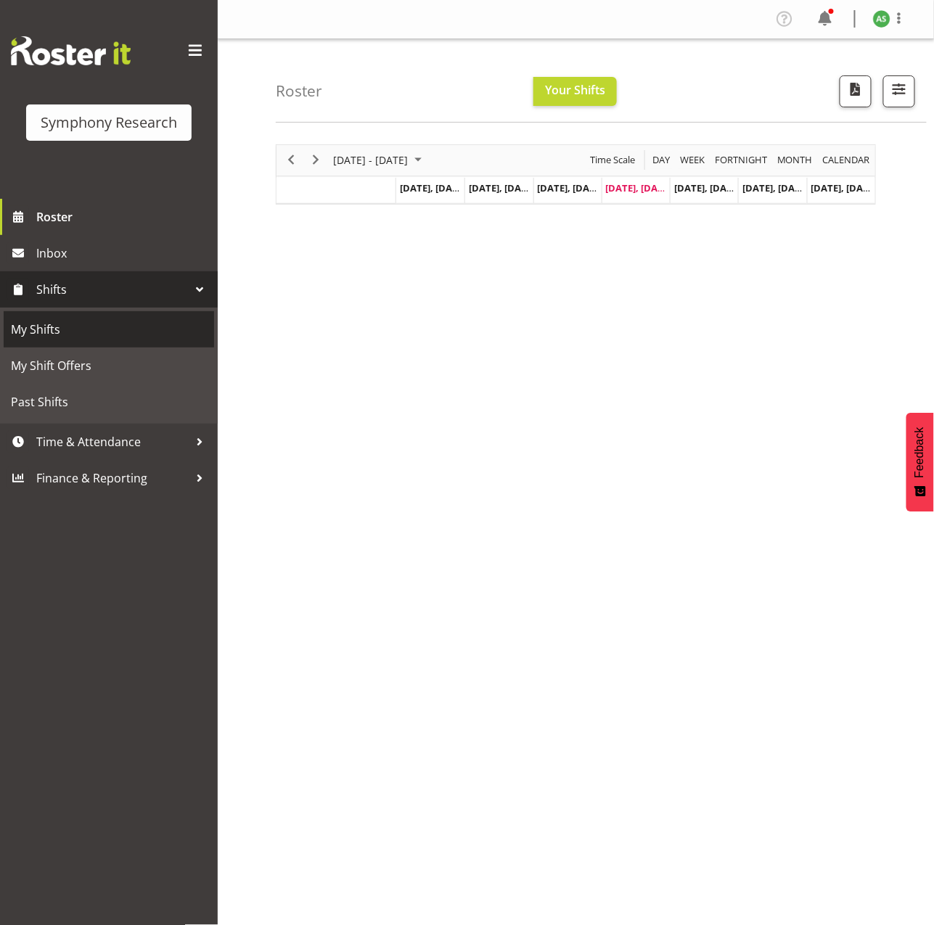
click at [41, 334] on span "My Shifts" at bounding box center [109, 330] width 196 height 22
